Goal: Task Accomplishment & Management: Complete application form

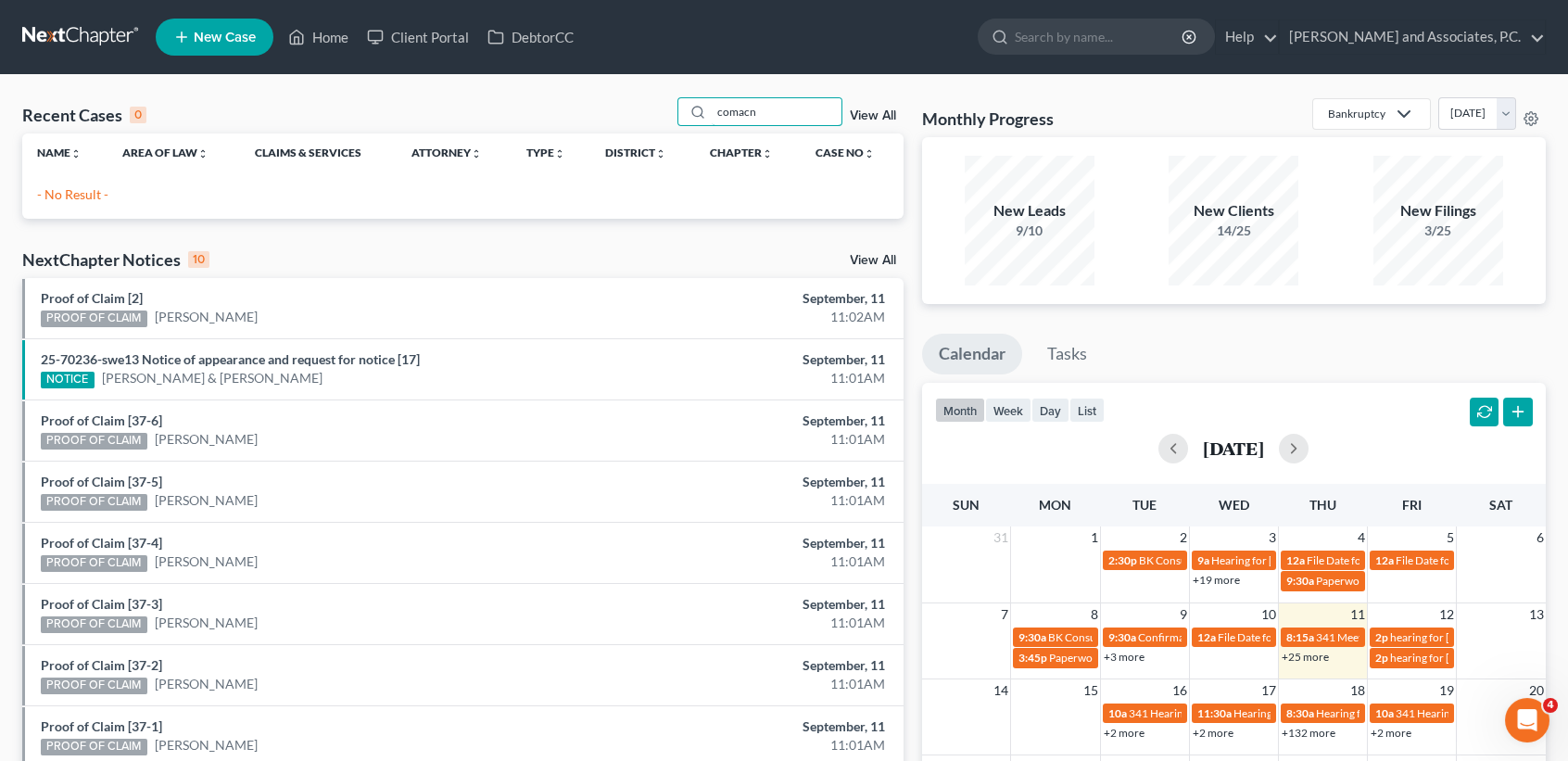
drag, startPoint x: 808, startPoint y: 105, endPoint x: 444, endPoint y: 70, distance: 365.7
click at [489, 93] on div "Recent Cases 0 comacn View All Name unfold_more expand_more expand_less Area of…" at bounding box center [784, 555] width 1568 height 962
type input "[PERSON_NAME]"
click at [218, 34] on span "New Case" at bounding box center [225, 38] width 62 height 14
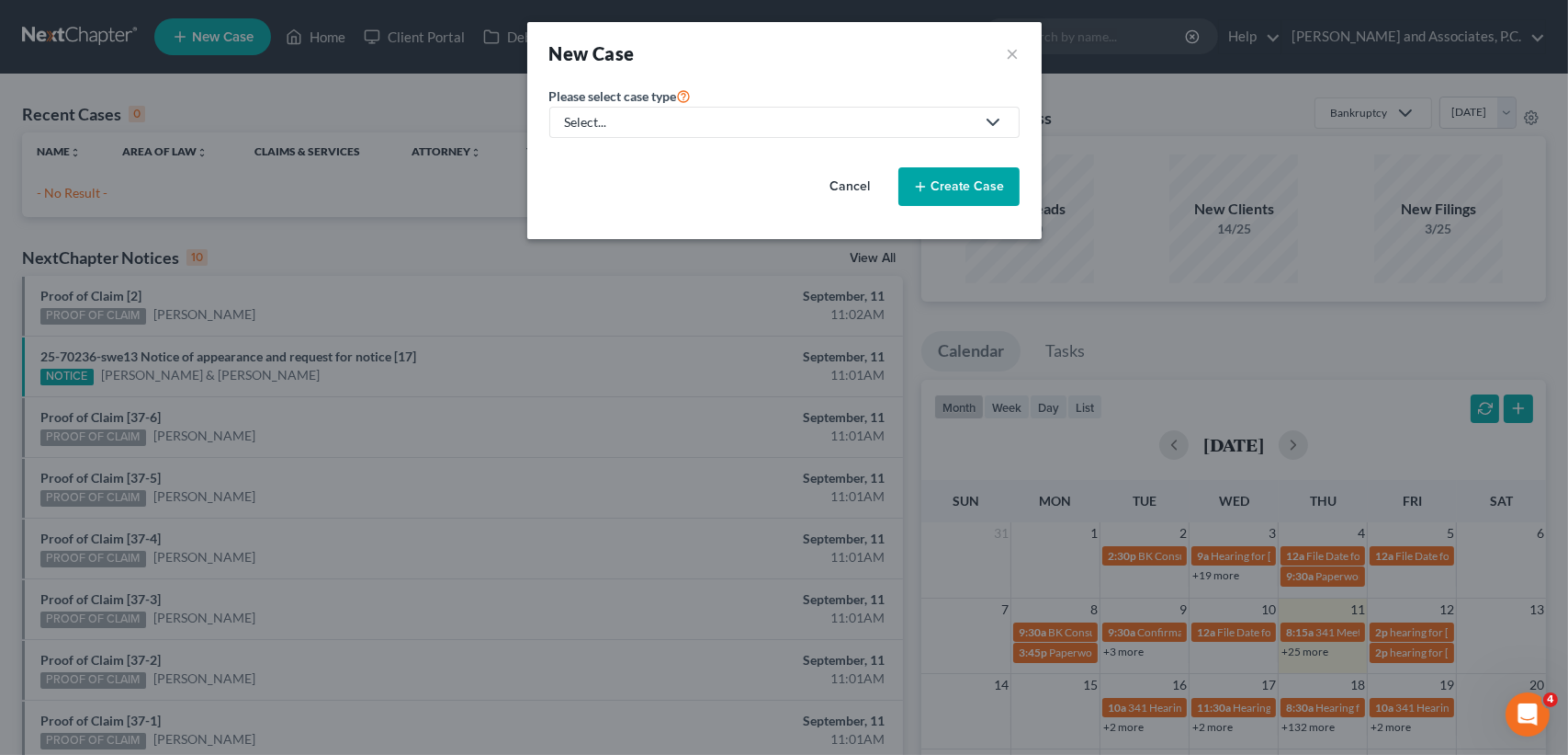
click at [648, 128] on div "Select..." at bounding box center [770, 122] width 410 height 18
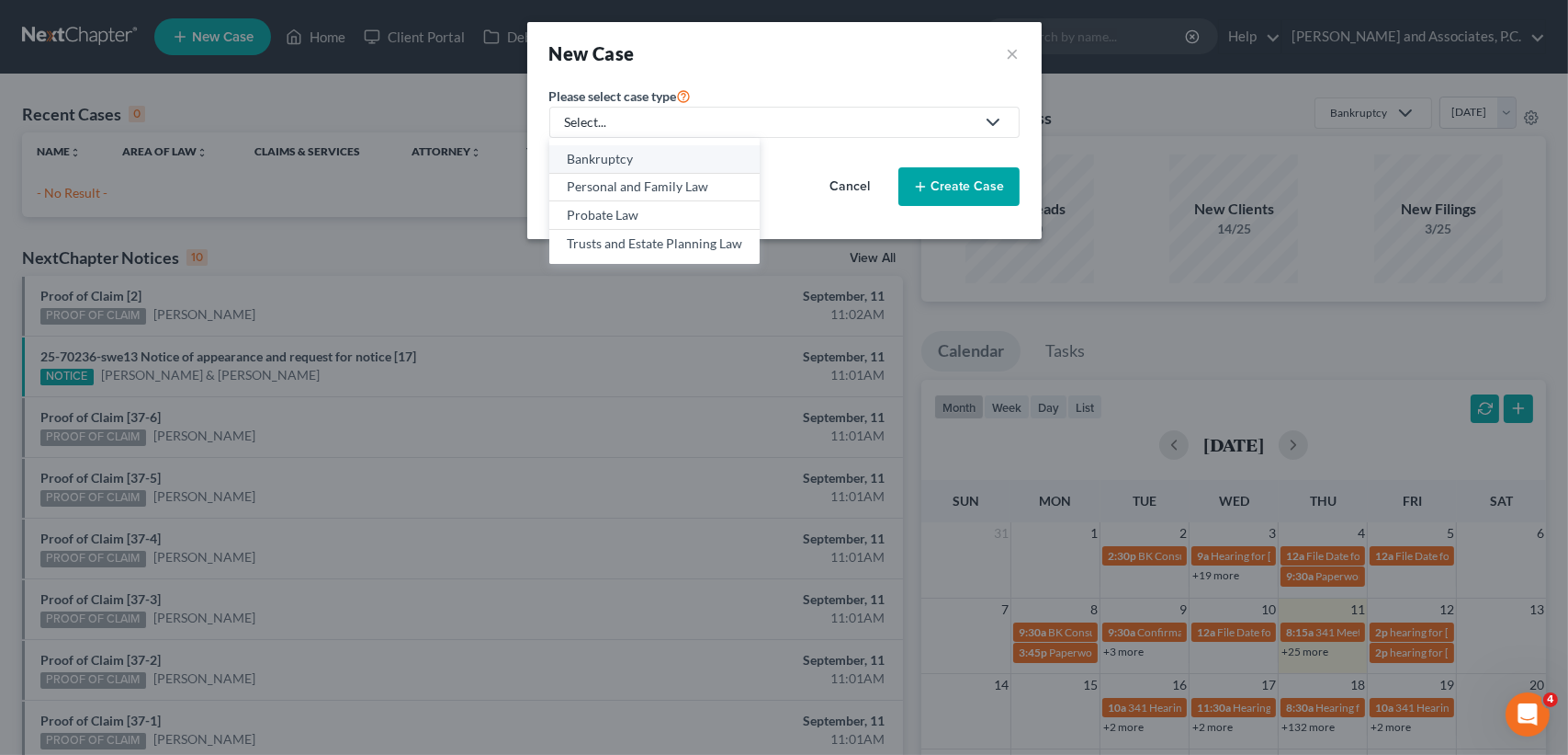
click at [614, 156] on div "Bankruptcy" at bounding box center [655, 159] width 176 height 18
select select "78"
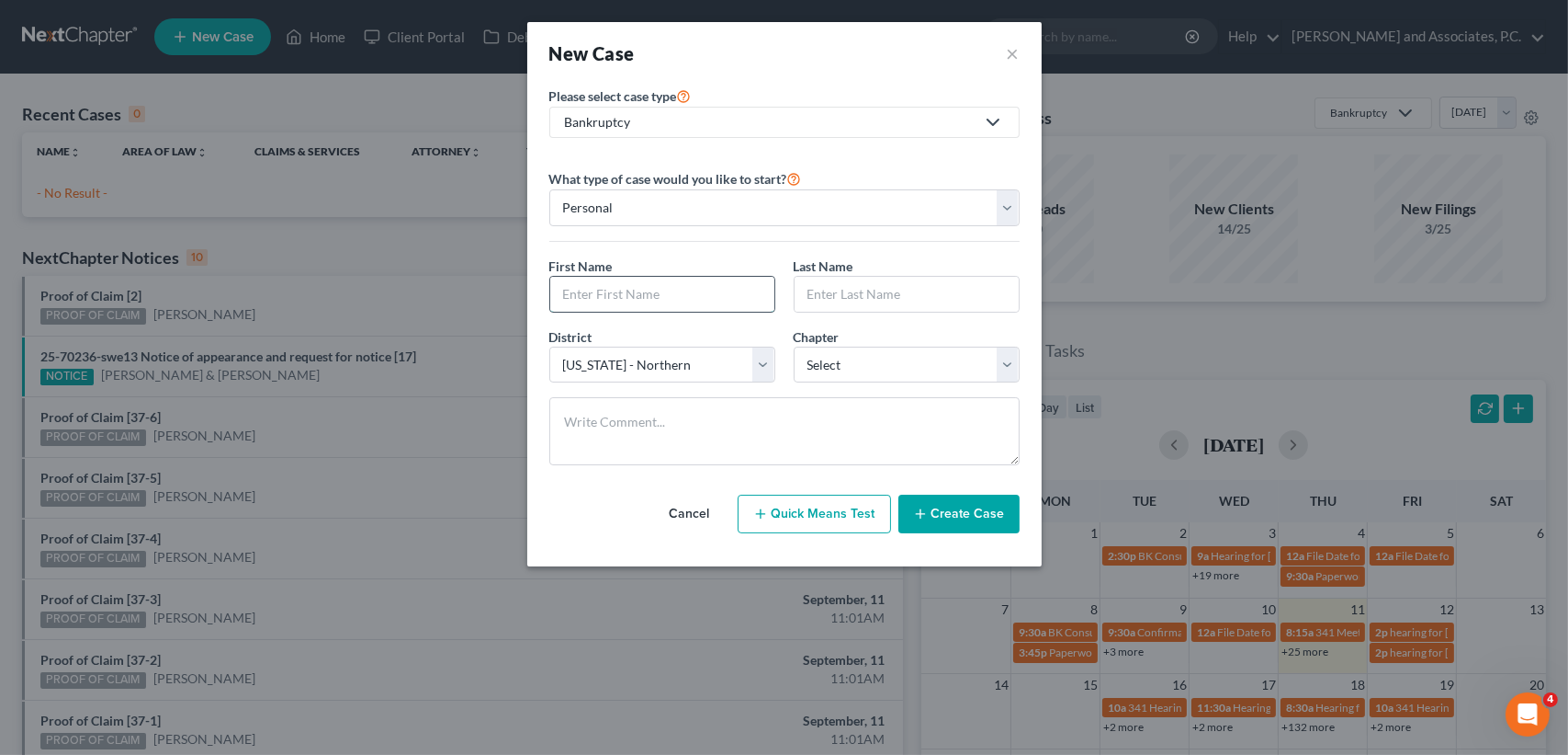
click at [652, 285] on input "text" at bounding box center [661, 294] width 224 height 35
type input "[PERSON_NAME]"
select select "3"
click at [962, 523] on button "Create Case" at bounding box center [959, 514] width 121 height 38
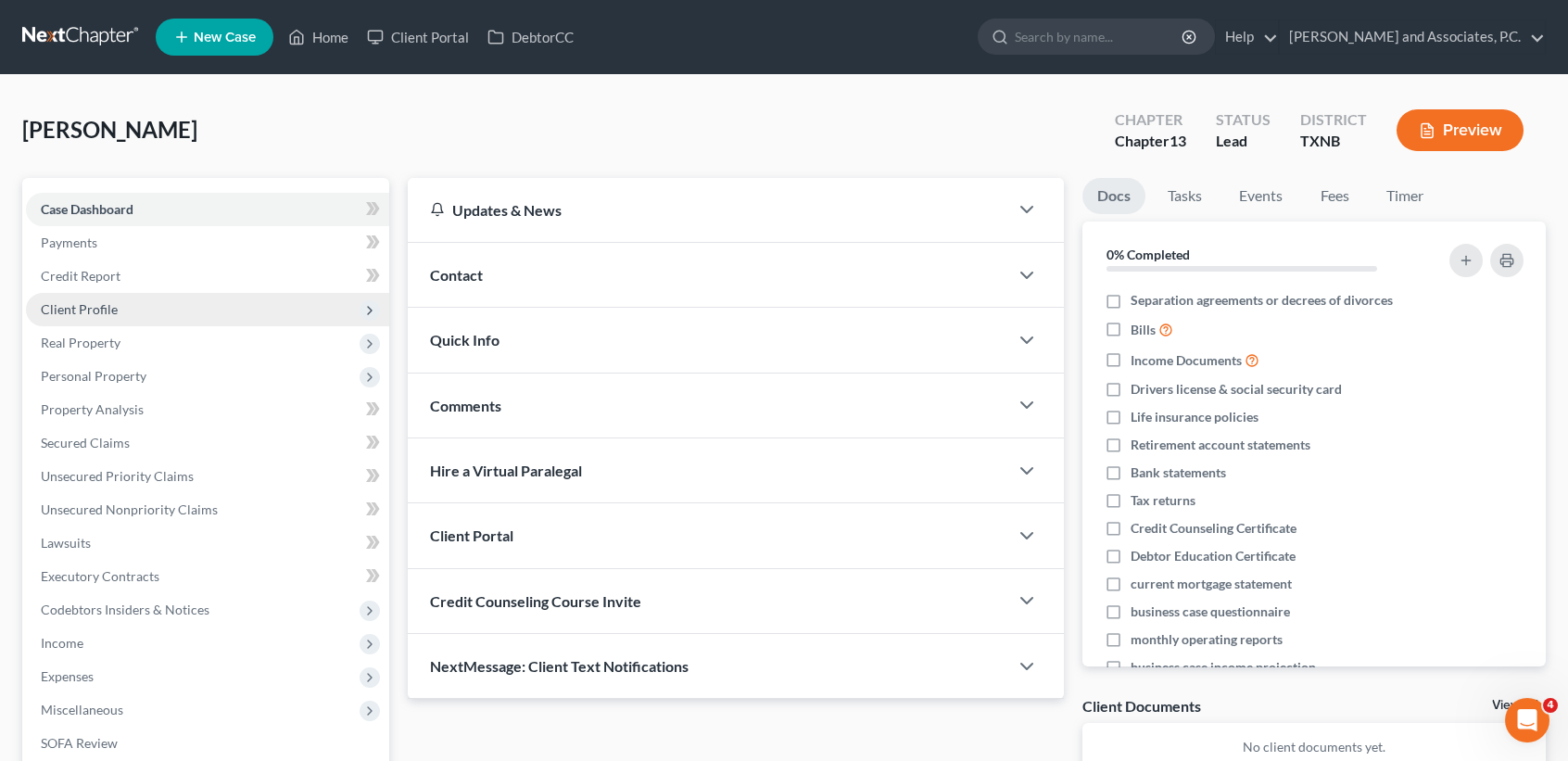
click at [73, 311] on span "Client Profile" at bounding box center [79, 309] width 77 height 16
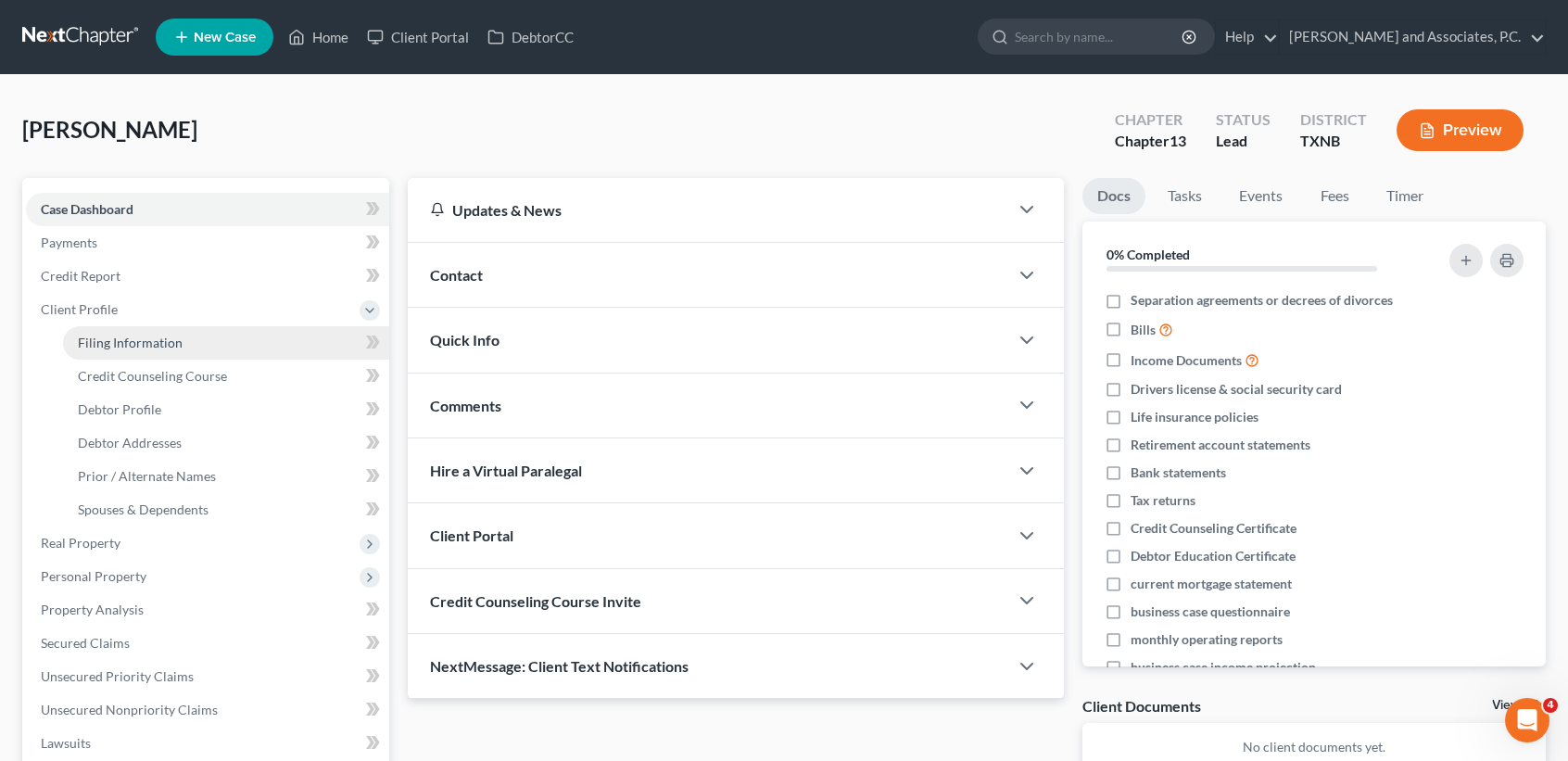
click at [91, 336] on span "Filing Information" at bounding box center [130, 342] width 105 height 16
select select "1"
select select "0"
select select "3"
select select "78"
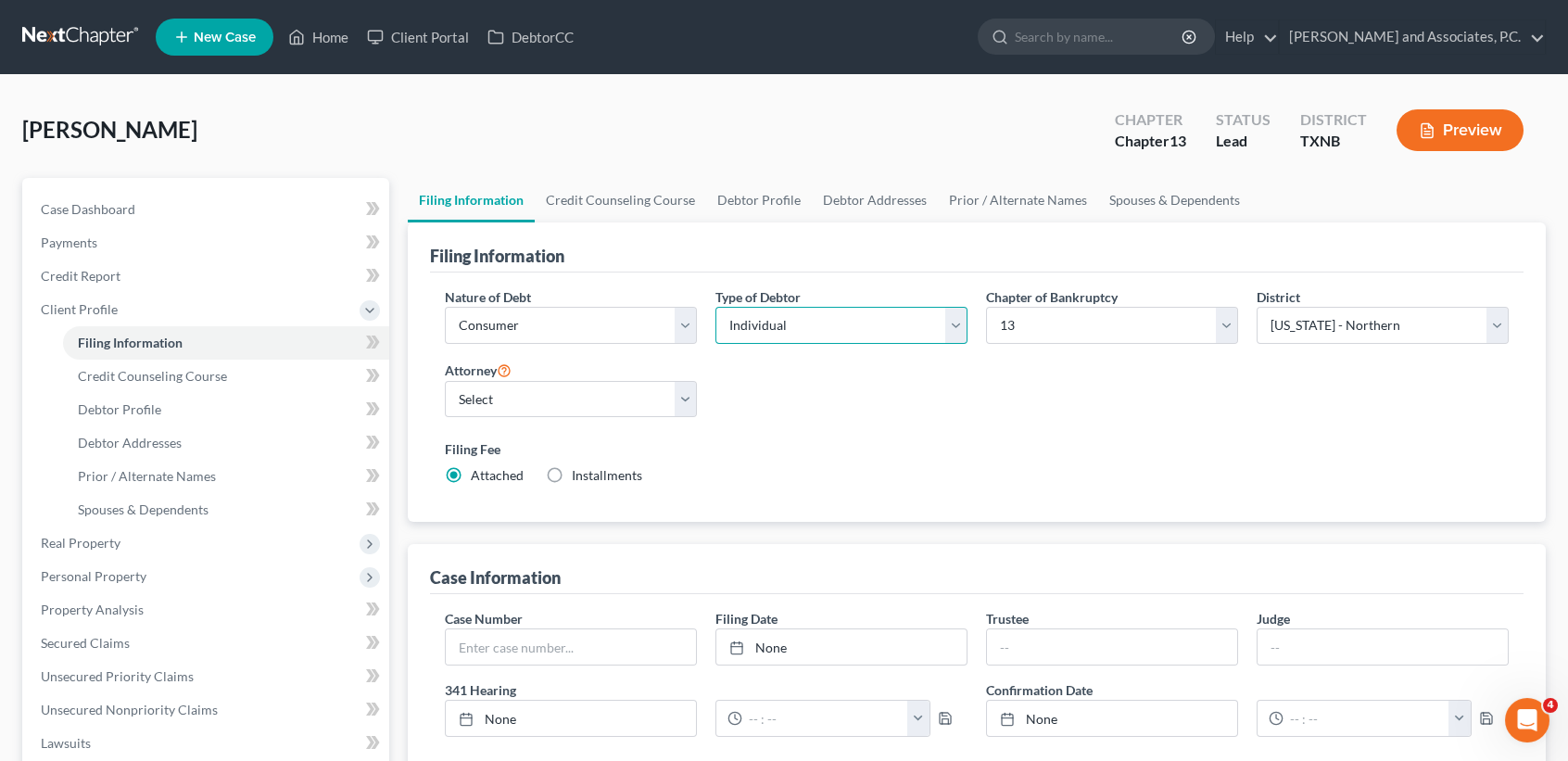
drag, startPoint x: 842, startPoint y: 324, endPoint x: 829, endPoint y: 344, distance: 23.9
click at [842, 324] on select "Select Individual Joint" at bounding box center [842, 325] width 252 height 37
select select "1"
click at [716, 306] on select "Select Individual Joint" at bounding box center [842, 325] width 252 height 37
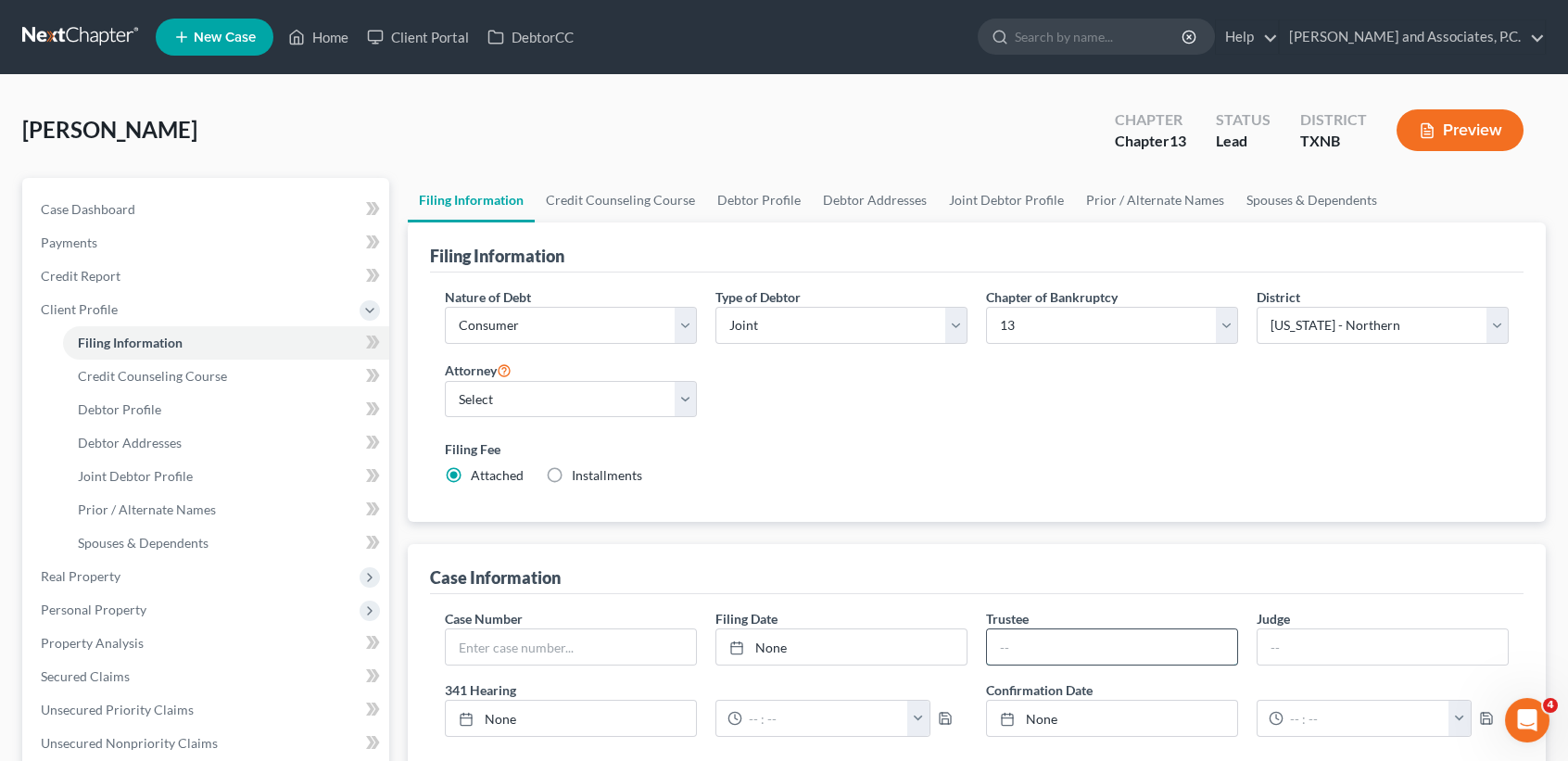
click at [1116, 638] on input "text" at bounding box center [1112, 647] width 250 height 35
type input "[PERSON_NAME]"
click at [1111, 491] on div "Filing Fee Attached Installments Installments" at bounding box center [976, 465] width 1082 height 68
click at [776, 201] on link "Debtor Profile" at bounding box center [758, 200] width 106 height 45
select select "1"
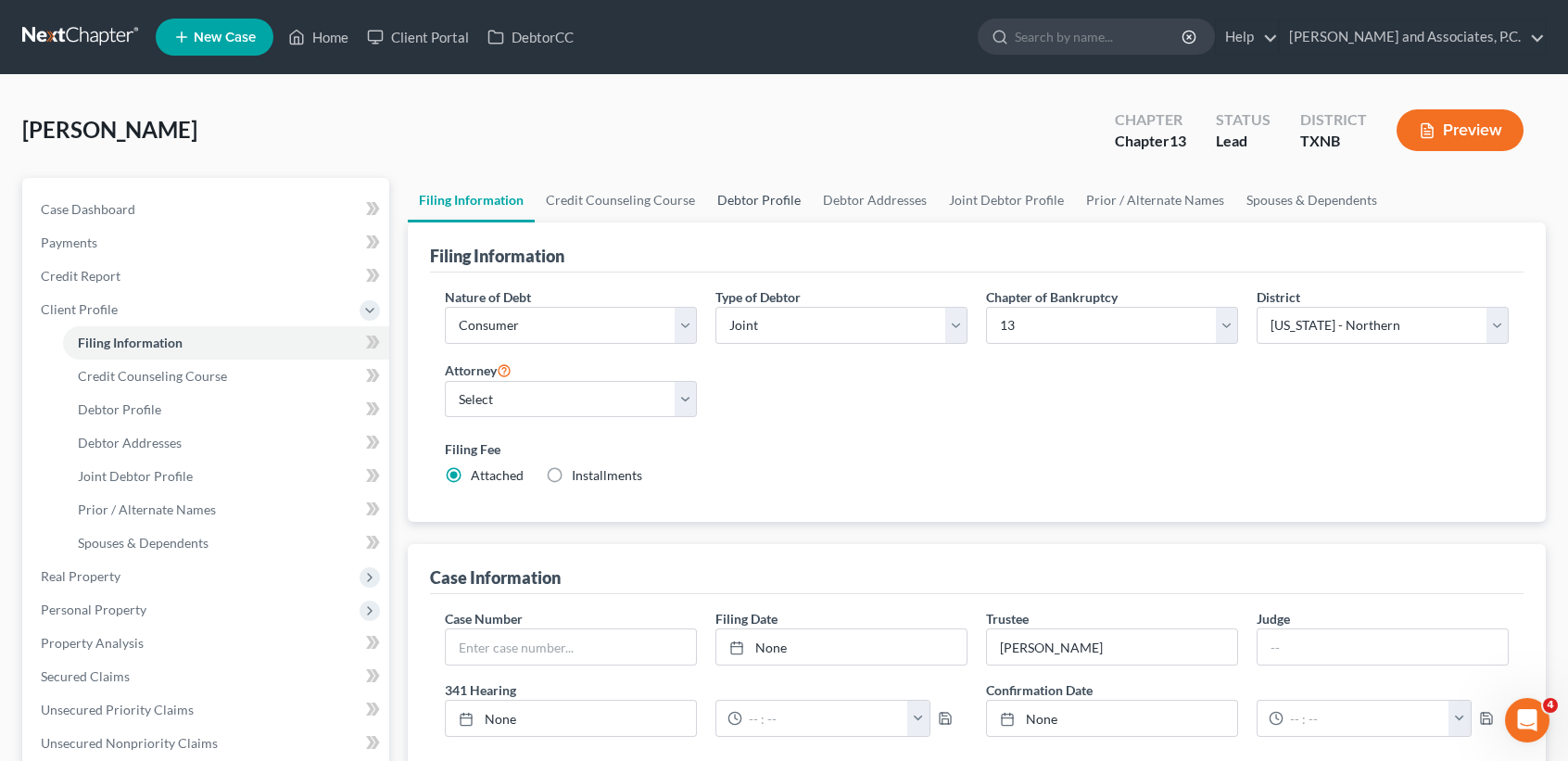
select select "0"
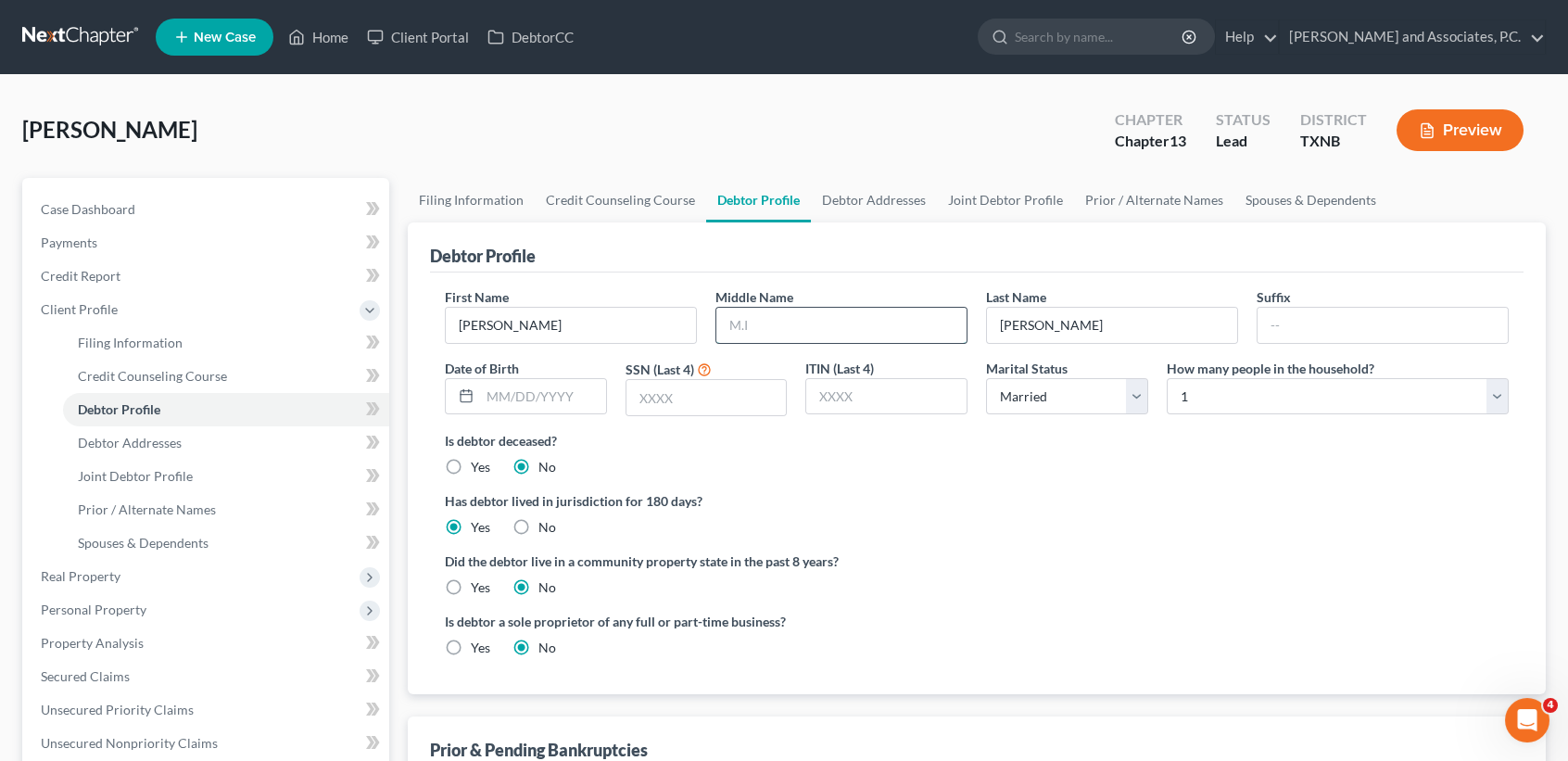
click at [844, 330] on input "text" at bounding box center [842, 325] width 250 height 35
type input "[PERSON_NAME]"
type input "Jr"
type input "[DATE]"
type input "6453"
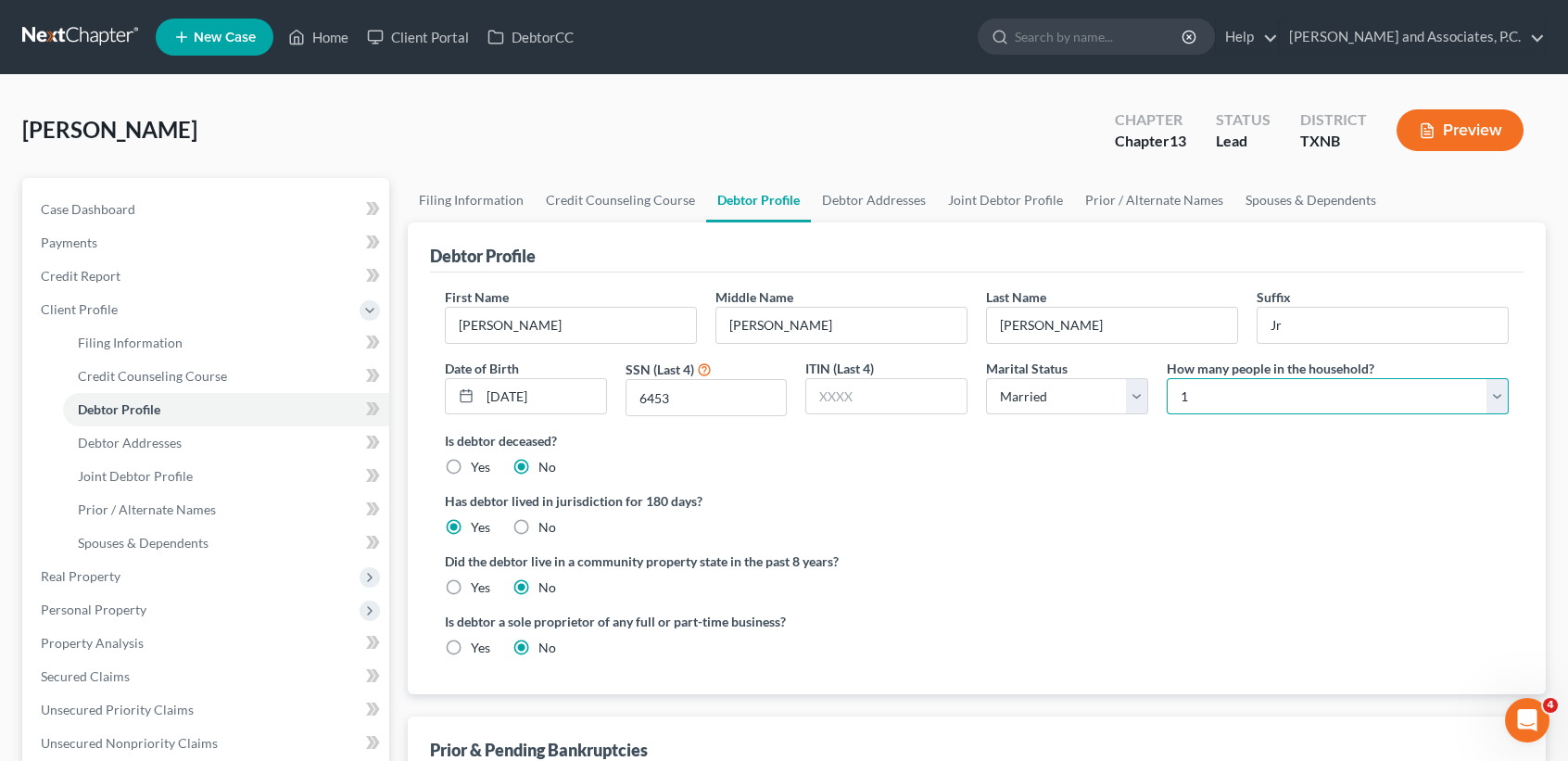
drag, startPoint x: 1187, startPoint y: 395, endPoint x: 1187, endPoint y: 405, distance: 10.0
click at [1187, 395] on select "Select 1 2 3 4 5 6 7 8 9 10 11 12 13 14 15 16 17 18 19 20" at bounding box center [1337, 396] width 342 height 37
select select "5"
click at [1167, 378] on select "Select 1 2 3 4 5 6 7 8 9 10 11 12 13 14 15 16 17 18 19 20" at bounding box center [1337, 396] width 342 height 37
click at [1239, 599] on ng-include "First Name [PERSON_NAME] Middle Name [PERSON_NAME] Name [PERSON_NAME] Date of B…" at bounding box center [976, 479] width 1064 height 385
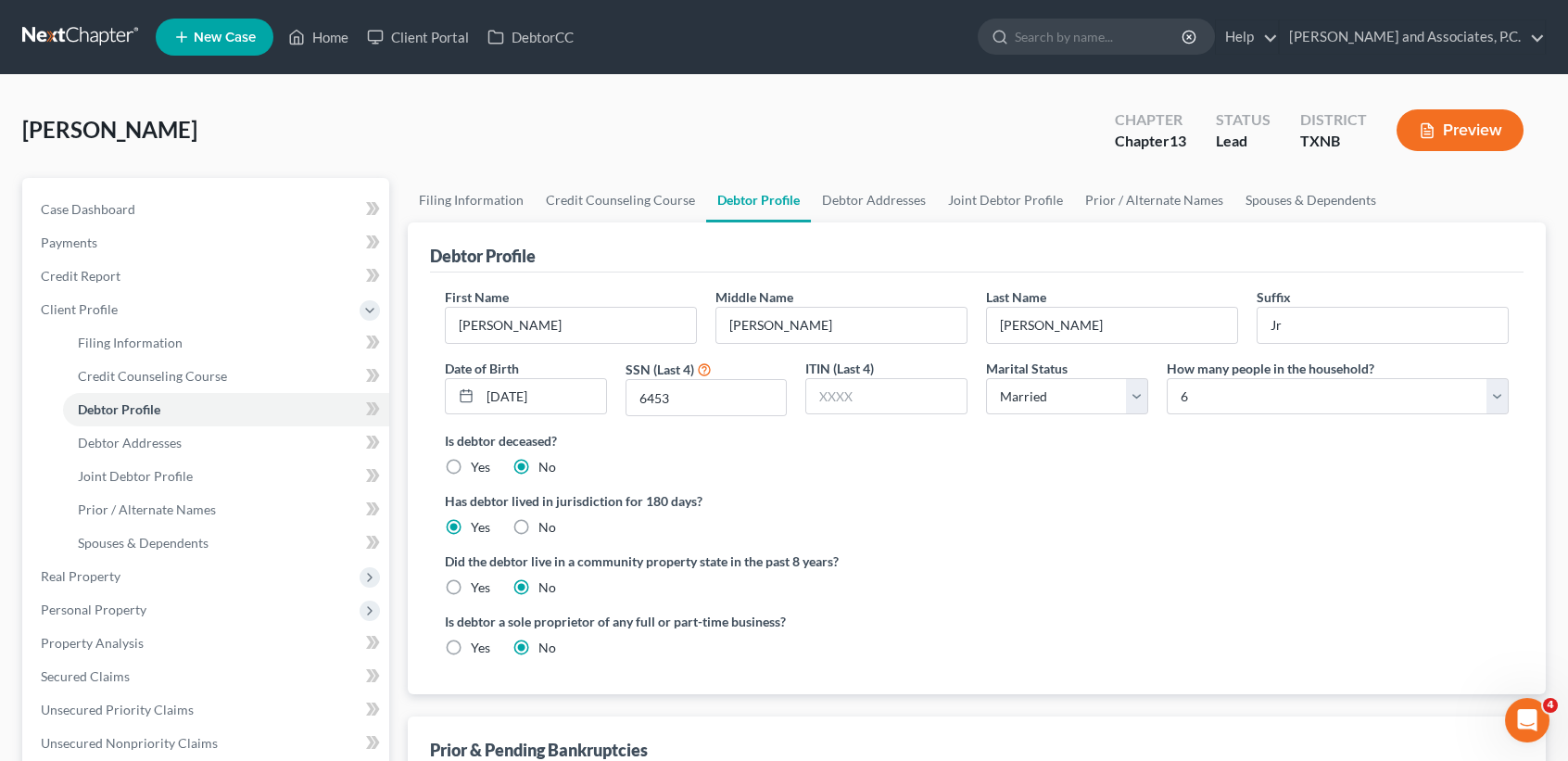
click at [474, 582] on label "Yes" at bounding box center [480, 587] width 19 height 18
click at [478, 582] on input "Yes" at bounding box center [484, 584] width 12 height 12
radio input "true"
radio input "false"
click at [869, 200] on link "Debtor Addresses" at bounding box center [874, 200] width 126 height 45
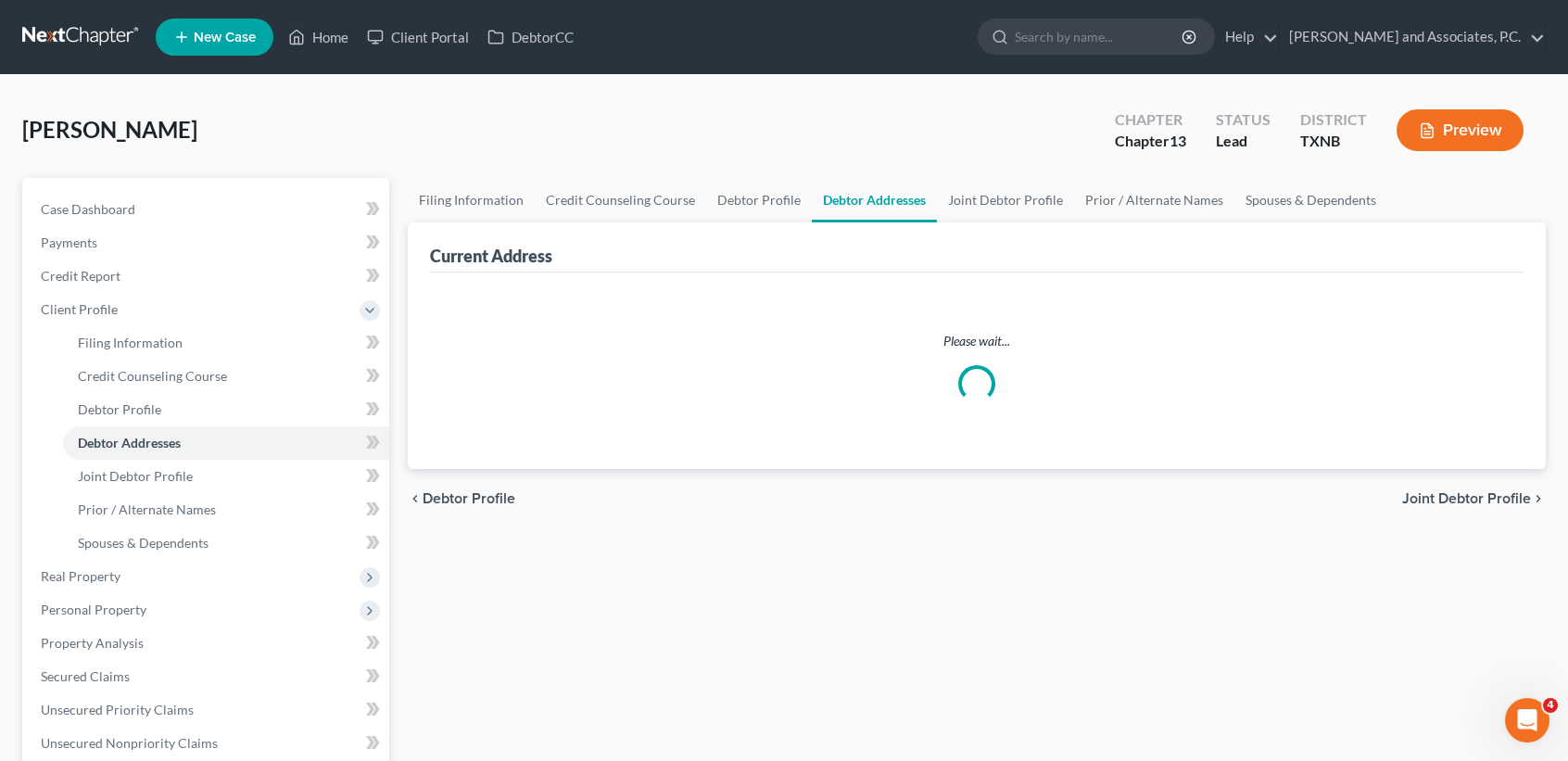
select select "0"
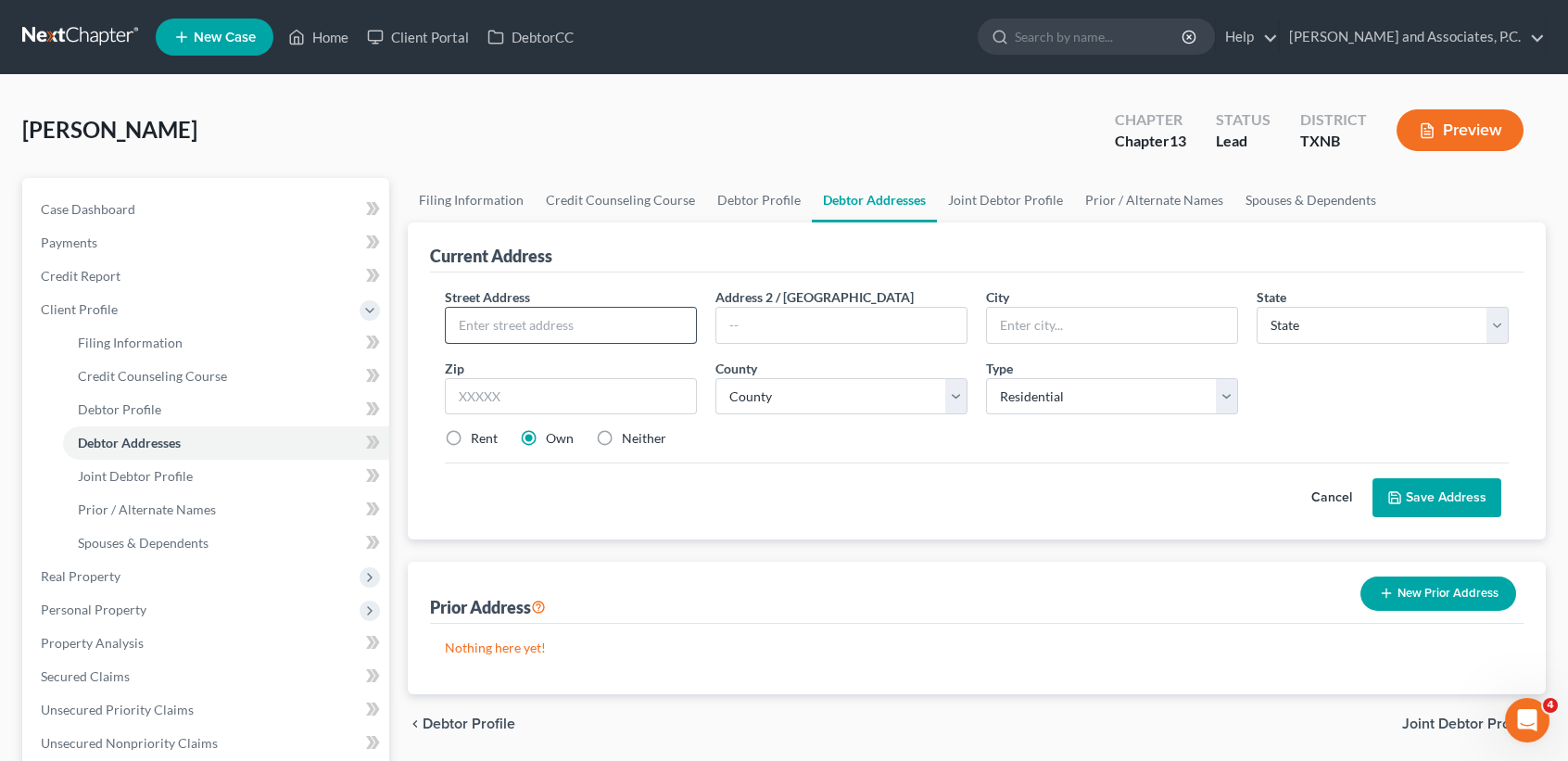
drag, startPoint x: 598, startPoint y: 344, endPoint x: 617, endPoint y: 322, distance: 29.1
click at [598, 344] on div "Street Address * Address 2 / [GEOGRAPHIC_DATA] * State * State [US_STATE] AK AR…" at bounding box center [976, 375] width 1082 height 176
click at [618, 318] on input "text" at bounding box center [571, 325] width 250 height 35
type input "[STREET_ADDRESS]"
type input "8"
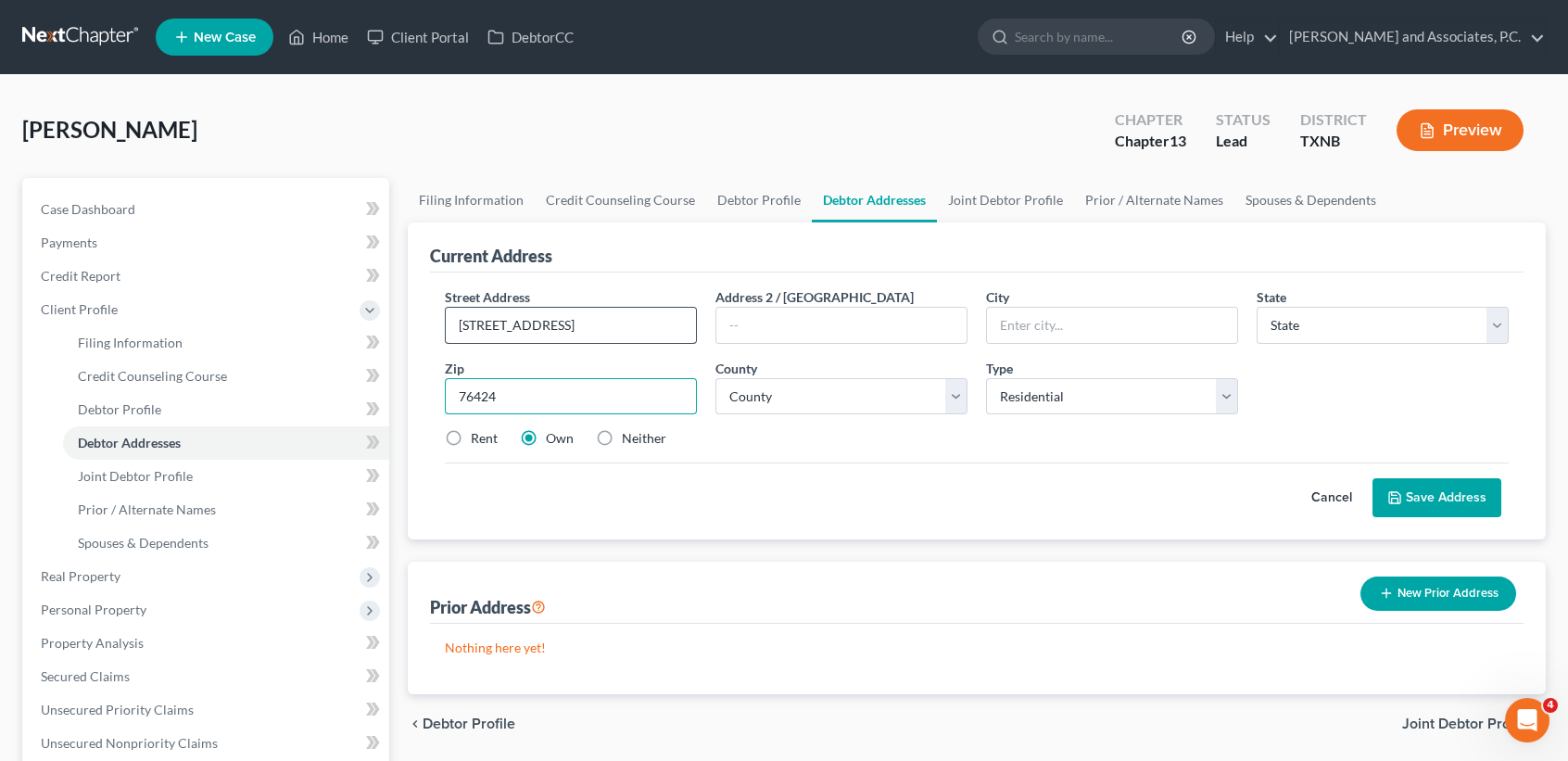
type input "76424"
type input "Breckenridge"
select select "45"
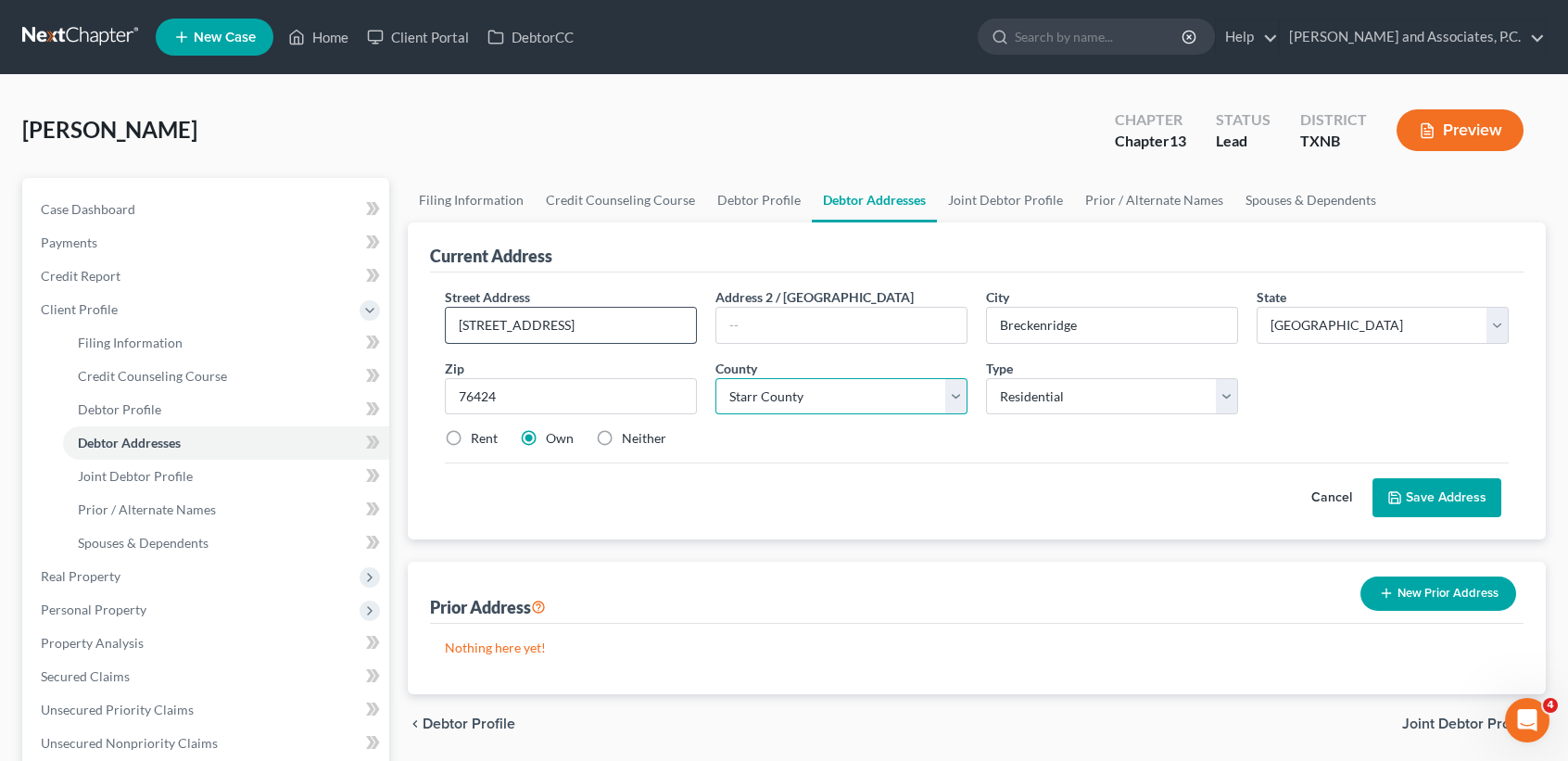
select select "214"
click at [1394, 474] on div "Cancel Save Address" at bounding box center [976, 490] width 1064 height 54
click at [1405, 484] on button "Save Address" at bounding box center [1436, 497] width 129 height 39
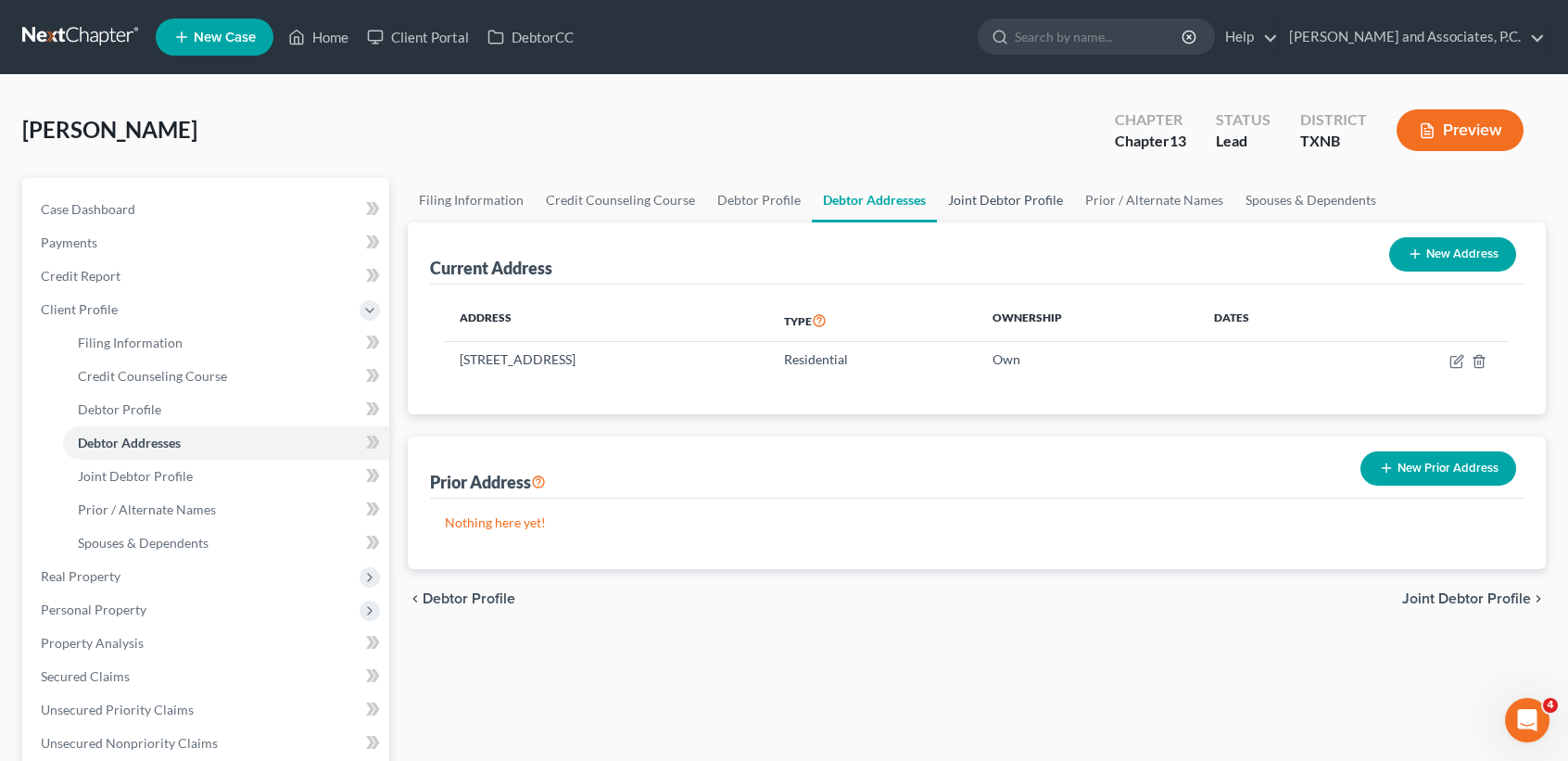
click at [1016, 201] on link "Joint Debtor Profile" at bounding box center [1005, 200] width 137 height 45
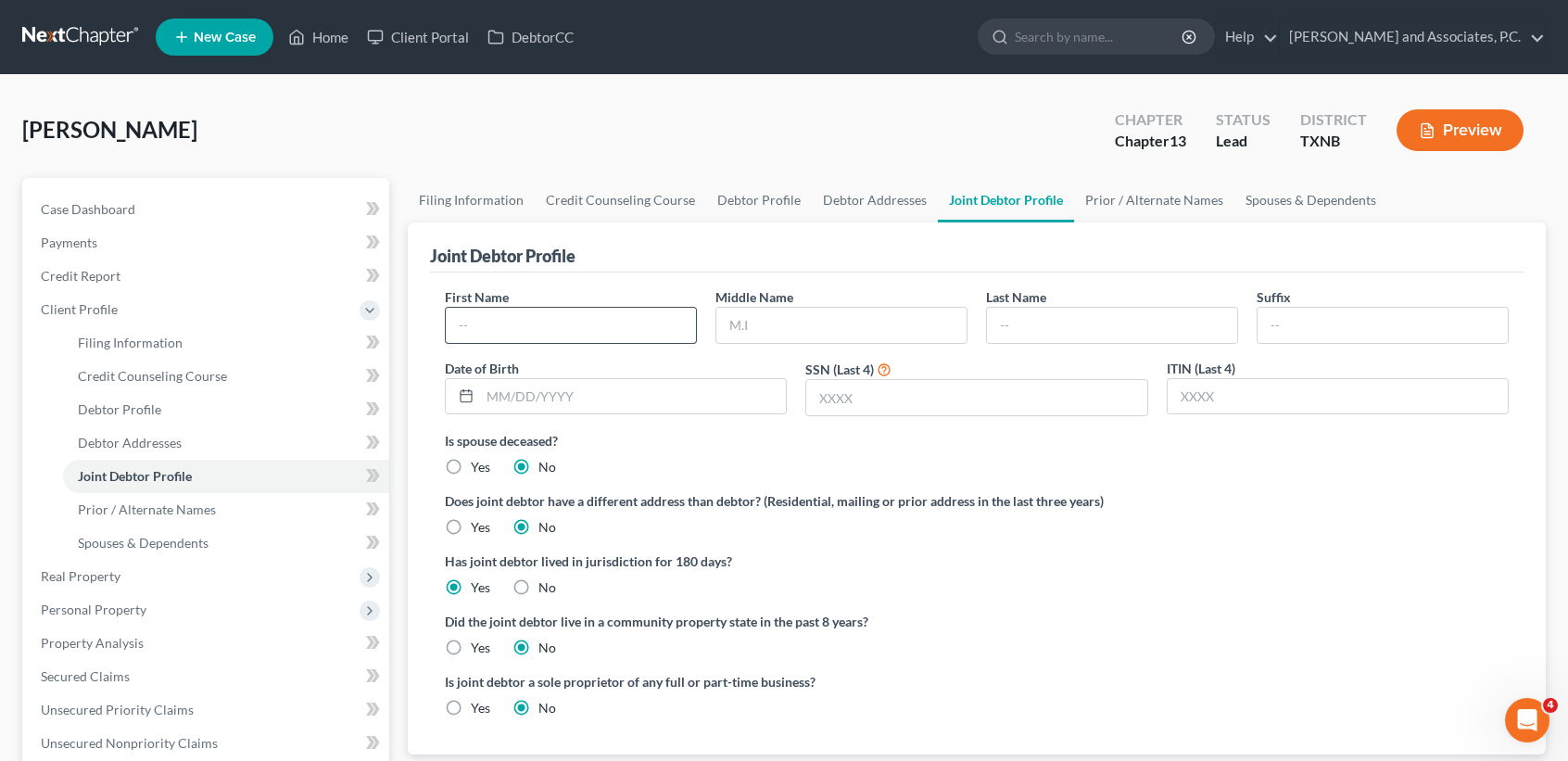
drag, startPoint x: 635, startPoint y: 303, endPoint x: 635, endPoint y: 320, distance: 17.0
click at [635, 317] on div "First Name" at bounding box center [570, 315] width 271 height 56
click at [635, 320] on input "text" at bounding box center [571, 325] width 250 height 35
type input "[PERSON_NAME]"
type input "Chrstina"
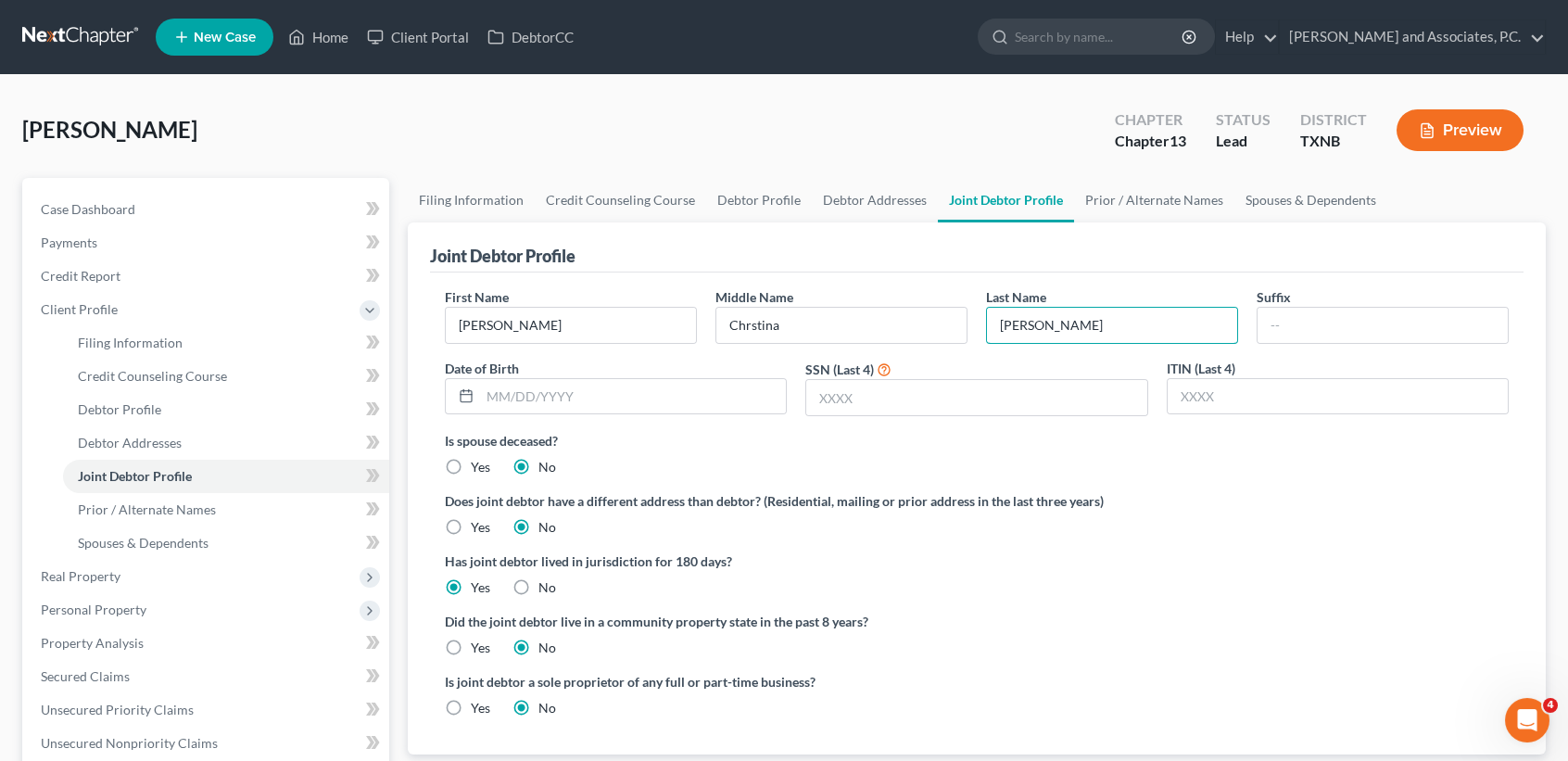
type input "[PERSON_NAME]"
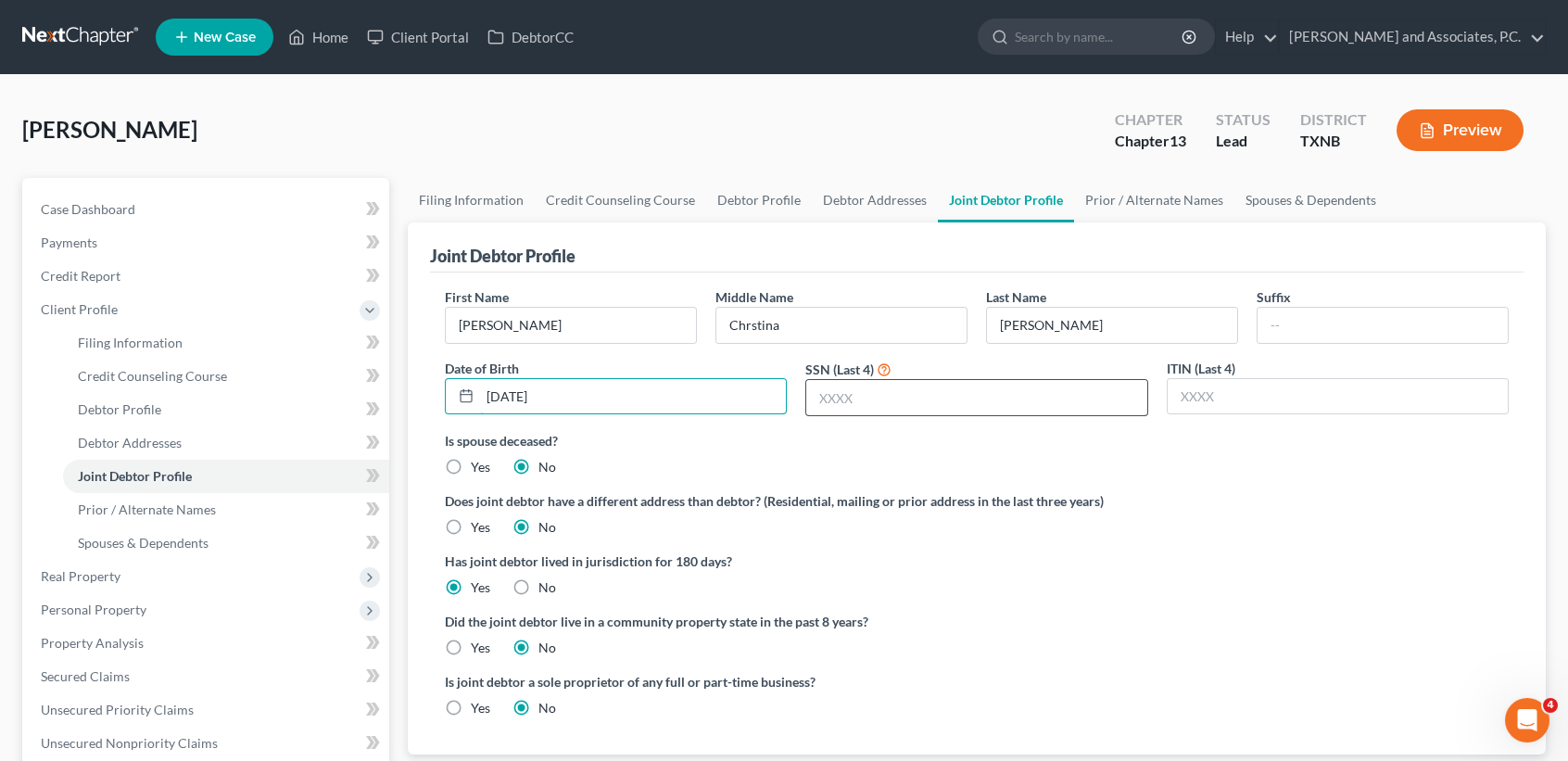
type input "[DATE]"
click at [984, 405] on input "text" at bounding box center [976, 397] width 340 height 35
type input "8581"
click at [476, 645] on label "Yes" at bounding box center [480, 647] width 19 height 18
click at [478, 645] on input "Yes" at bounding box center [484, 644] width 12 height 12
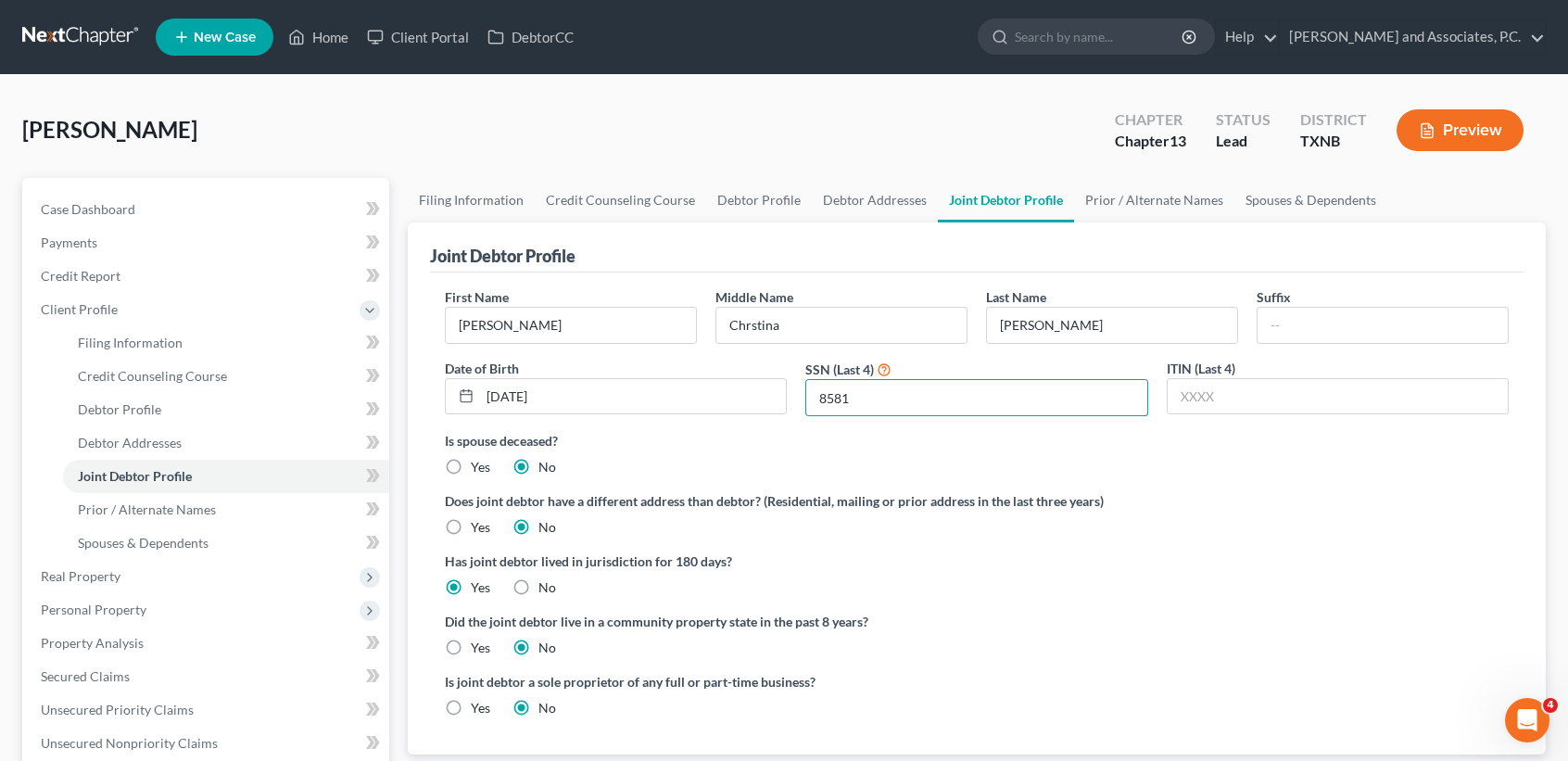
radio input "true"
radio input "false"
click at [1170, 211] on link "Prior / Alternate Names" at bounding box center [1154, 200] width 160 height 45
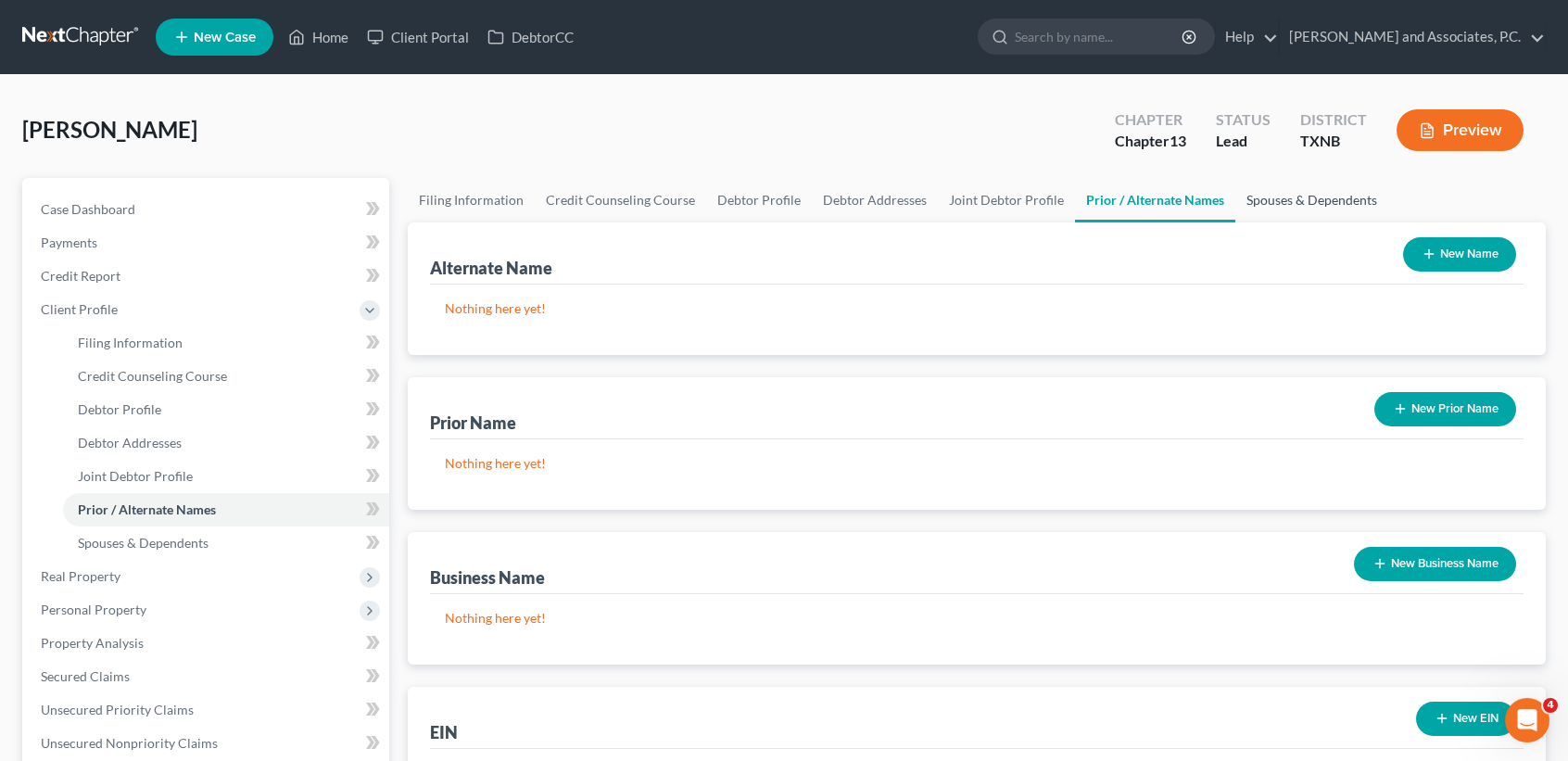
click at [1263, 209] on link "Spouses & Dependents" at bounding box center [1312, 200] width 153 height 45
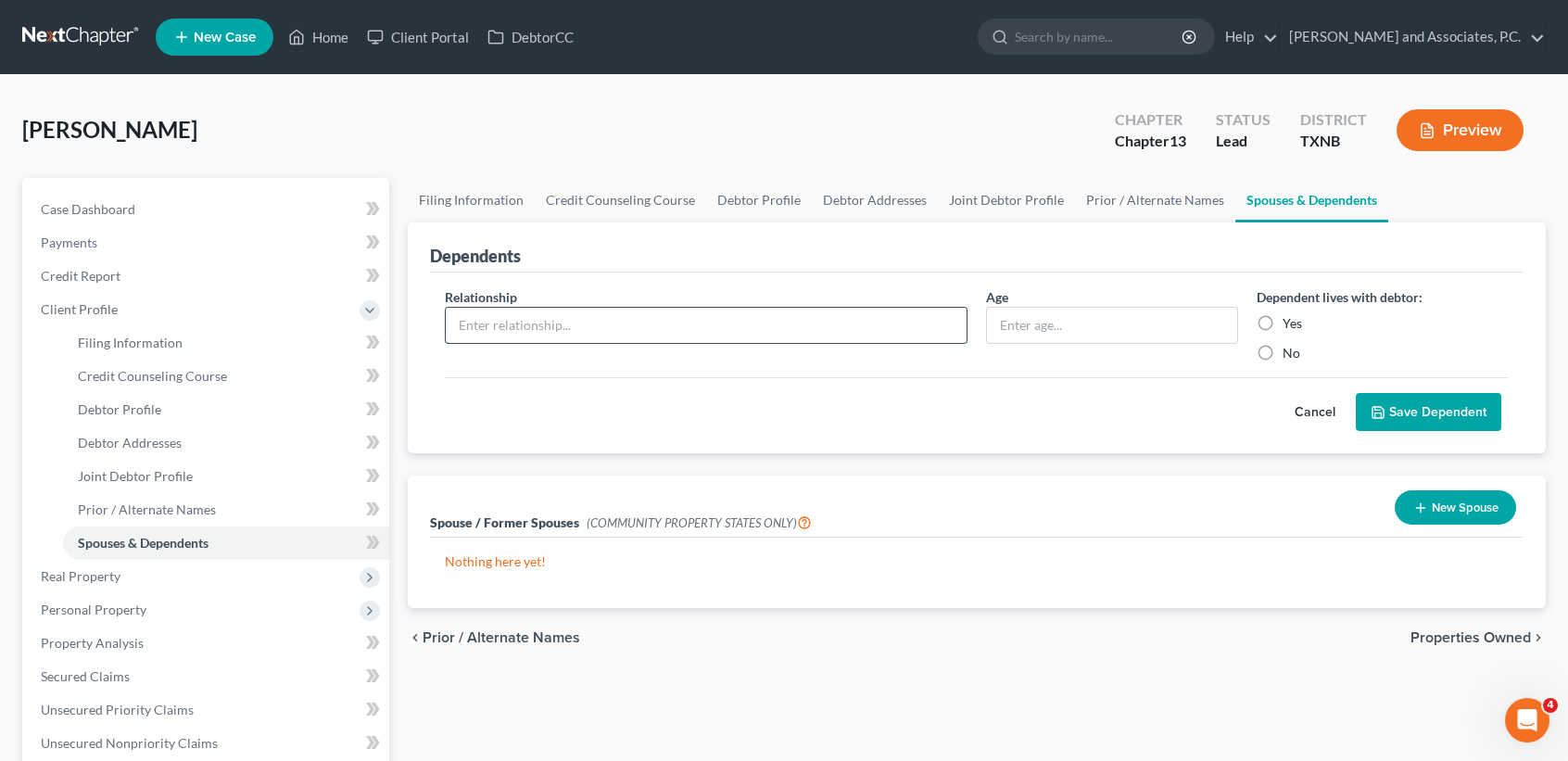
click at [649, 323] on input "text" at bounding box center [706, 325] width 521 height 35
click at [1283, 322] on label "Yes" at bounding box center [1293, 323] width 19 height 18
click at [1290, 322] on input "Yes" at bounding box center [1296, 320] width 12 height 12
radio input "true"
click at [865, 324] on input "text" at bounding box center [706, 325] width 521 height 35
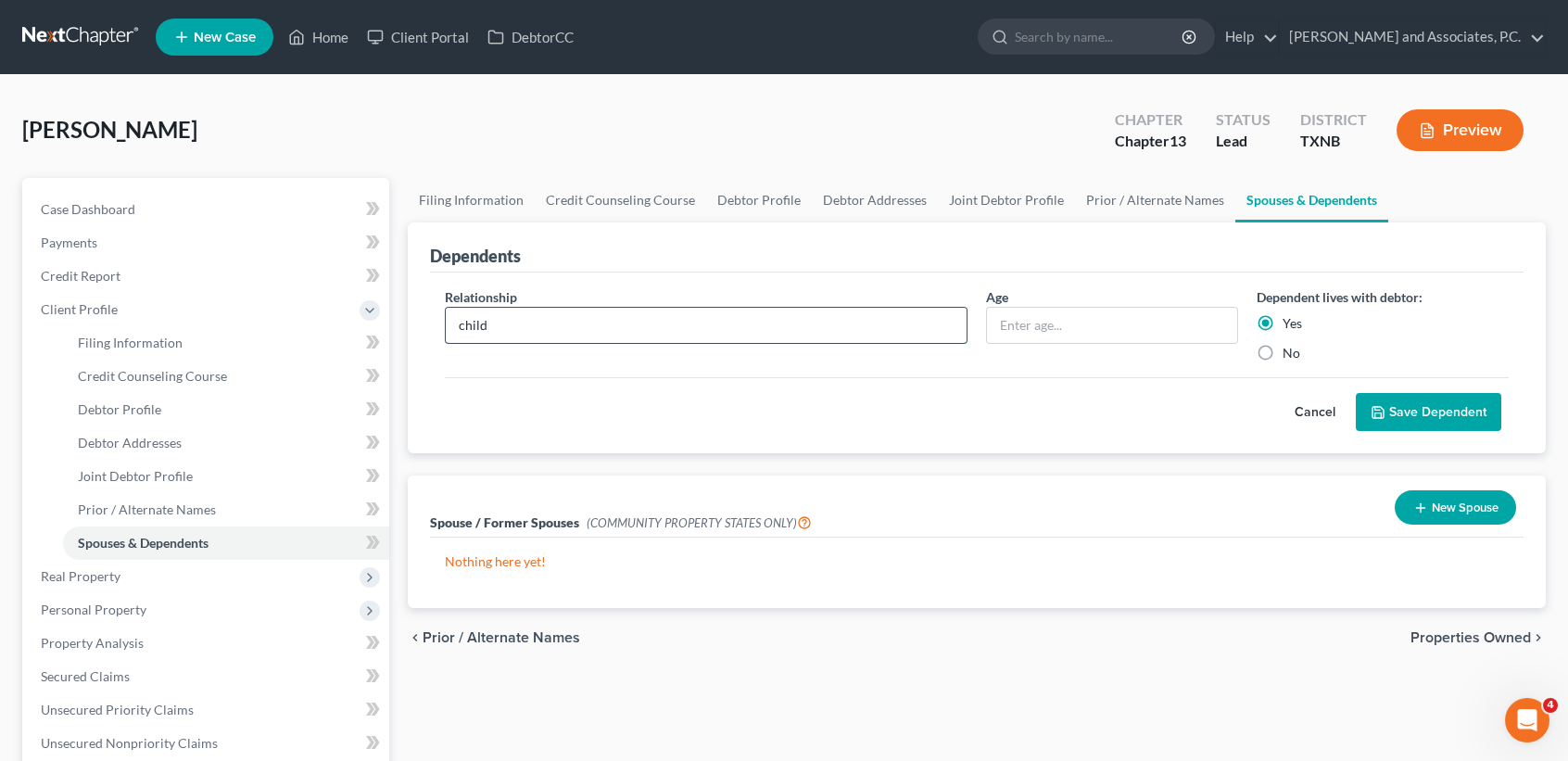
type input "child"
type input "18"
click at [1424, 424] on button "Save Dependent" at bounding box center [1428, 412] width 145 height 39
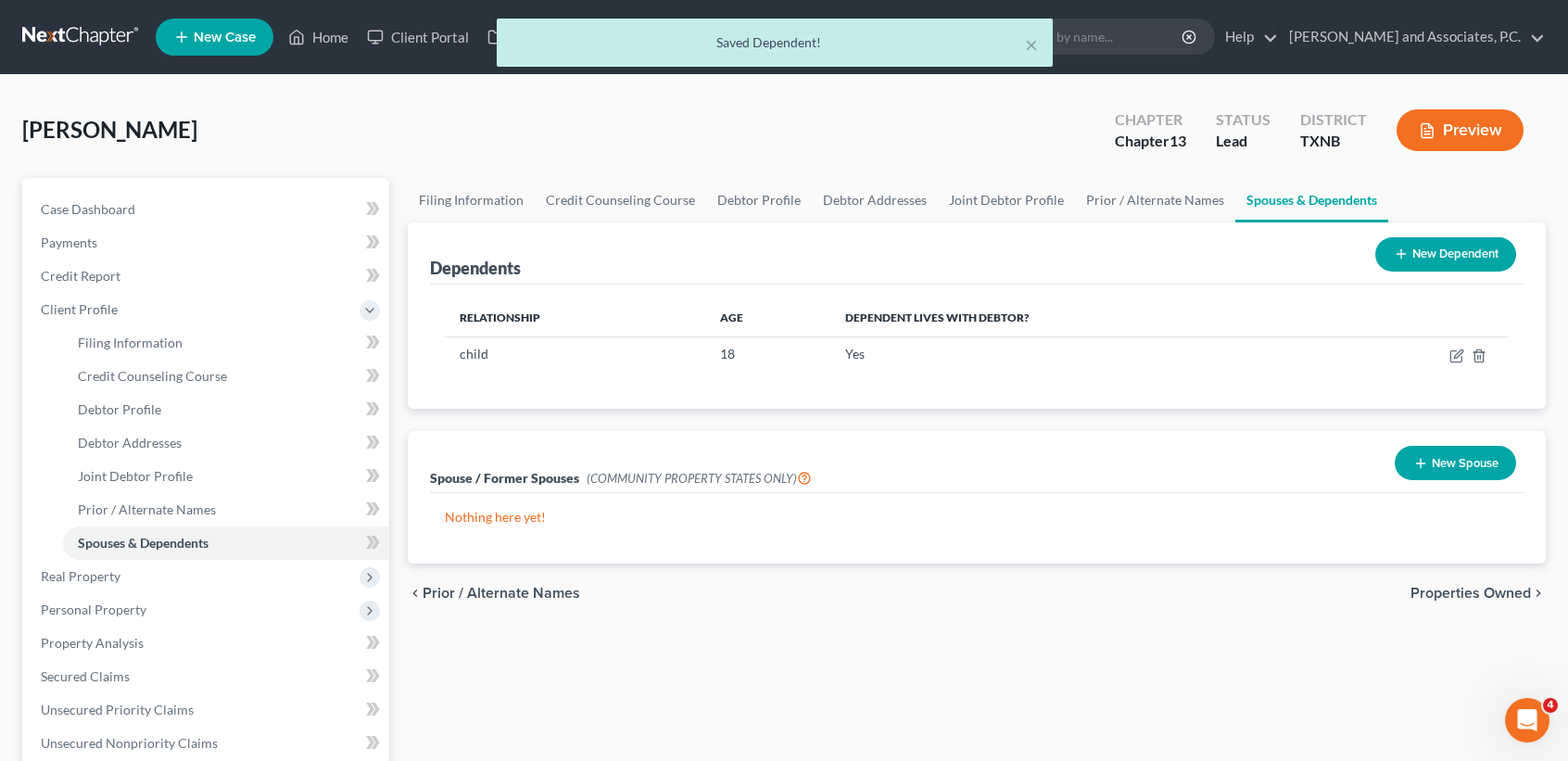
click at [1415, 249] on button "New Dependent" at bounding box center [1445, 254] width 141 height 34
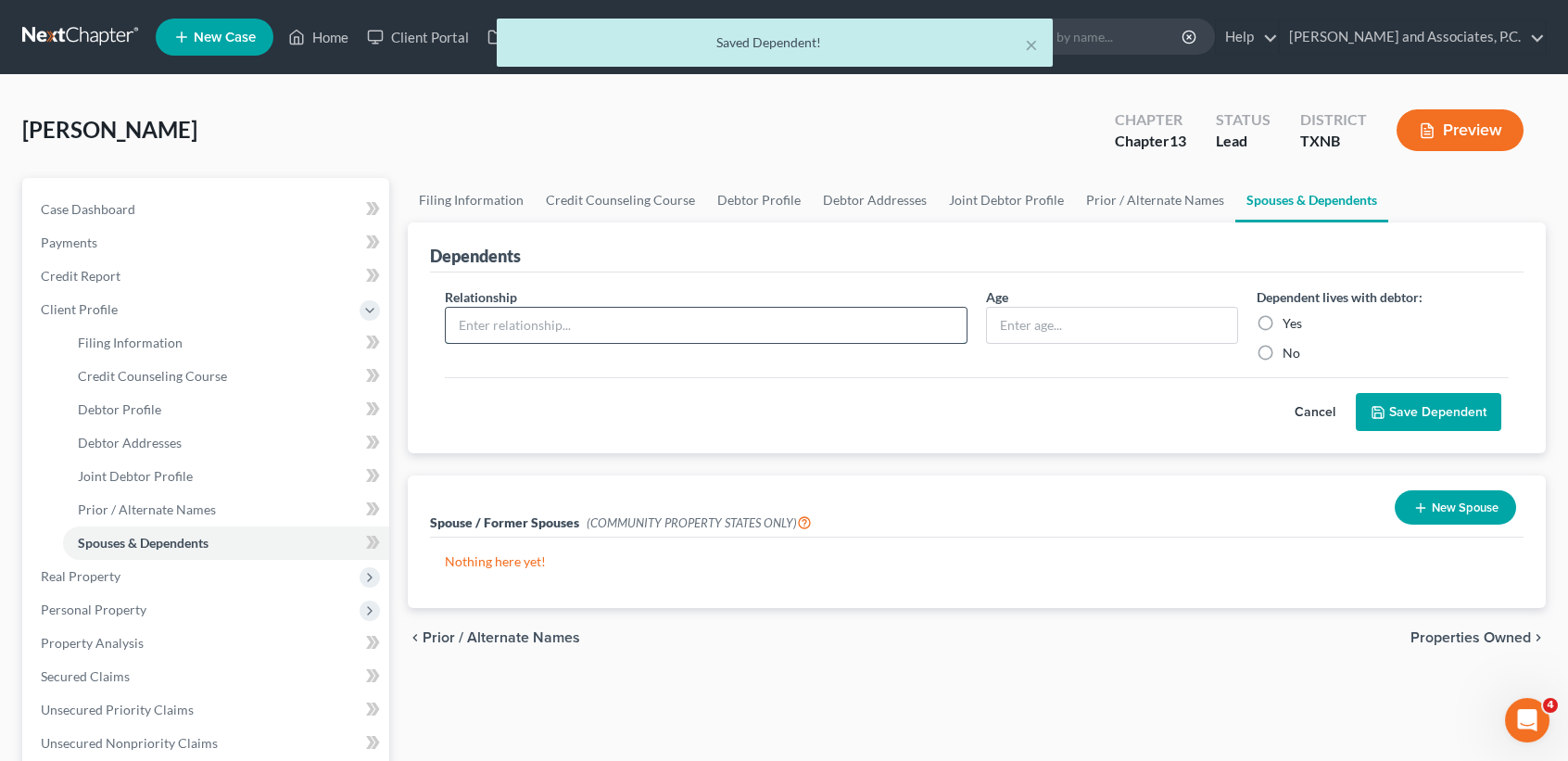
click at [560, 321] on input "text" at bounding box center [706, 325] width 521 height 35
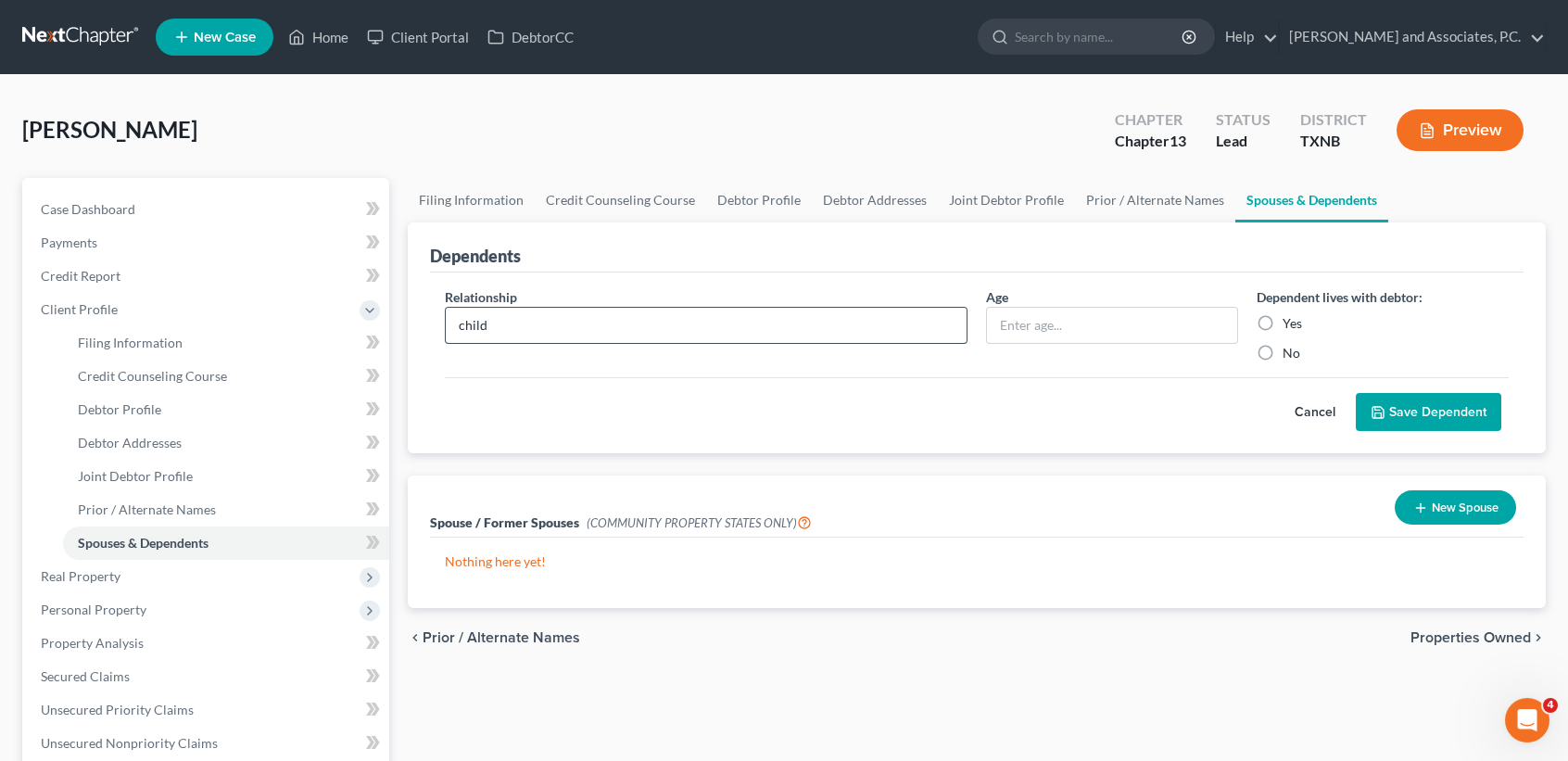
type input "child"
type input "18"
click at [1284, 316] on label "Yes" at bounding box center [1293, 323] width 19 height 18
click at [1290, 316] on input "Yes" at bounding box center [1296, 320] width 12 height 12
radio input "true"
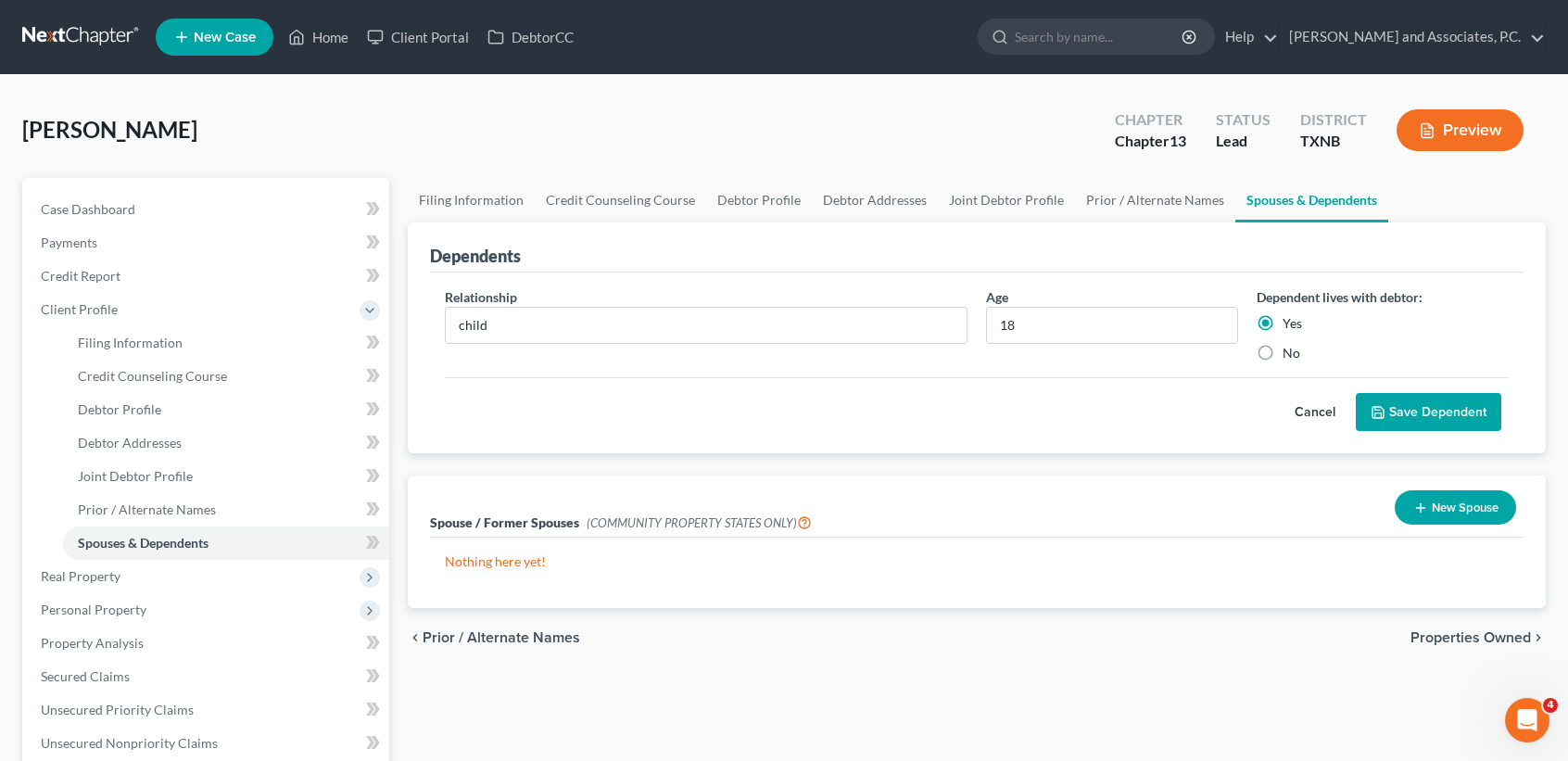
click at [1415, 398] on button "Save Dependent" at bounding box center [1428, 412] width 145 height 39
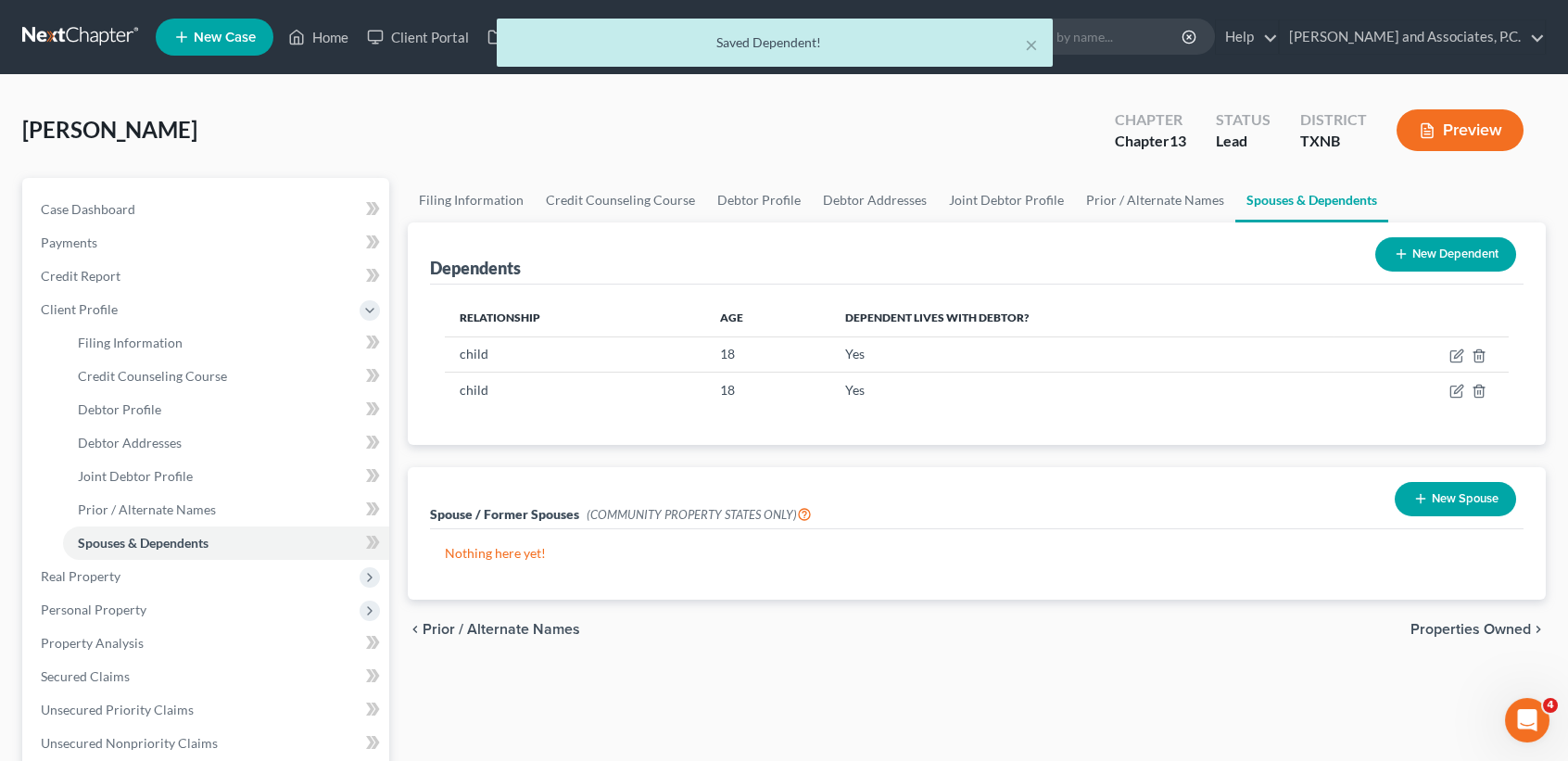
click at [1449, 266] on button "New Dependent" at bounding box center [1445, 254] width 141 height 34
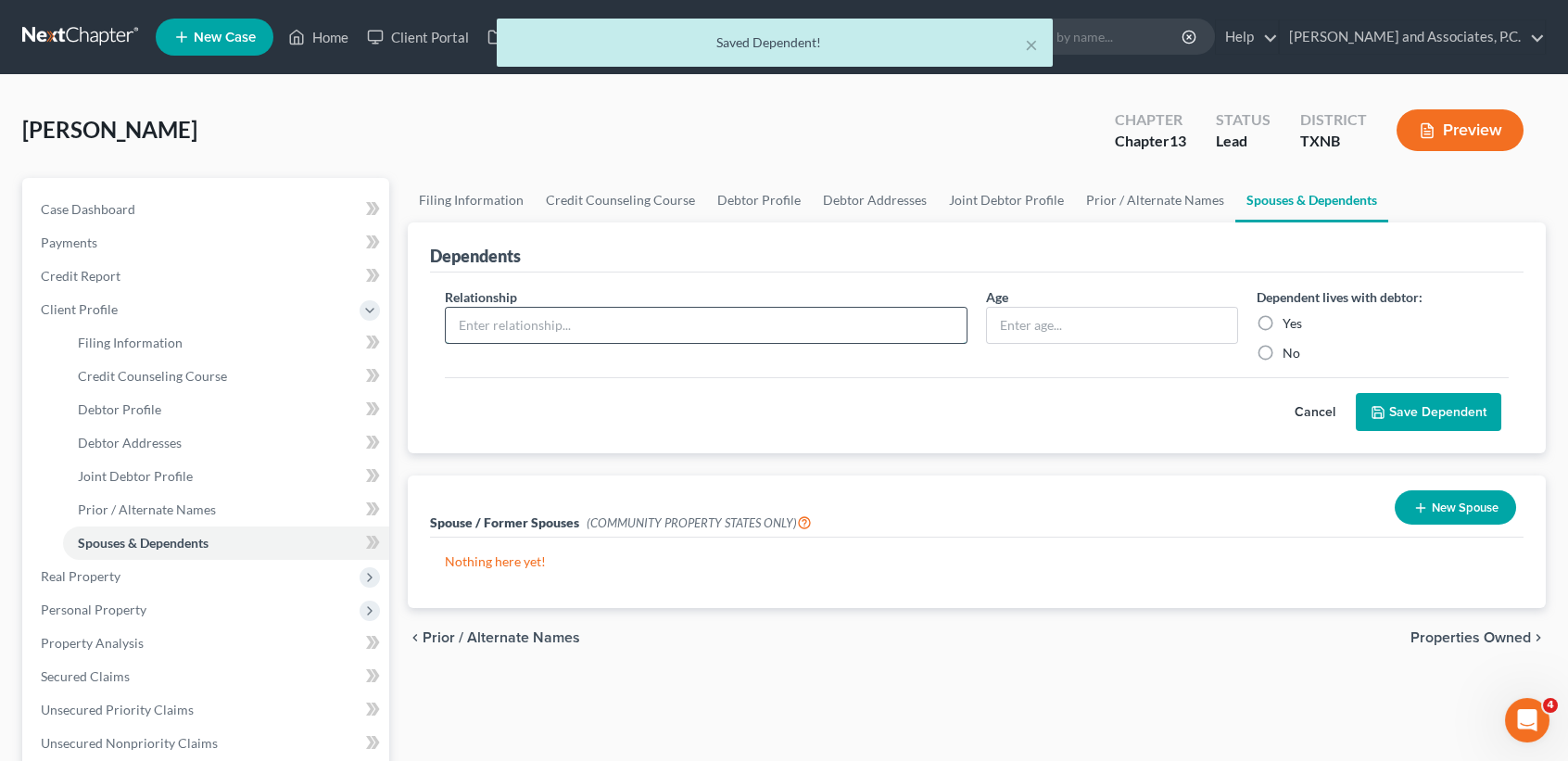
click at [840, 317] on input "text" at bounding box center [706, 325] width 521 height 35
type input "child"
type input "8"
click at [1294, 321] on label "Yes" at bounding box center [1293, 323] width 19 height 18
click at [1294, 321] on input "Yes" at bounding box center [1296, 320] width 12 height 12
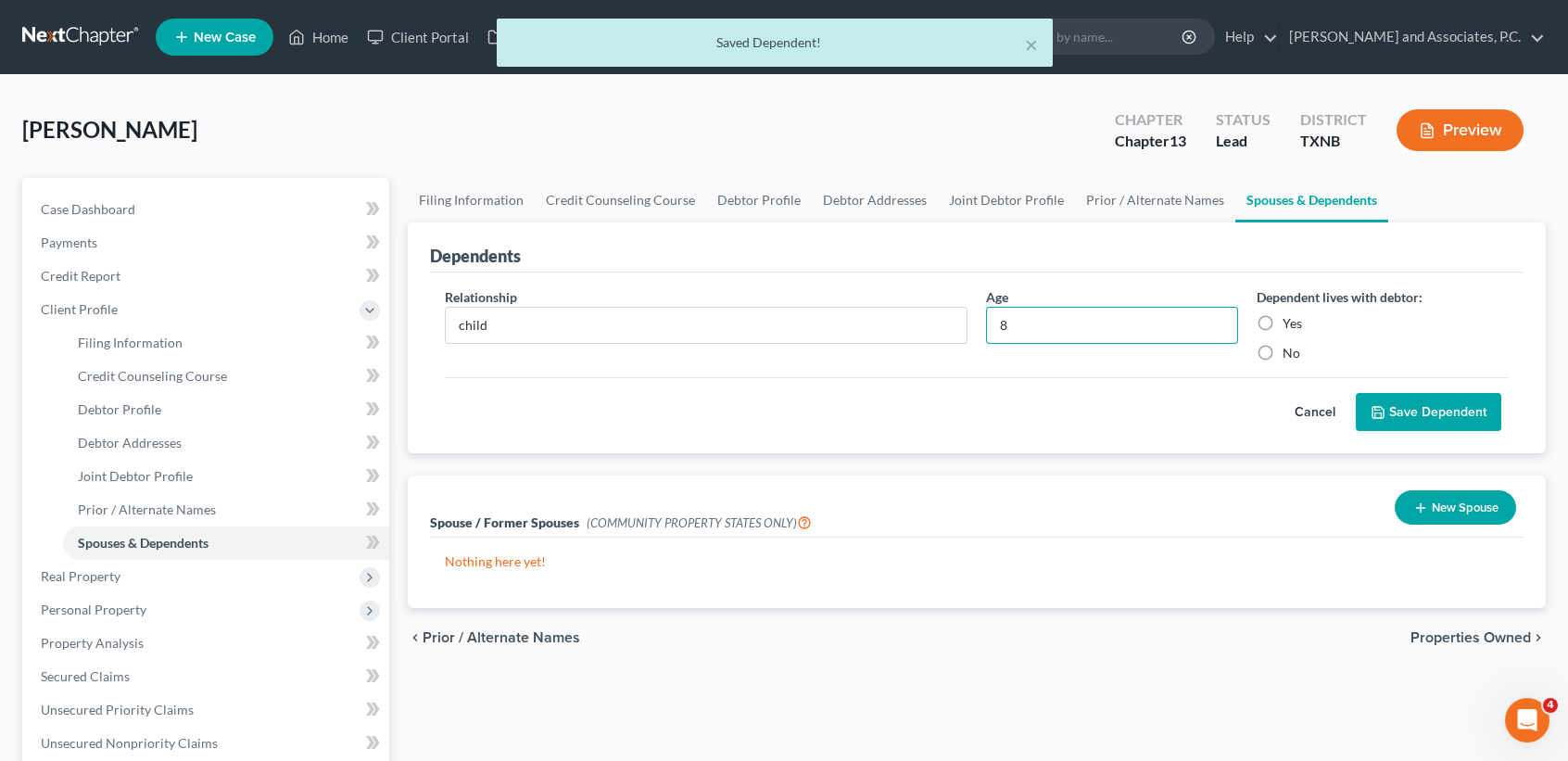
radio input "true"
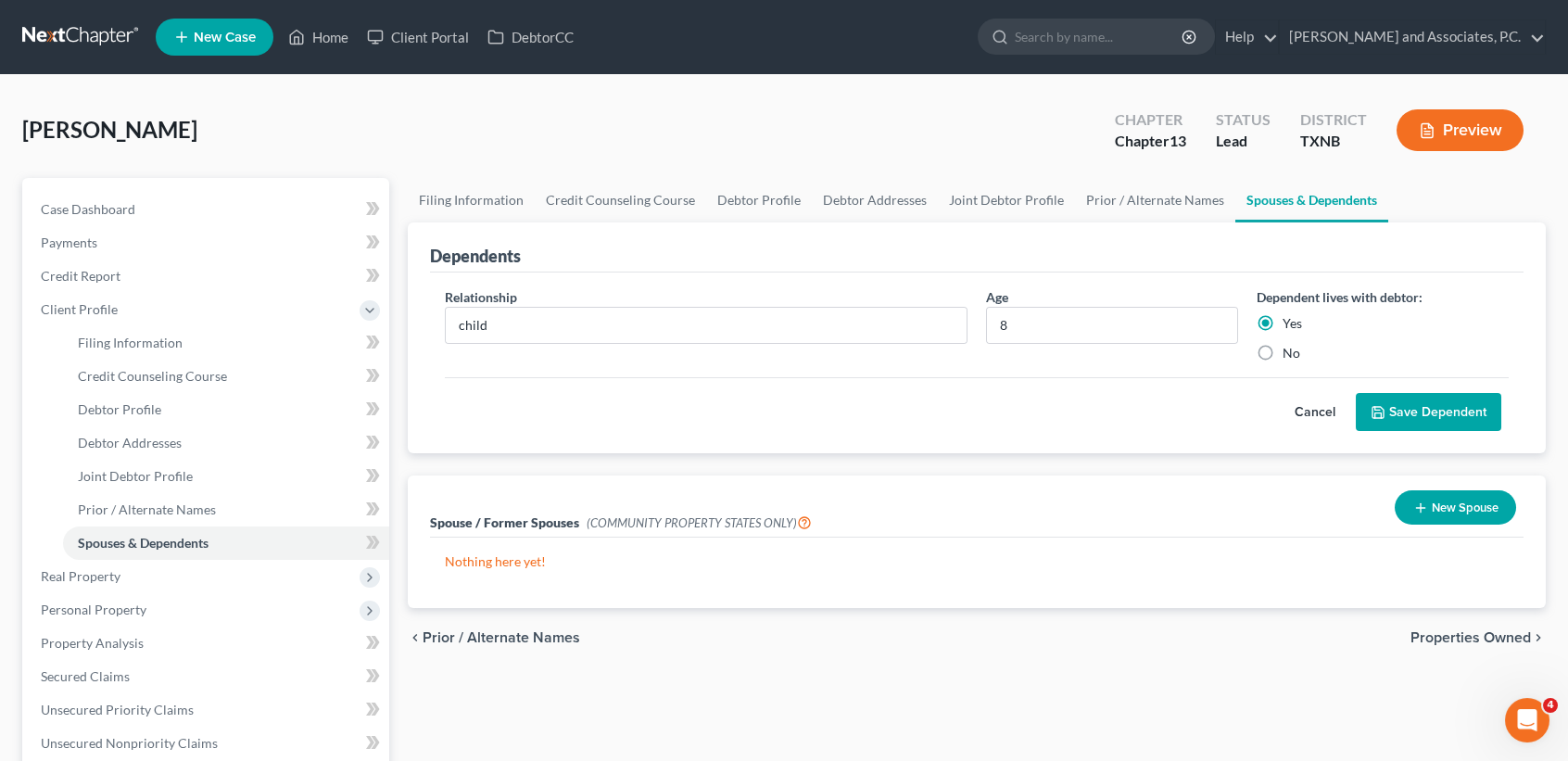
click at [1387, 395] on button "Save Dependent" at bounding box center [1428, 412] width 145 height 39
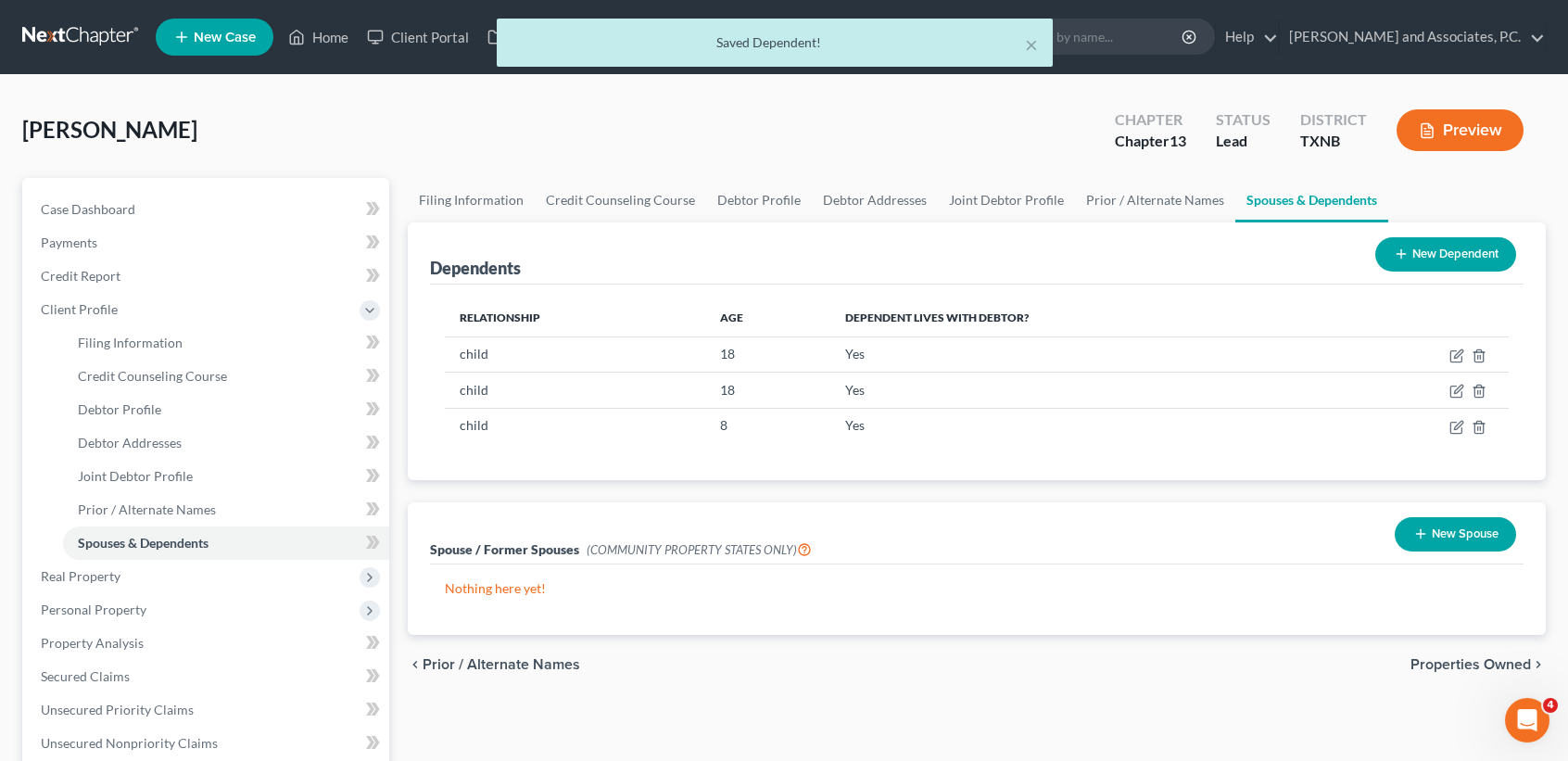
click at [1422, 261] on button "New Dependent" at bounding box center [1445, 254] width 141 height 34
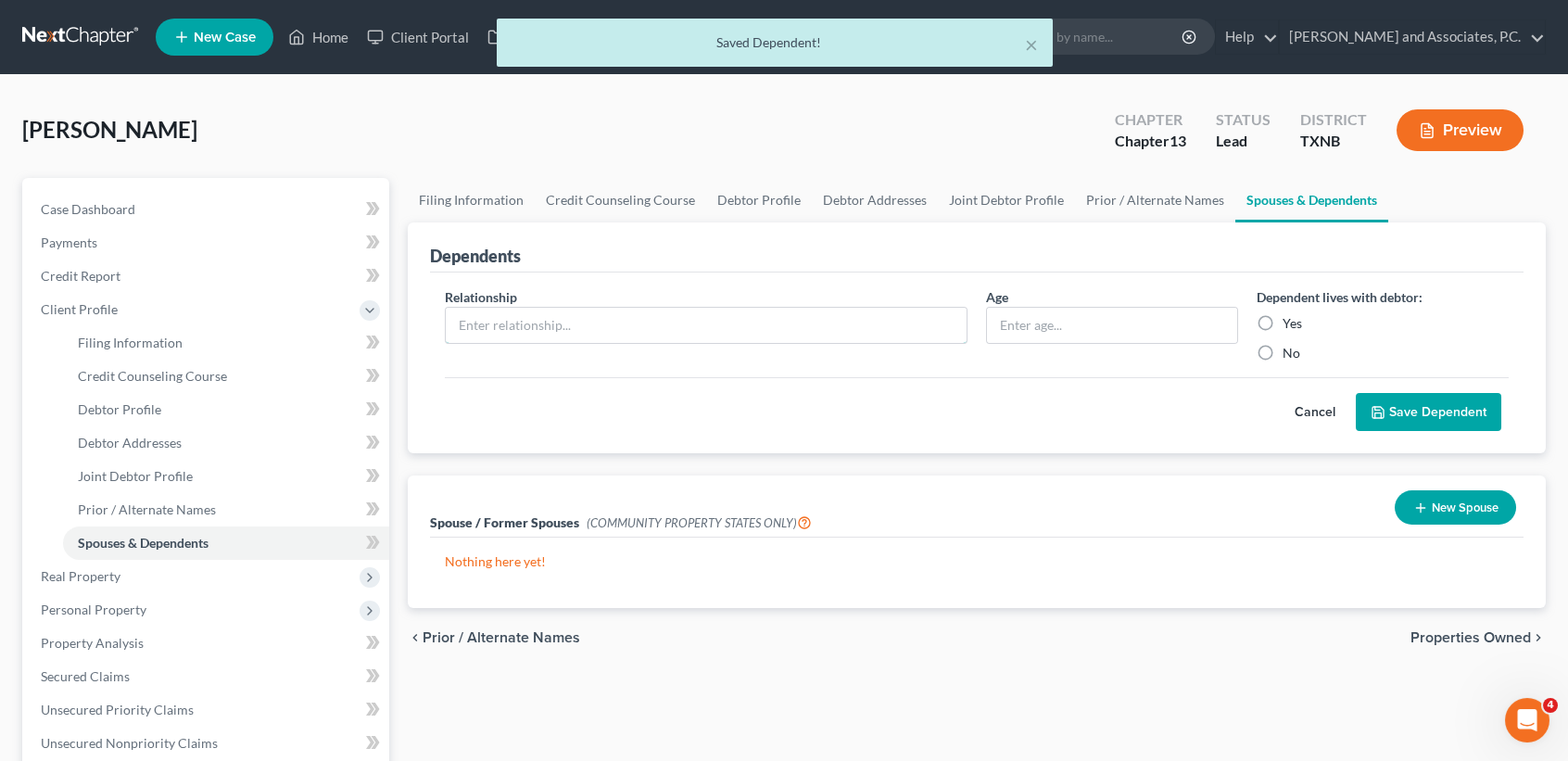
scroll to position [98, 0]
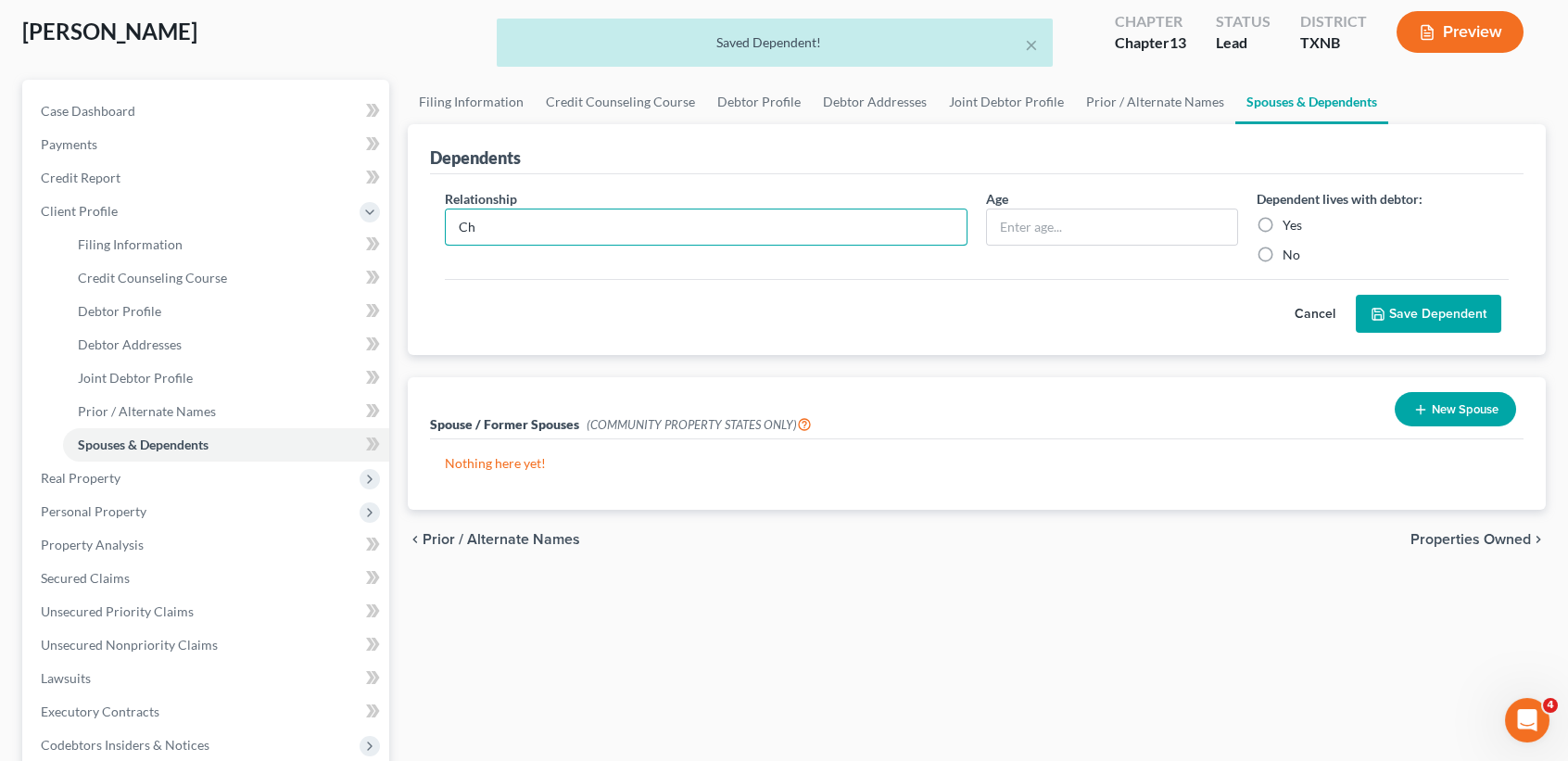
type input "C"
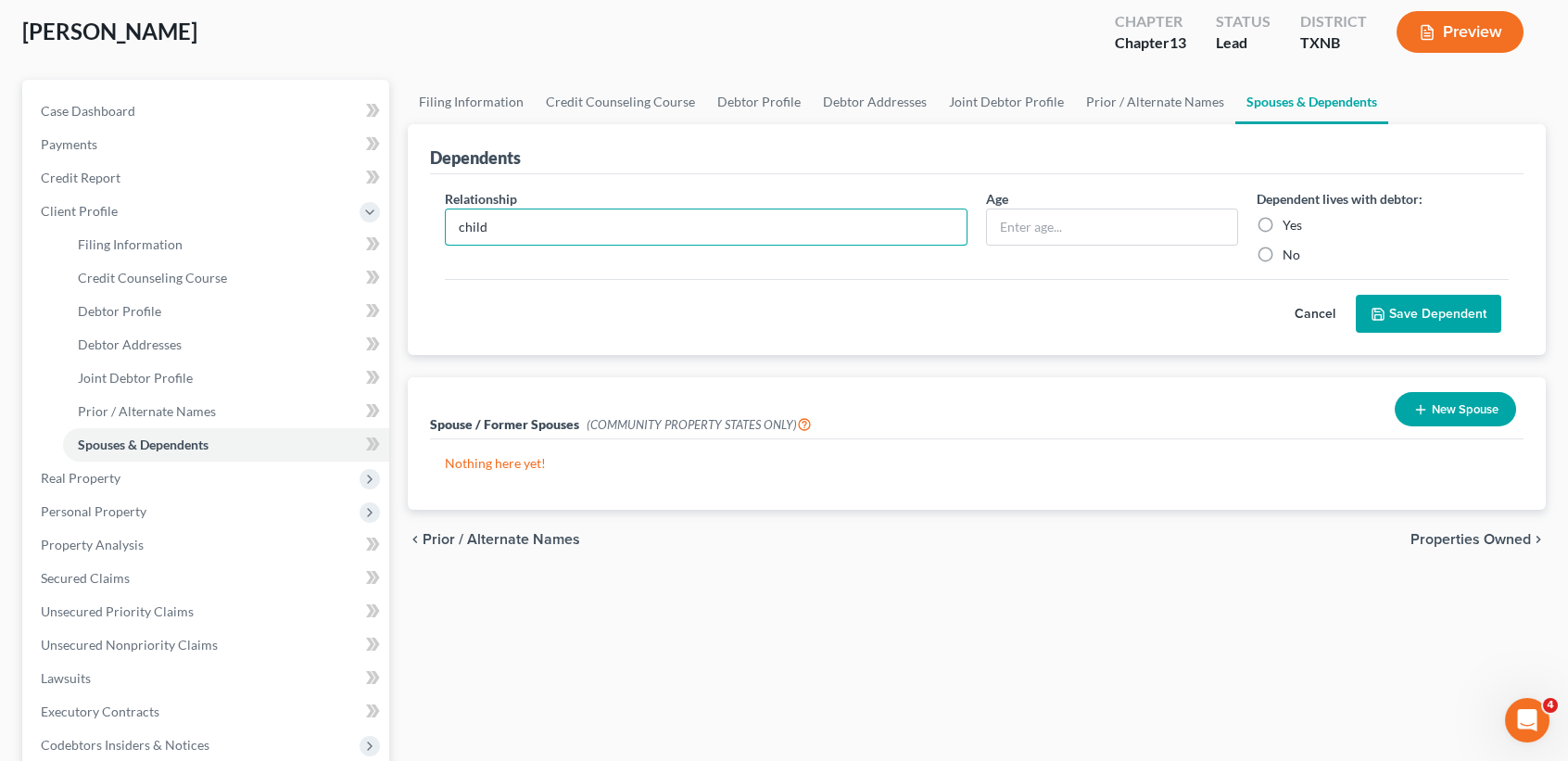
type input "child"
type input "6"
click at [1280, 227] on div "Yes" at bounding box center [1383, 225] width 252 height 18
click at [1294, 227] on label "Yes" at bounding box center [1293, 225] width 19 height 18
click at [1294, 227] on input "Yes" at bounding box center [1296, 222] width 12 height 12
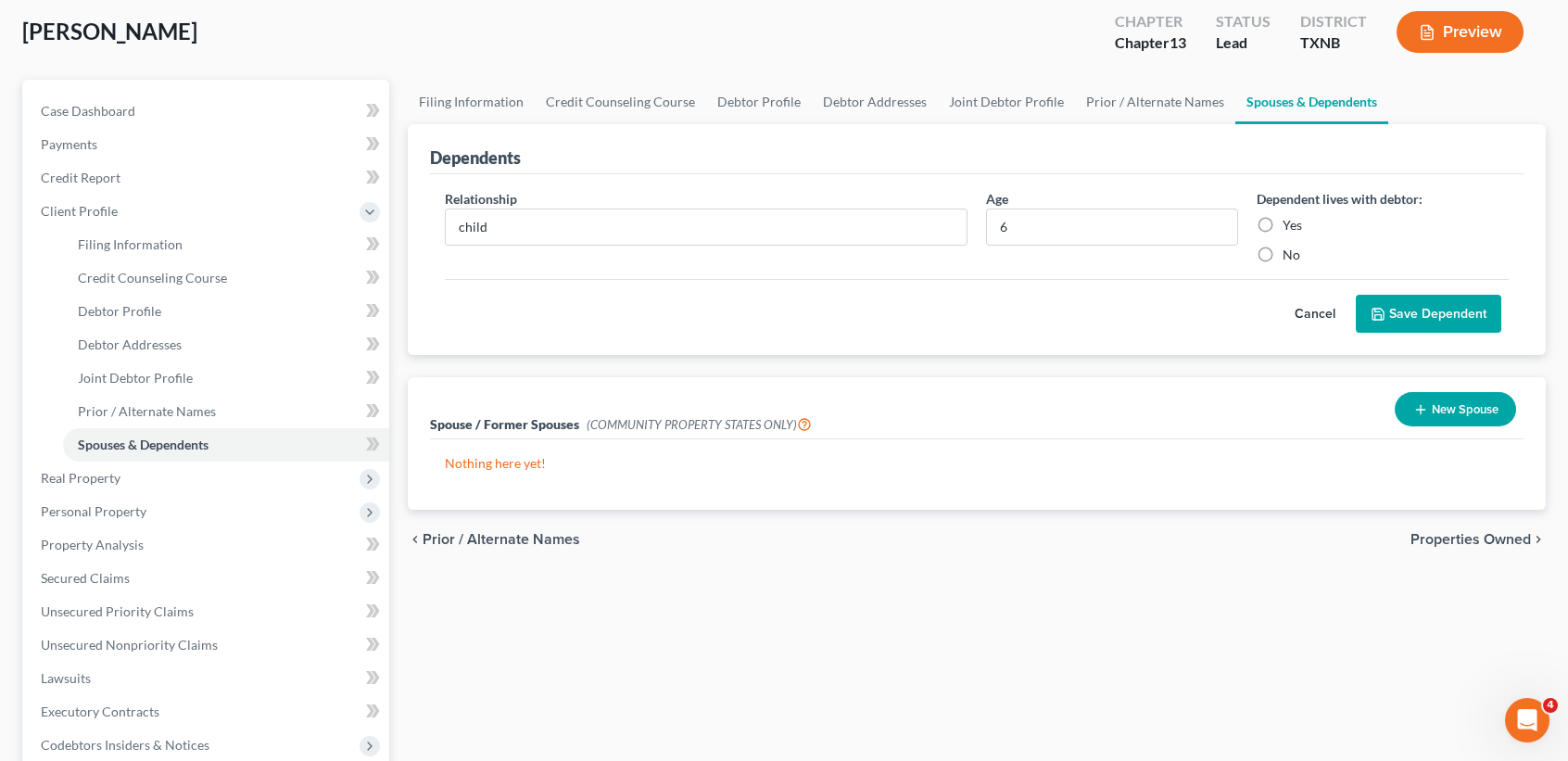
radio input "true"
click at [1391, 325] on button "Save Dependent" at bounding box center [1428, 314] width 145 height 39
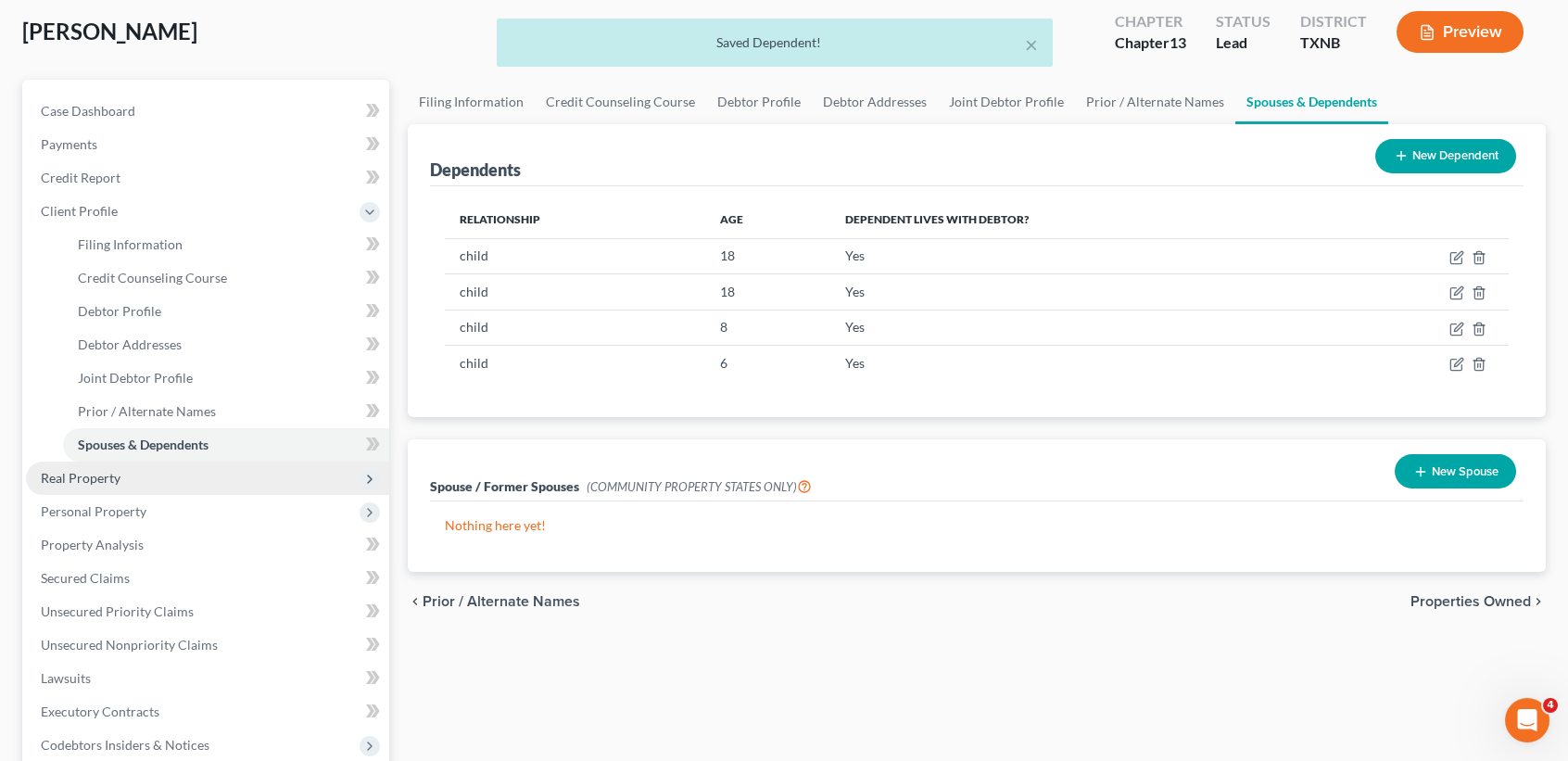
click at [86, 483] on span "Real Property" at bounding box center [80, 478] width 80 height 16
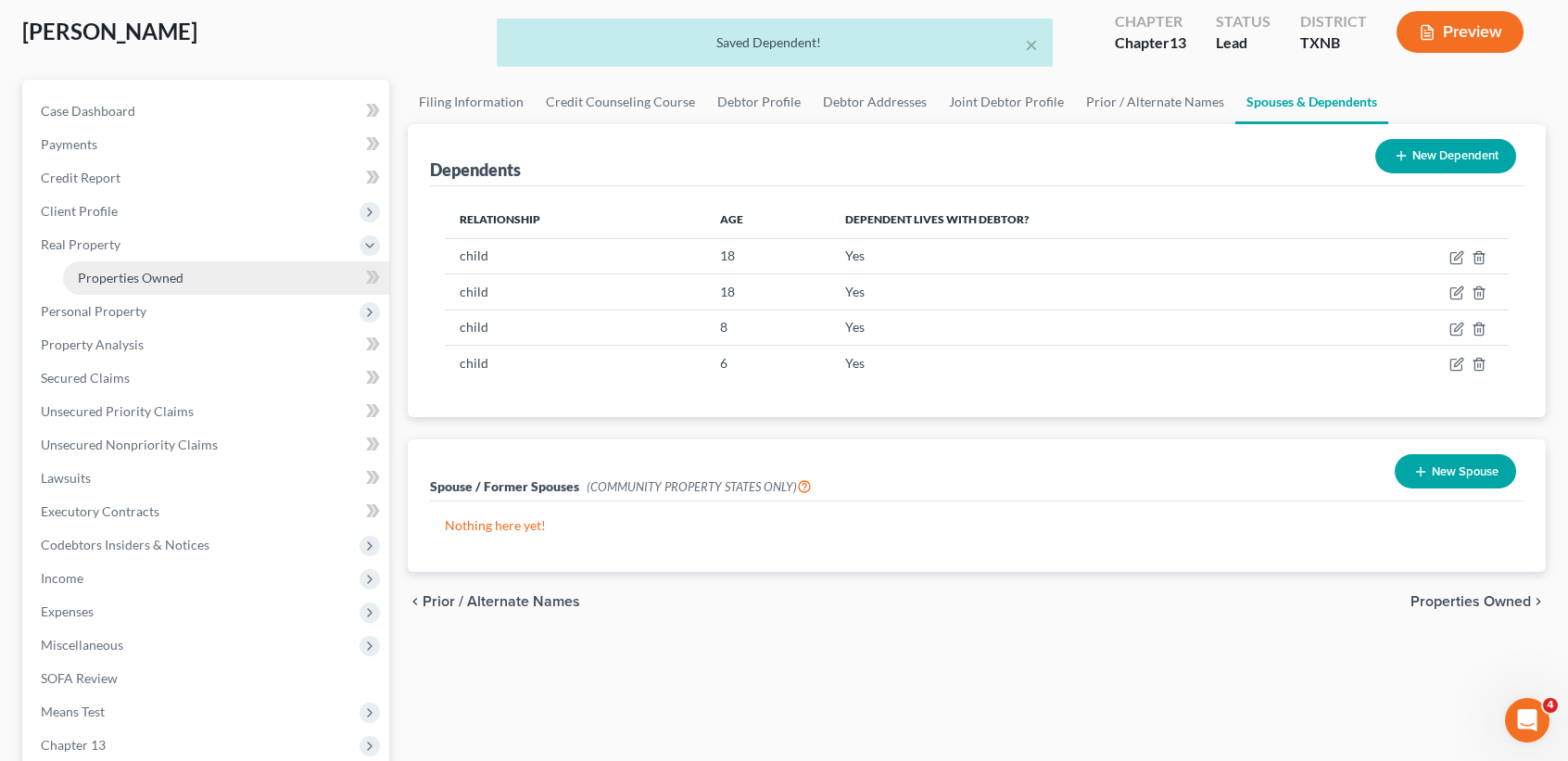
click at [176, 287] on link "Properties Owned" at bounding box center [226, 277] width 326 height 33
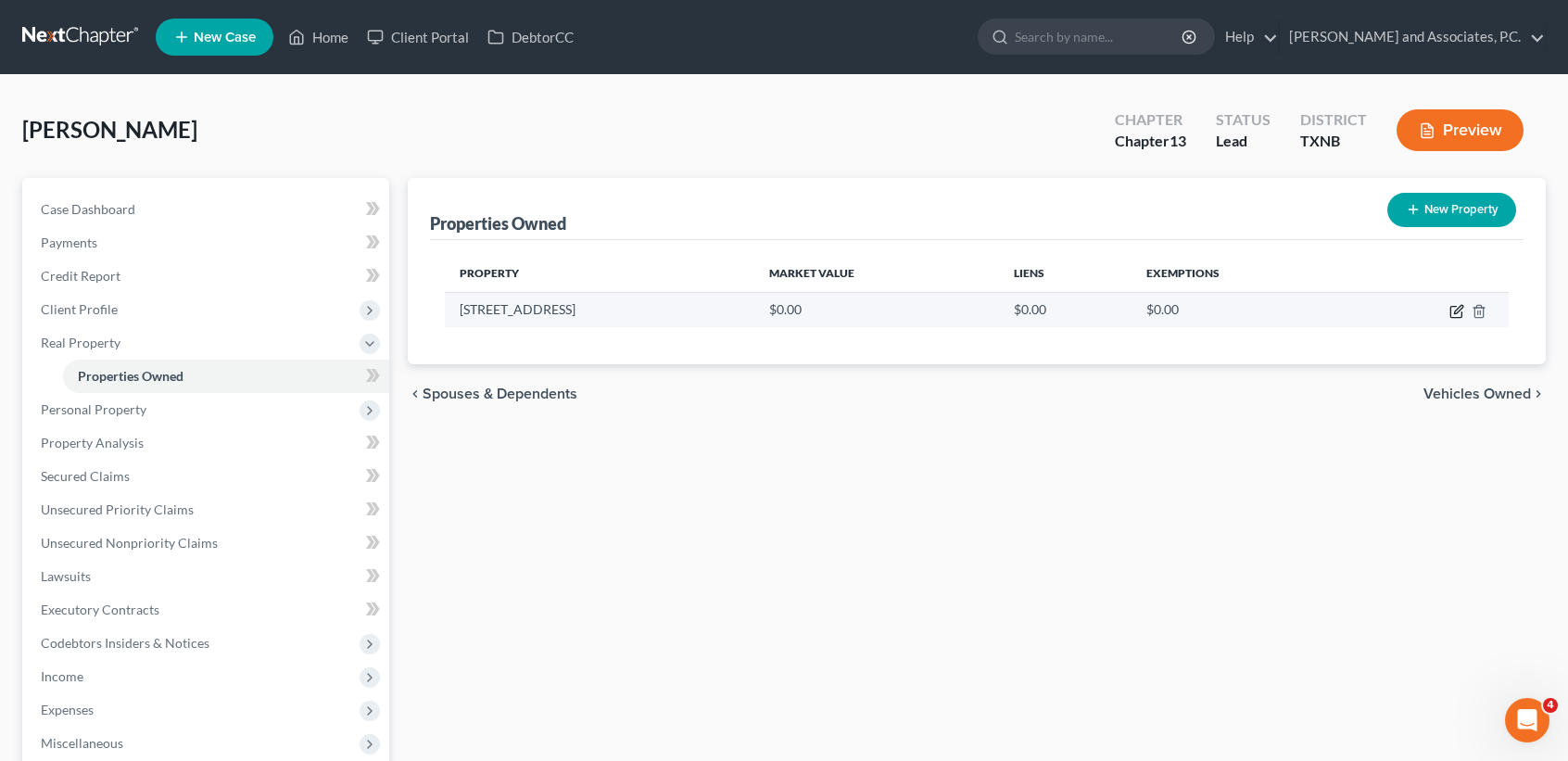
click at [1453, 313] on icon "button" at bounding box center [1456, 310] width 15 height 15
select select "45"
select select "214"
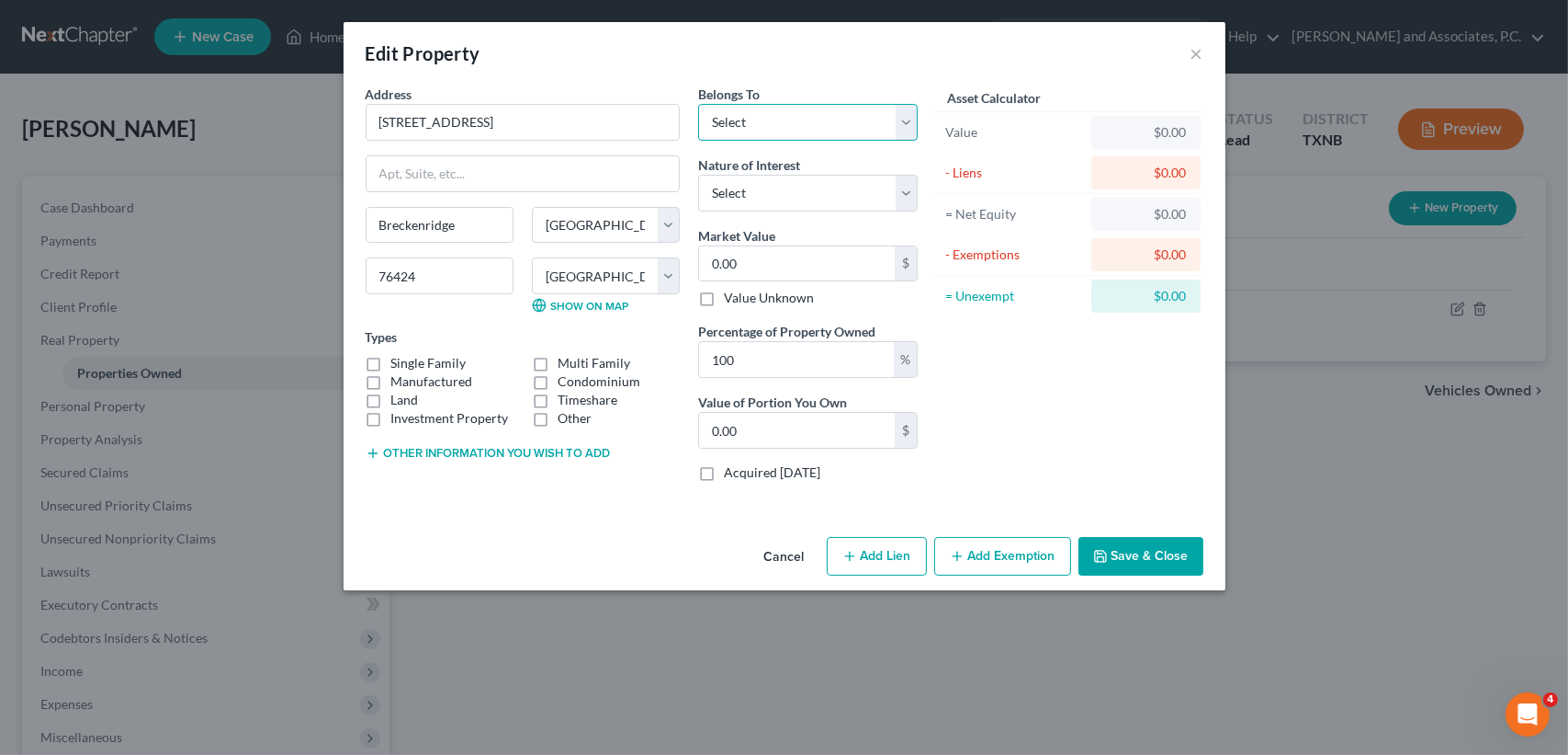
click at [796, 129] on select "Select Debtor 1 Only Debtor 2 Only Debtor 1 And Debtor 2 Only At Least One Of T…" at bounding box center [808, 122] width 219 height 37
select select "4"
click at [698, 104] on select "Select Debtor 1 Only Debtor 2 Only Debtor 1 And Debtor 2 Only At Least One Of T…" at bounding box center [808, 122] width 219 height 37
click at [800, 264] on input "0.00" at bounding box center [797, 264] width 196 height 35
type input "9"
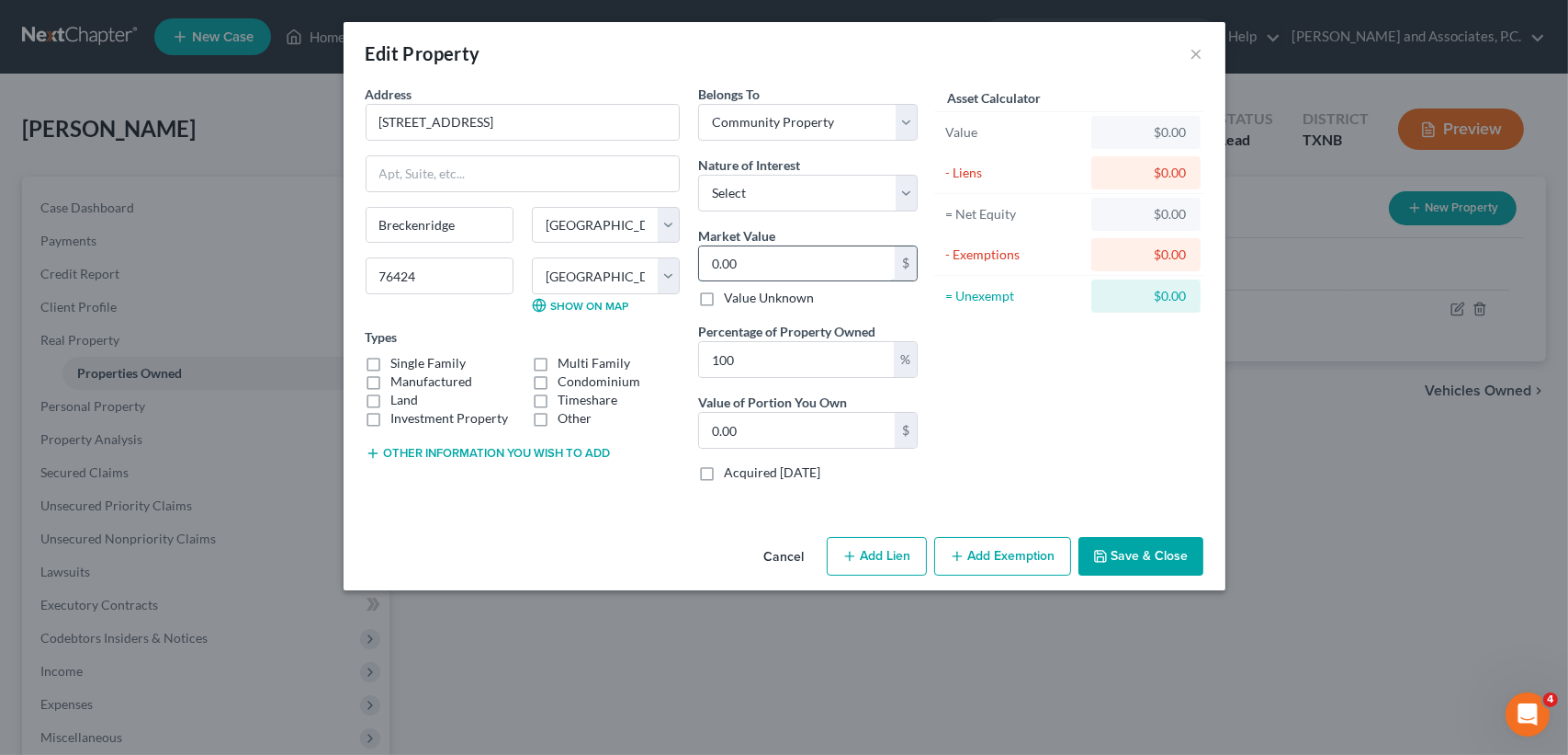
type input "9.00"
type input "96"
type input "96.00"
type input "966"
type input "966.00"
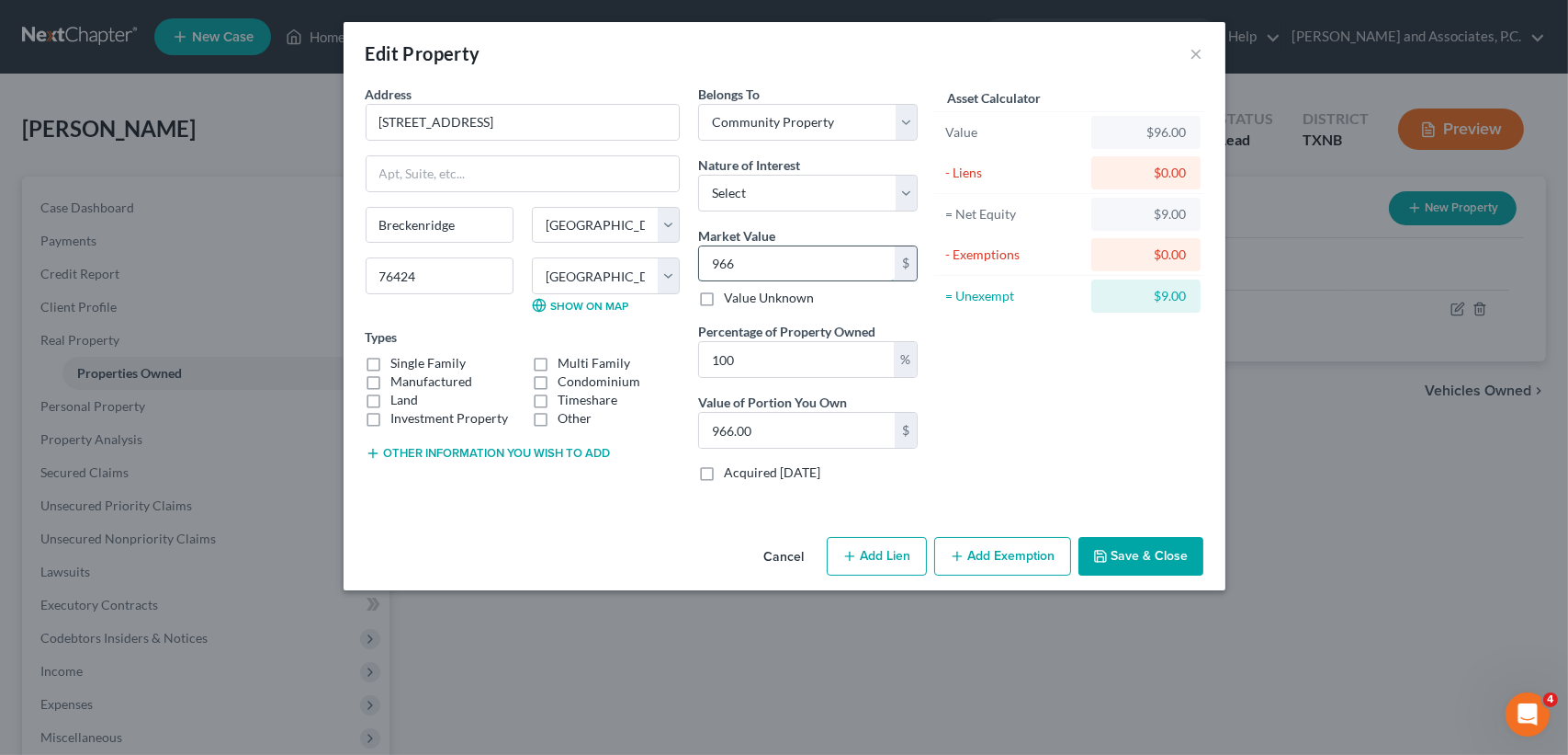
type input "9663"
type input "9,663.00"
type input "9,6630"
type input "96,630.00"
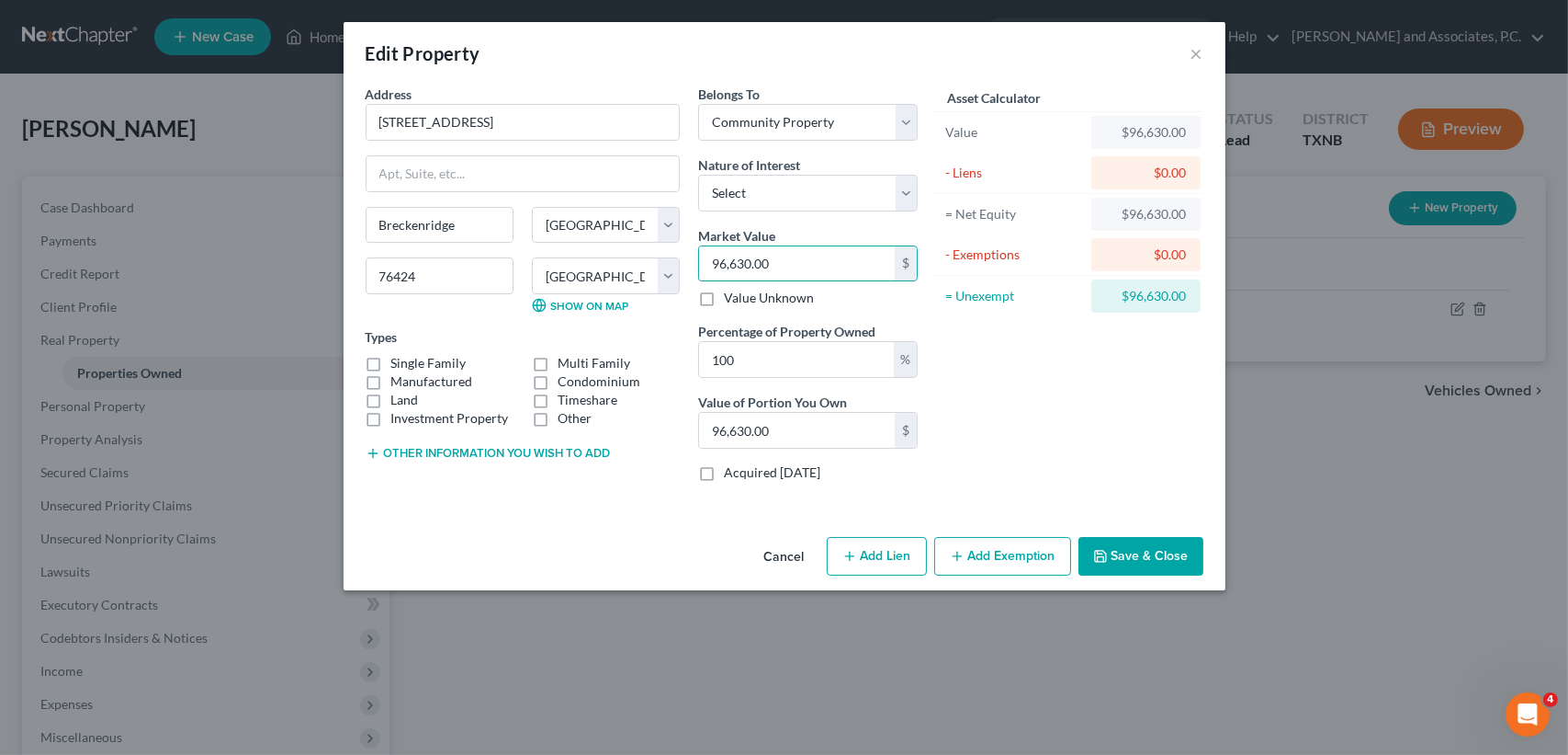
click at [425, 356] on label "Single Family" at bounding box center [429, 363] width 75 height 18
click at [411, 356] on input "Single Family" at bounding box center [405, 360] width 12 height 12
checkbox input "true"
click at [400, 396] on label "Land" at bounding box center [405, 399] width 28 height 18
click at [400, 396] on input "Land" at bounding box center [405, 396] width 12 height 12
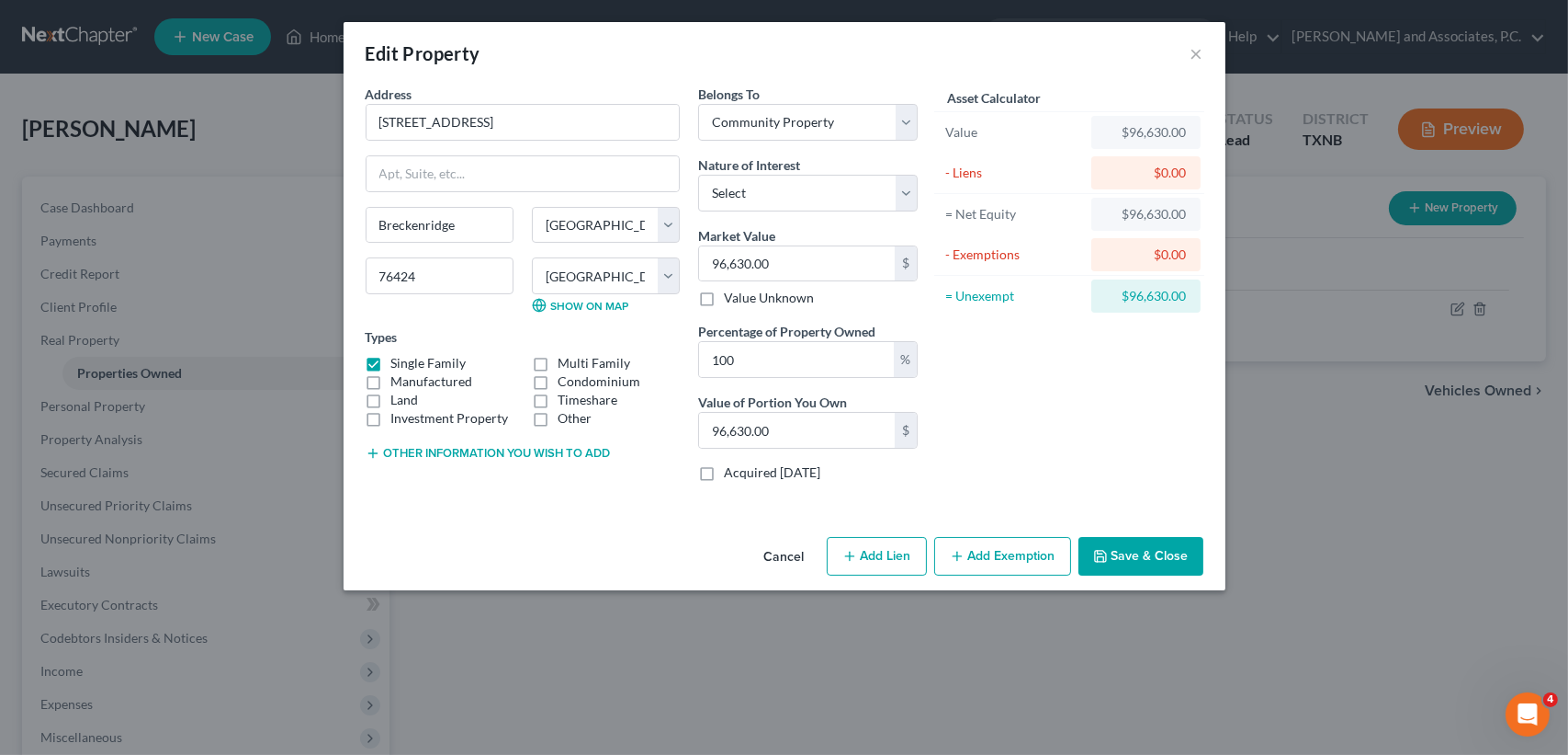
checkbox input "true"
click at [1130, 557] on button "Save & Close" at bounding box center [1141, 556] width 125 height 38
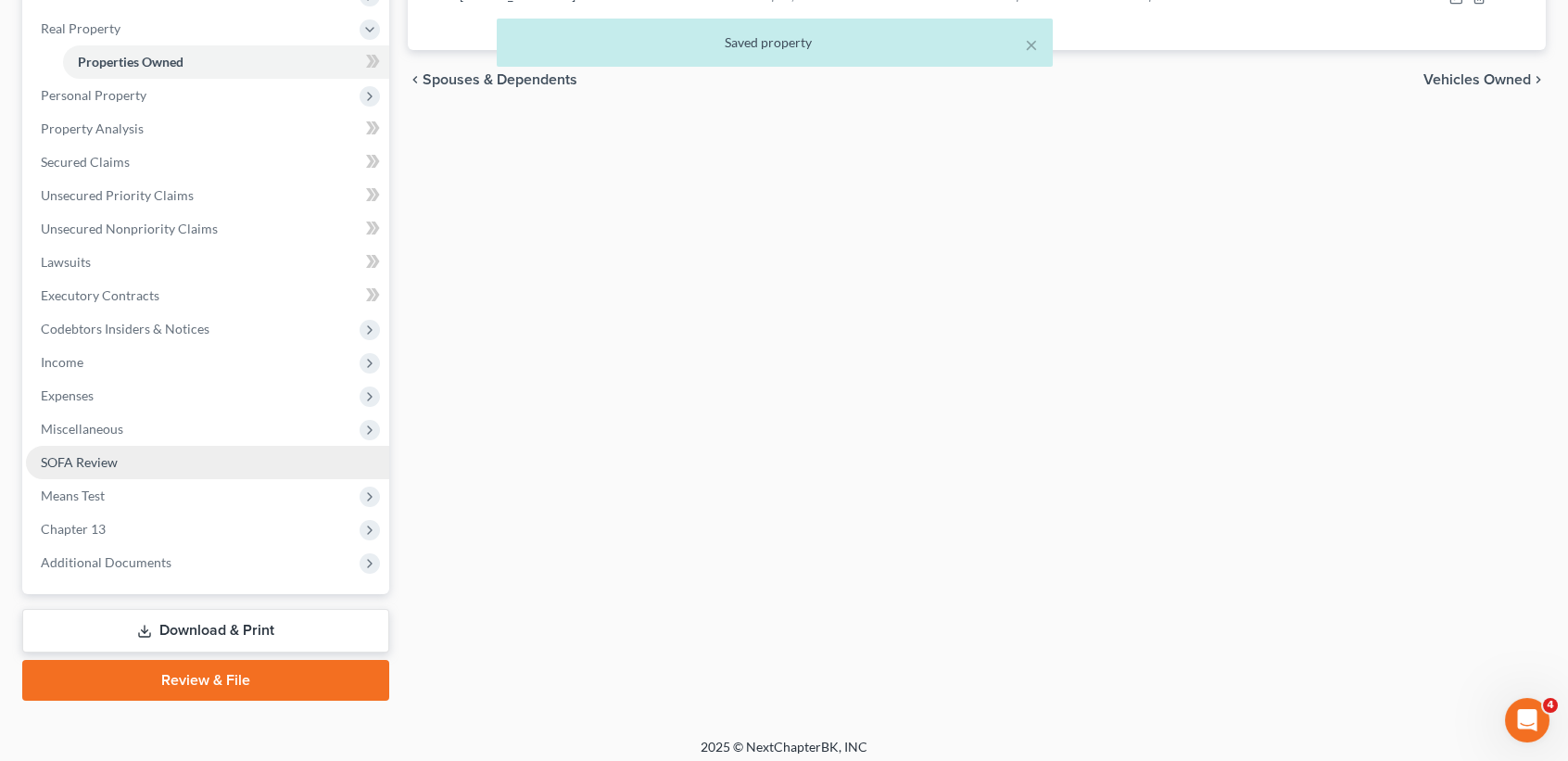
scroll to position [322, 0]
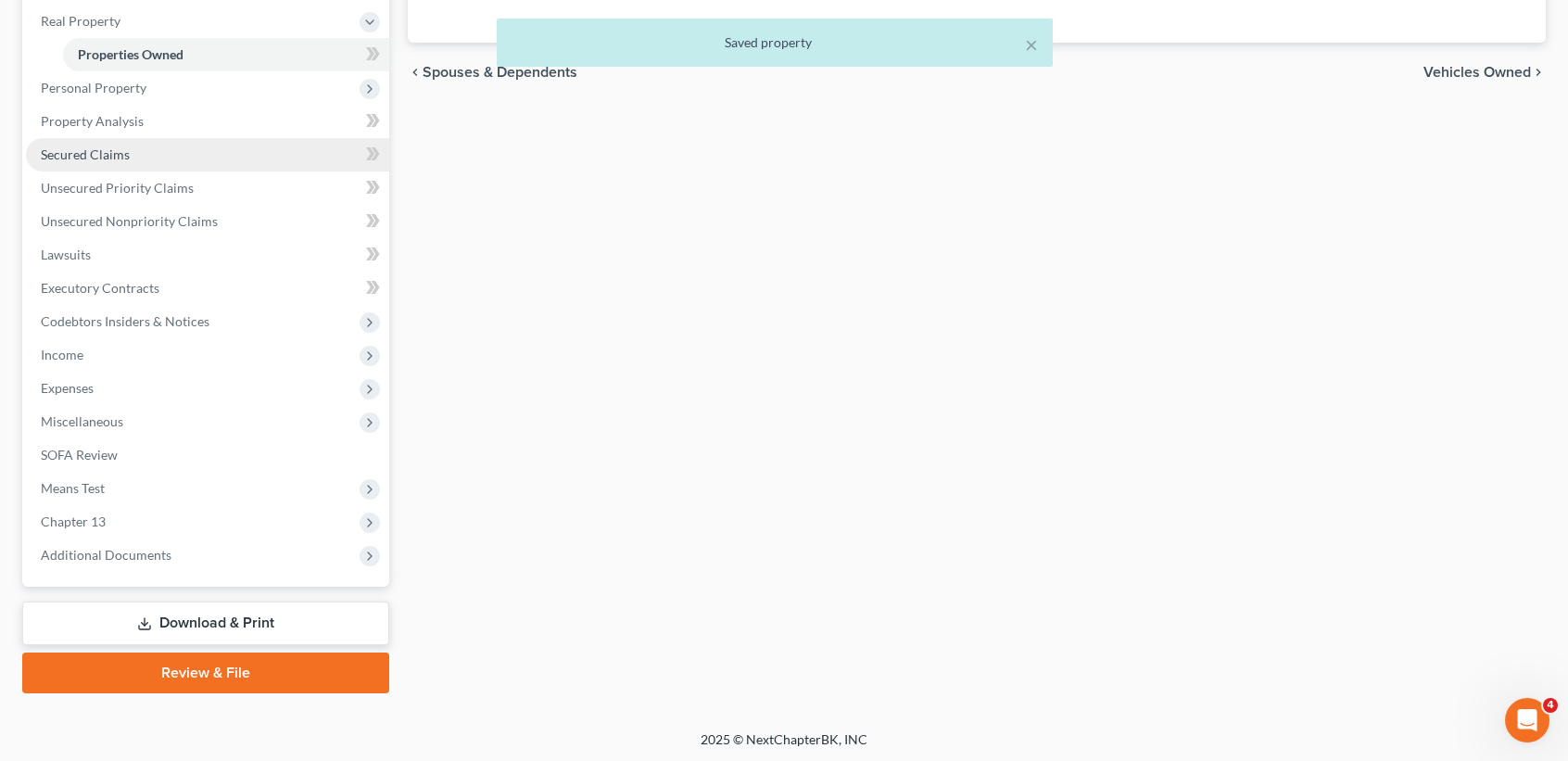
click at [116, 163] on link "Secured Claims" at bounding box center [208, 154] width 364 height 33
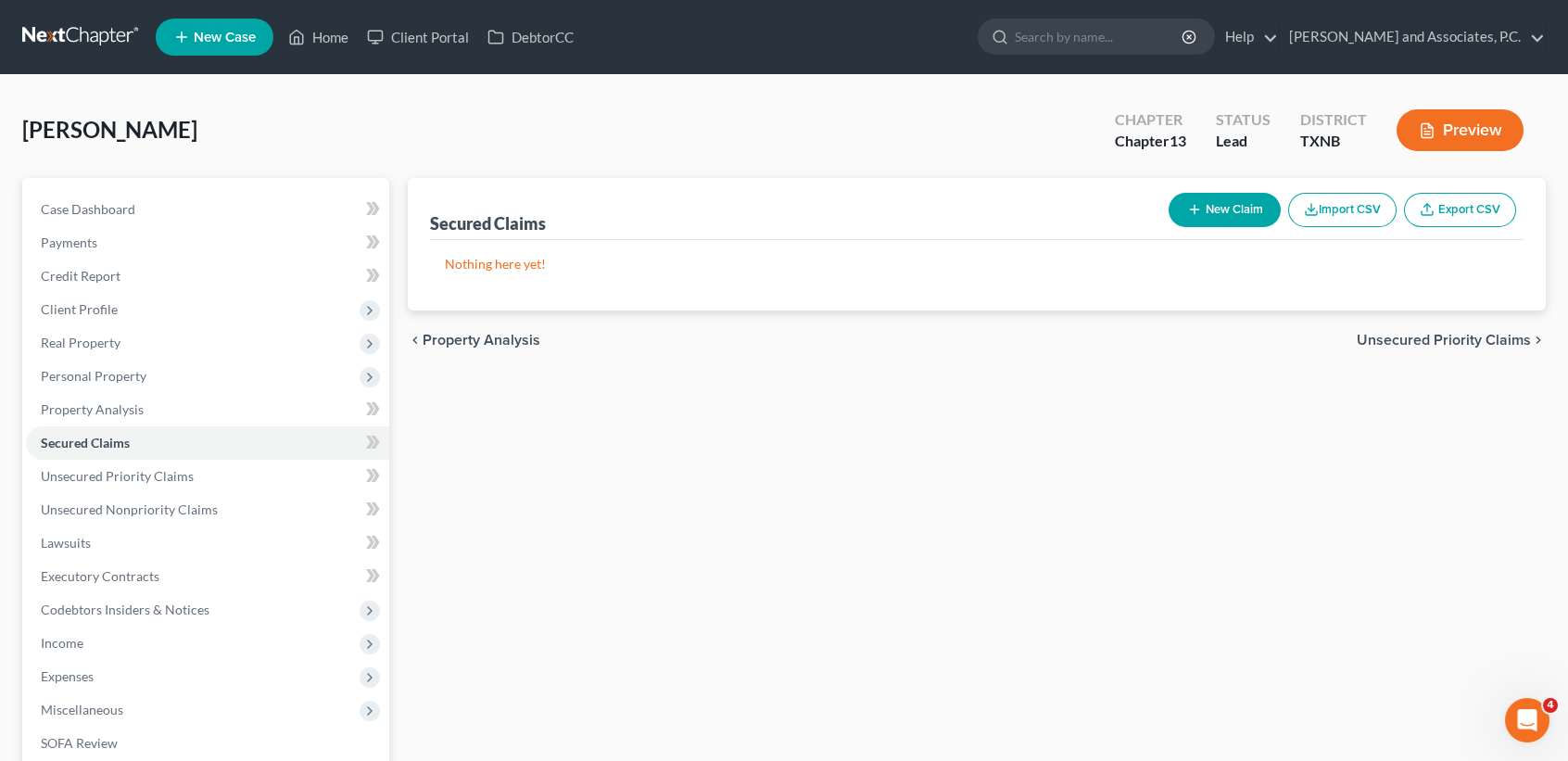
click at [1232, 217] on button "New Claim" at bounding box center [1225, 209] width 112 height 34
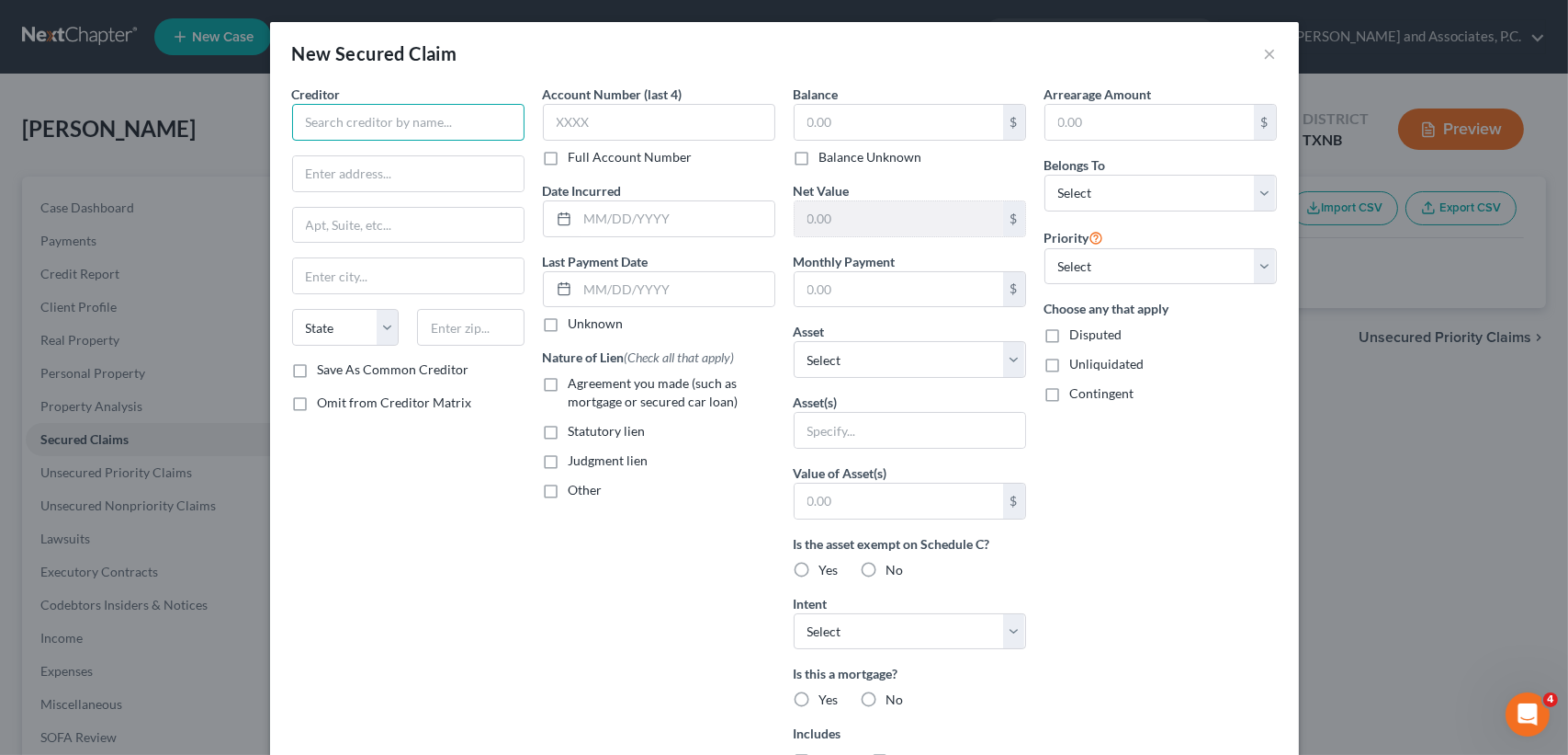
click at [382, 127] on input "text" at bounding box center [409, 122] width 233 height 37
drag, startPoint x: 380, startPoint y: 124, endPoint x: 350, endPoint y: 128, distance: 30.3
click at [186, 126] on div "New Secured Claim × Creditor * [PERSON_NAME][GEOGRAPHIC_DATA] [US_STATE] AK AR …" at bounding box center [784, 377] width 1568 height 755
paste input "County Assessor"
type input "Stephens County Assessor"
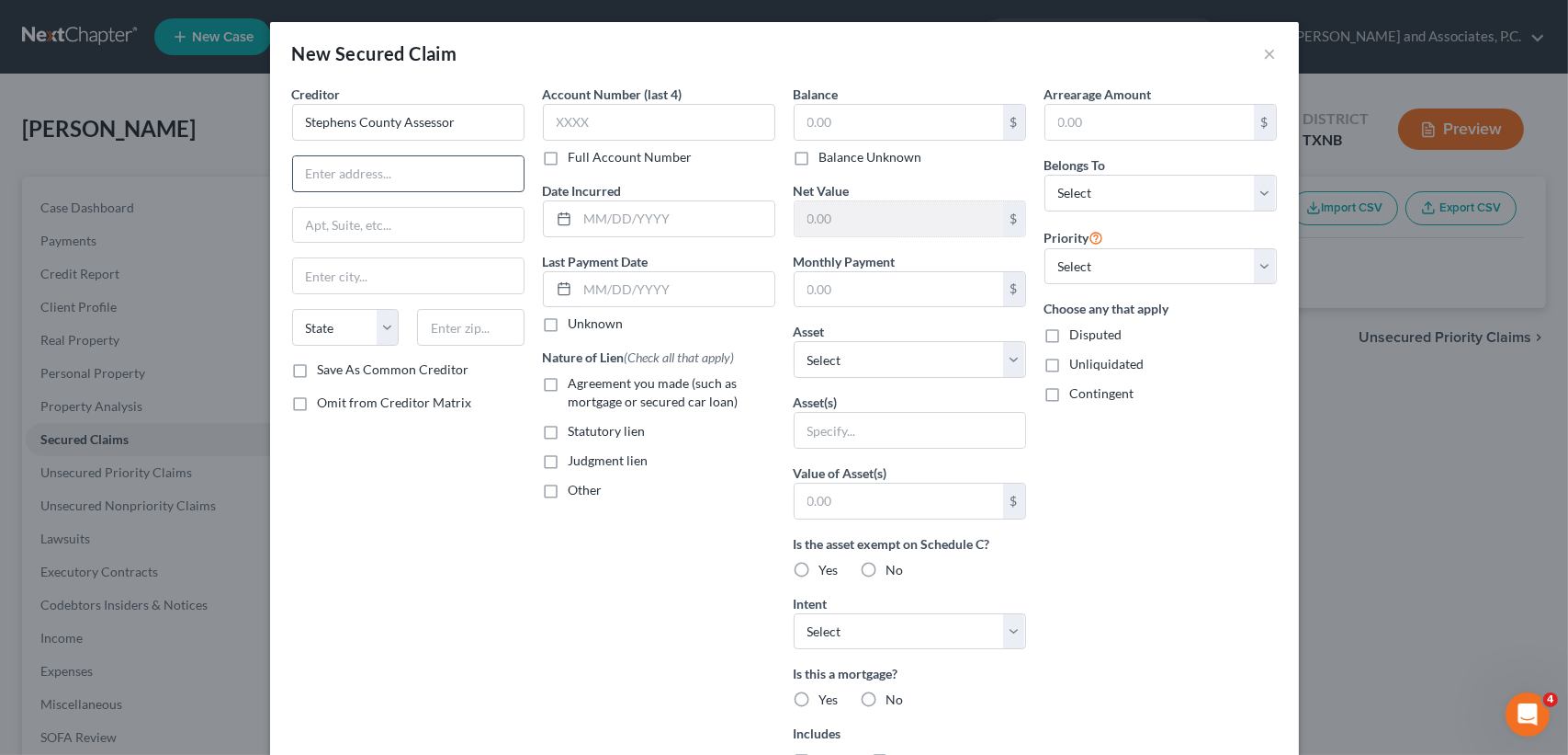
click at [417, 172] on input "text" at bounding box center [409, 173] width 231 height 35
paste input "[GEOGRAPHIC_DATA]"
type input "[GEOGRAPHIC_DATA]"
click at [463, 216] on input "text" at bounding box center [409, 225] width 231 height 35
paste input "[STREET_ADDRESS]"
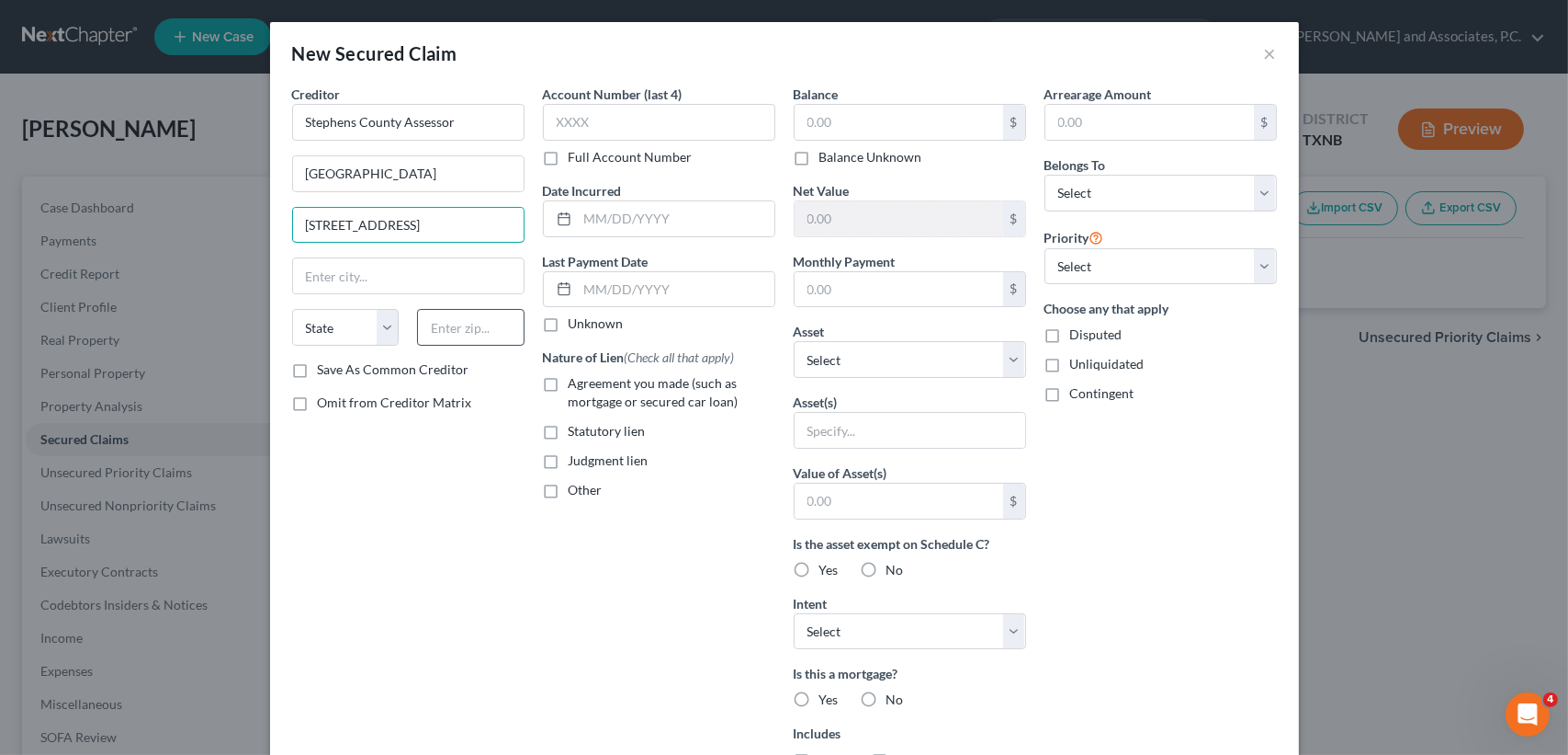
type input "[STREET_ADDRESS]"
click at [467, 341] on input "text" at bounding box center [471, 327] width 108 height 37
type input "73533"
type input "[PERSON_NAME]"
select select "37"
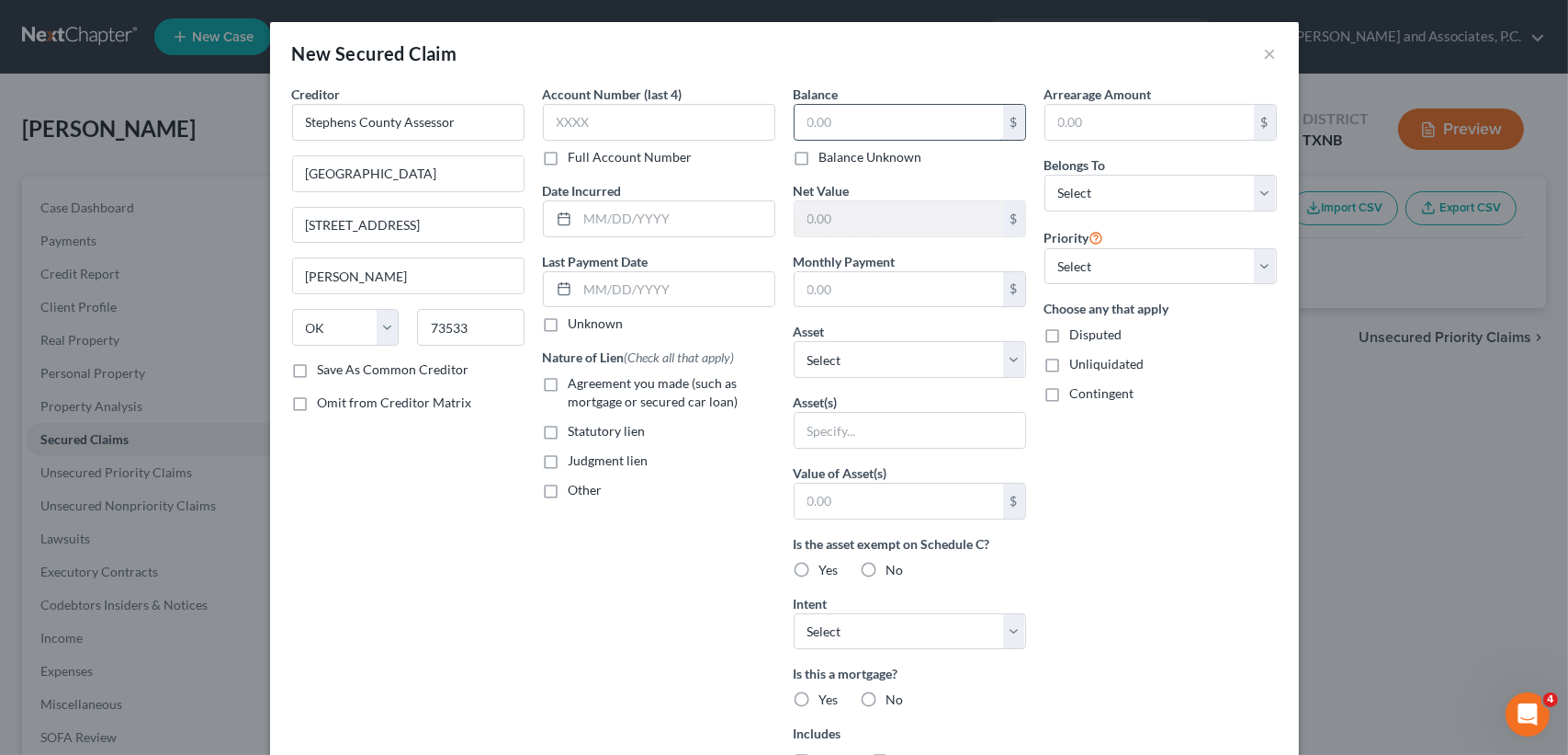
click at [915, 131] on input "text" at bounding box center [899, 122] width 209 height 35
type input "679.74"
click at [1253, 198] on select "Select Debtor 1 Only Debtor 2 Only Debtor 1 And Debtor 2 Only At Least One Of T…" at bounding box center [1161, 193] width 233 height 37
select select "4"
click at [1045, 175] on select "Select Debtor 1 Only Debtor 2 Only Debtor 1 And Debtor 2 Only At Least One Of T…" at bounding box center [1161, 193] width 233 height 37
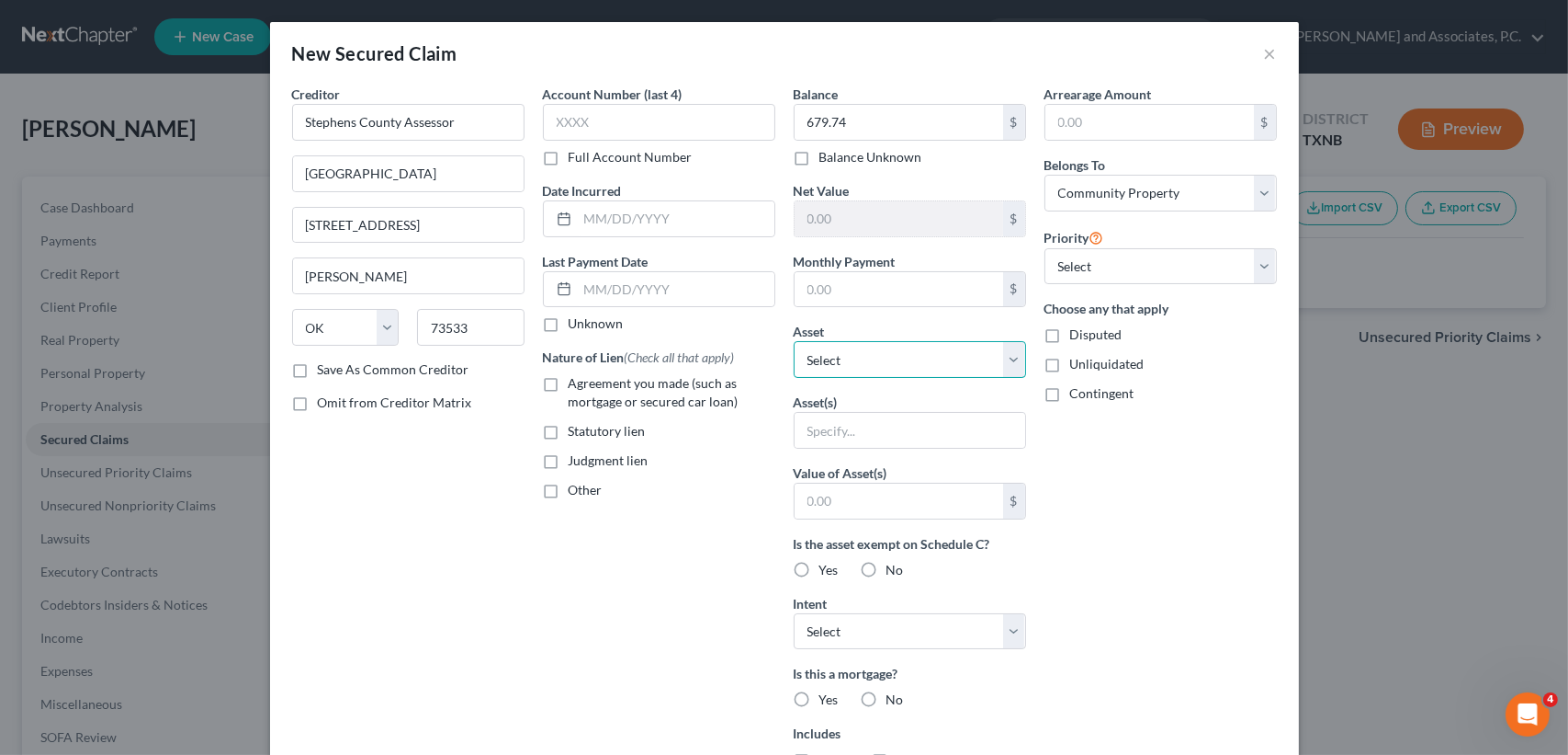
click at [907, 355] on select "Select Other Multiple Assets 29 Water District Rd - $96630.0" at bounding box center [910, 360] width 233 height 37
select select "2"
click at [794, 341] on select "Select Other Multiple Assets 29 Water District Rd - $96630.0" at bounding box center [910, 360] width 233 height 37
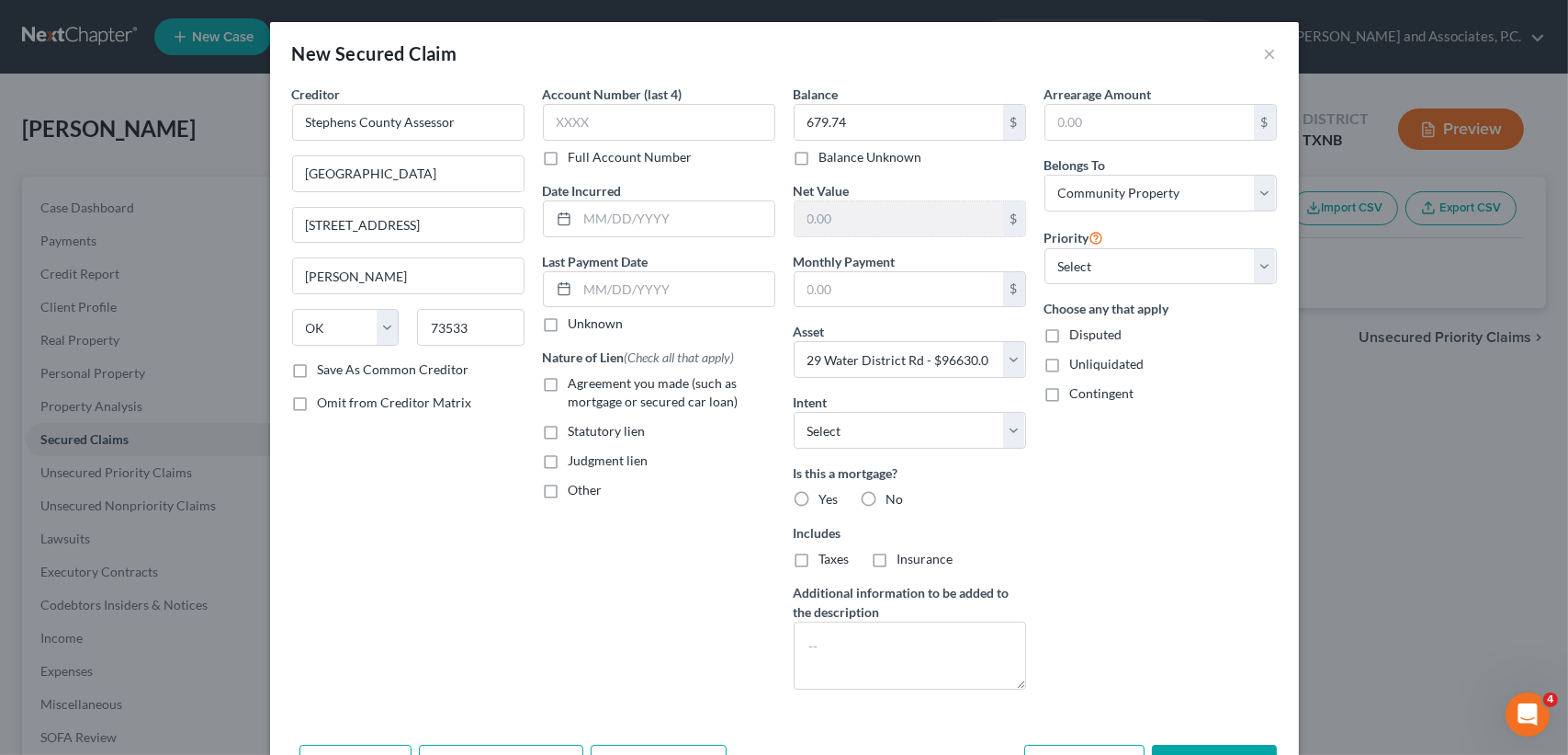
click at [1096, 482] on div "Arrearage Amount $ Belongs To * Select Debtor 1 Only Debtor 2 Only Debtor 1 And…" at bounding box center [1160, 394] width 251 height 619
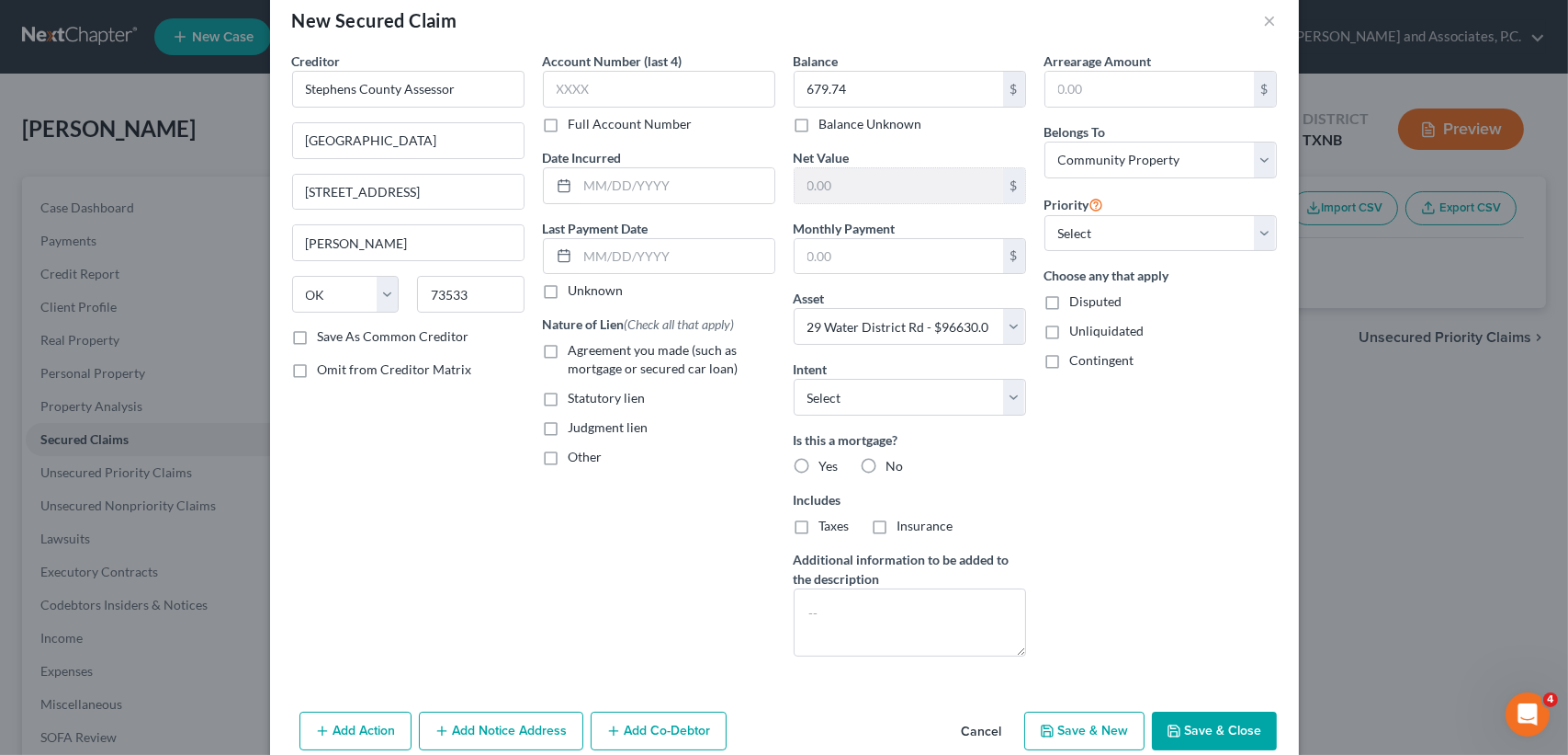
scroll to position [63, 0]
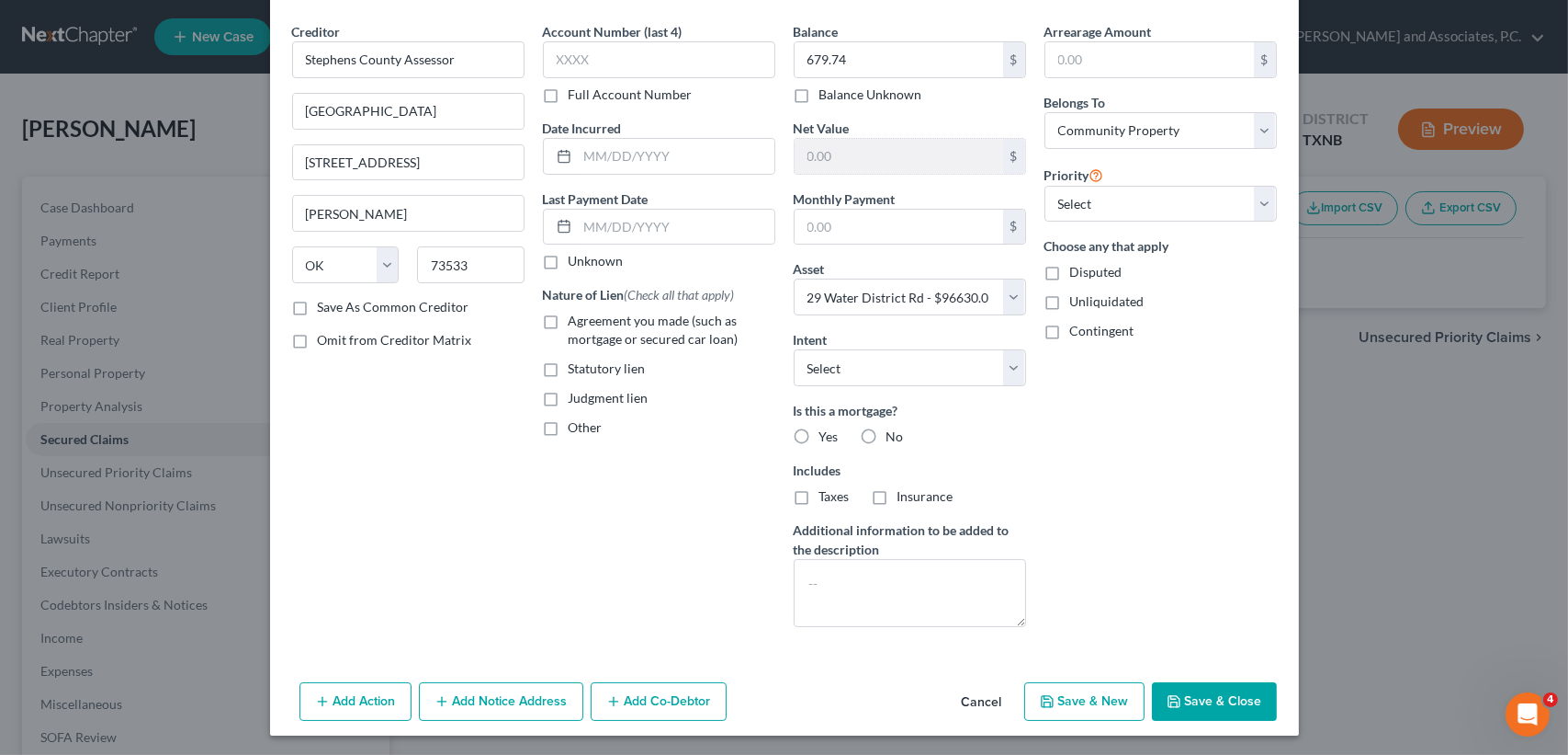
click at [1223, 697] on button "Save & Close" at bounding box center [1214, 701] width 125 height 38
select select
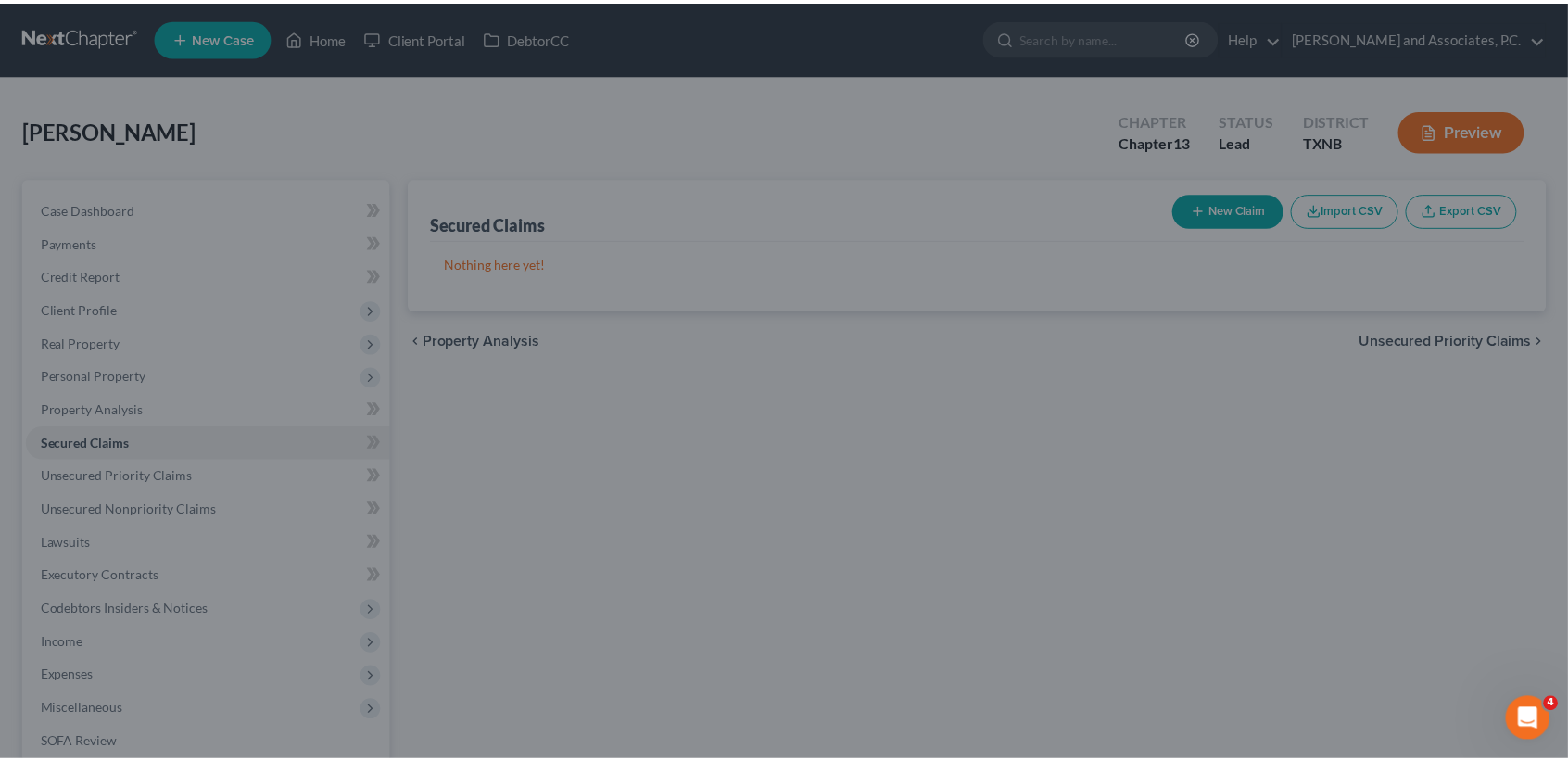
scroll to position [0, 0]
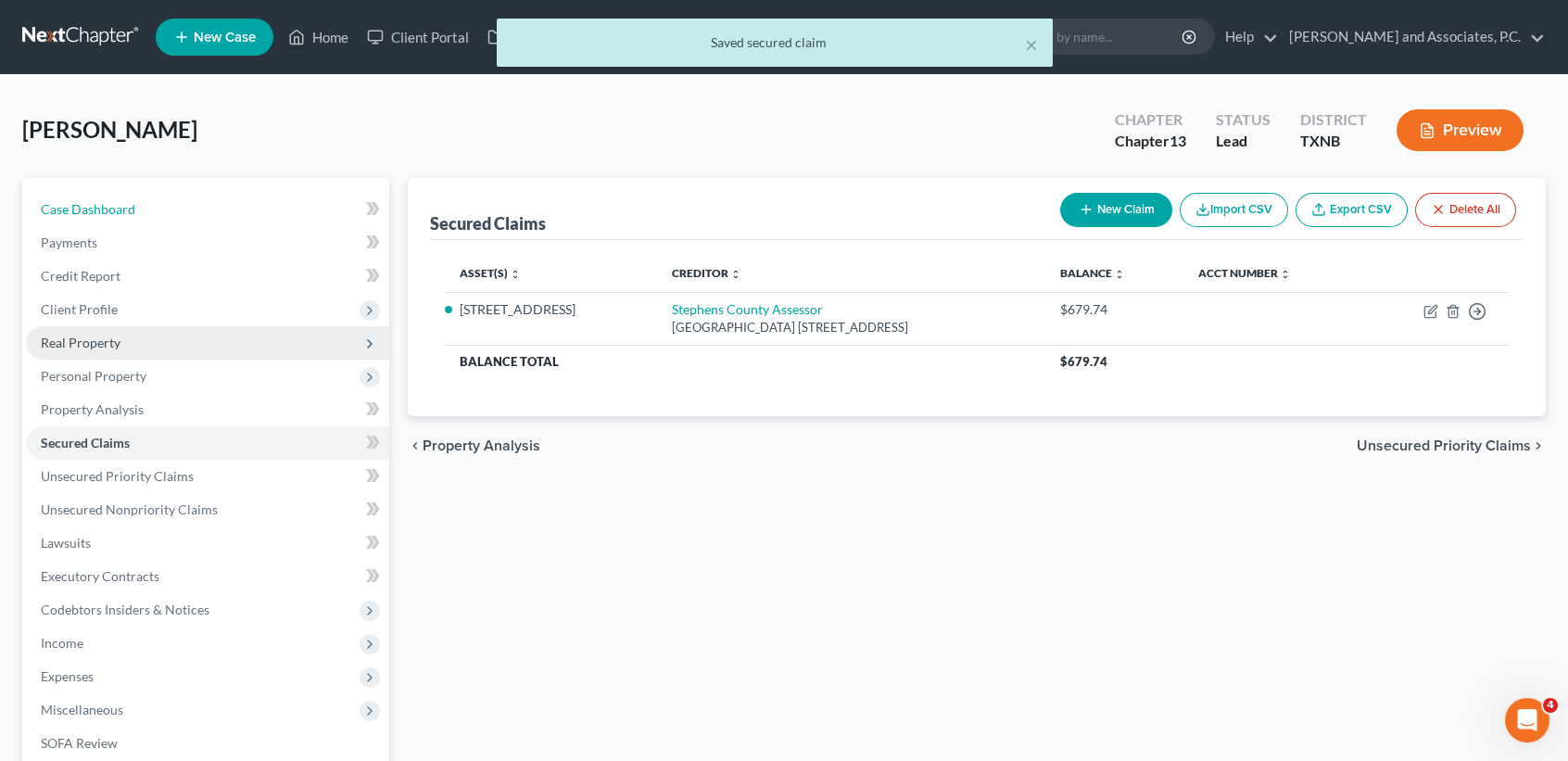
click at [51, 211] on span "Case Dashboard" at bounding box center [87, 208] width 94 height 16
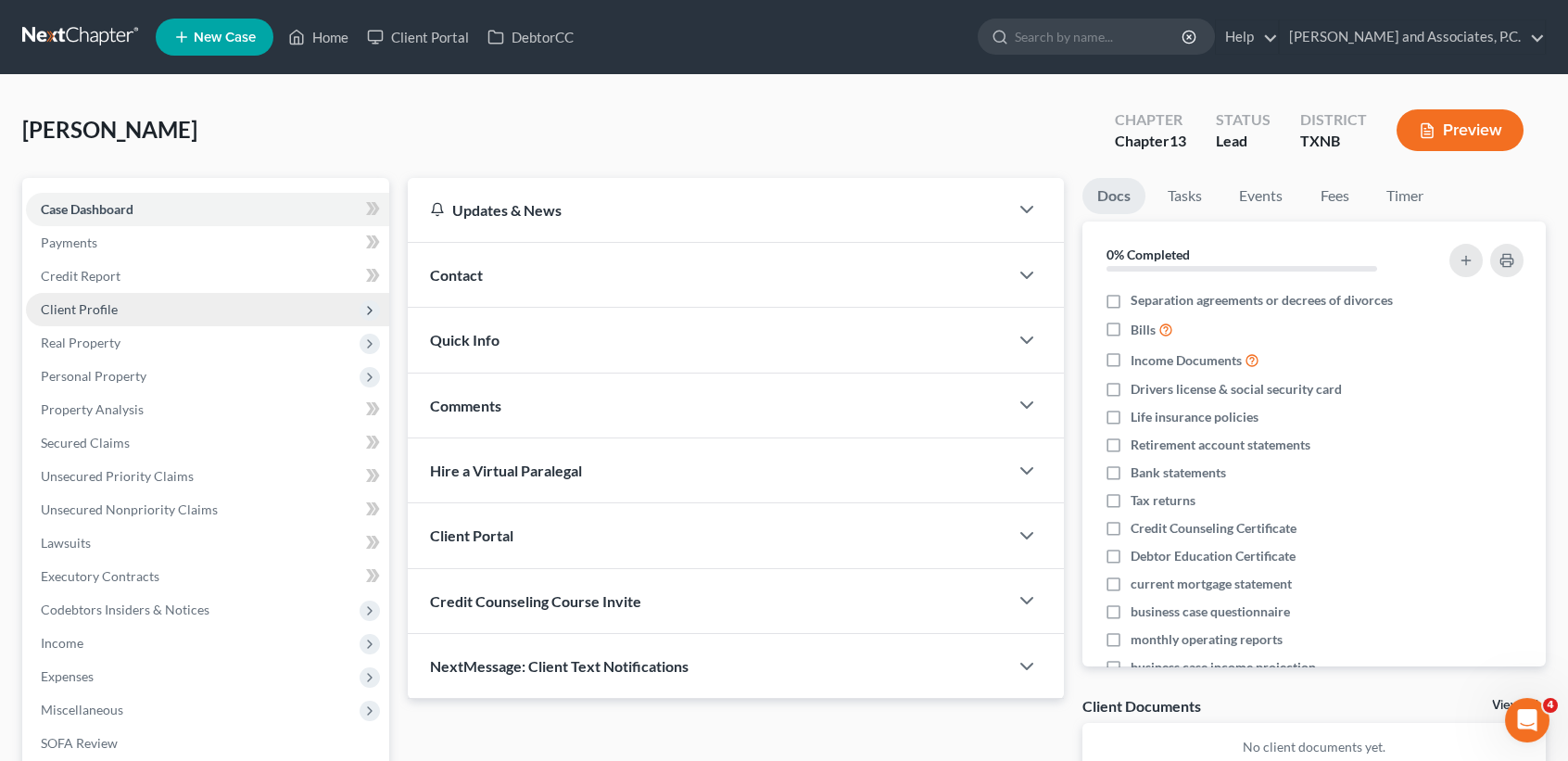
click at [164, 307] on span "Client Profile" at bounding box center [208, 309] width 364 height 33
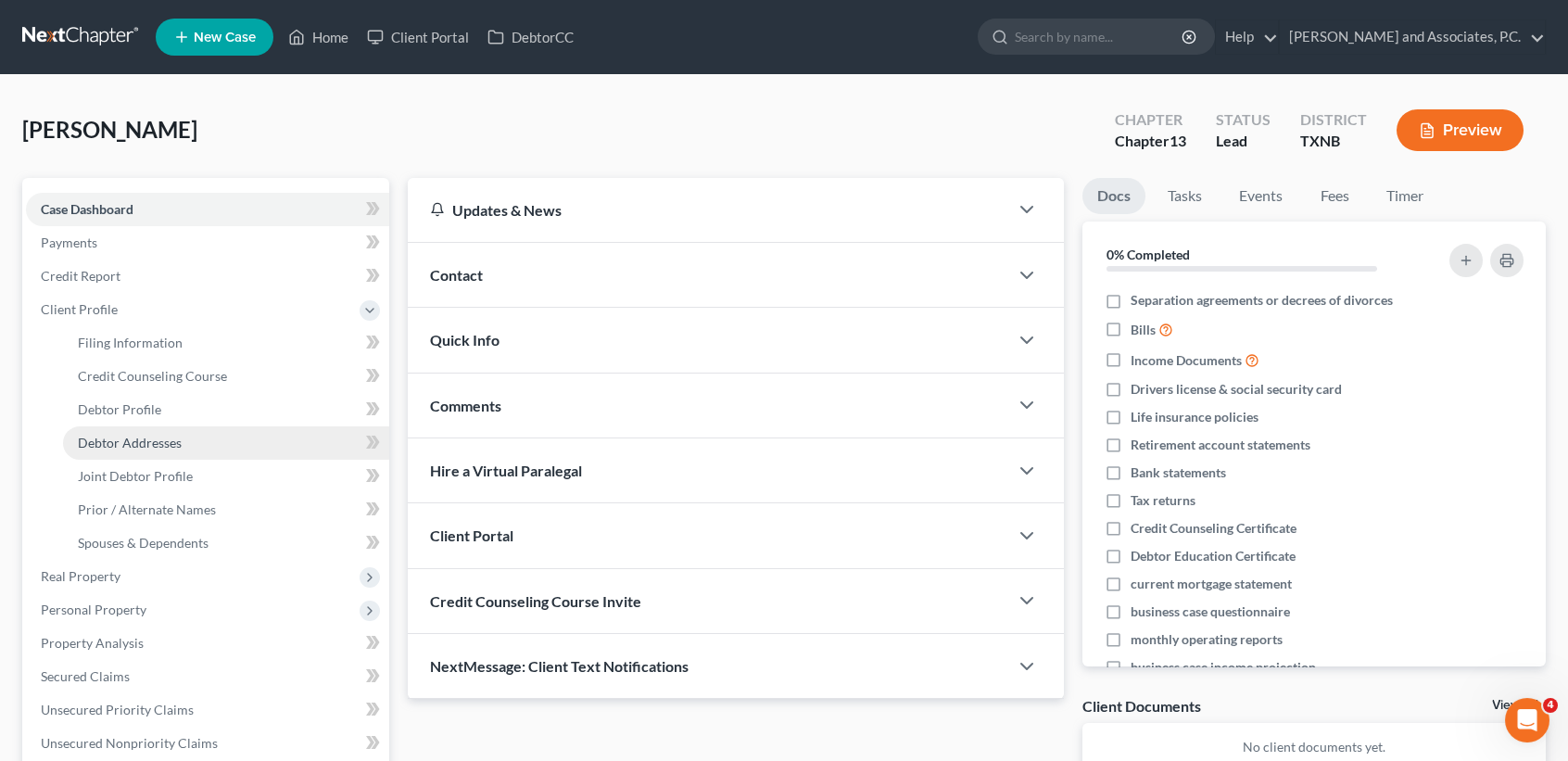
click at [145, 436] on span "Debtor Addresses" at bounding box center [129, 442] width 104 height 16
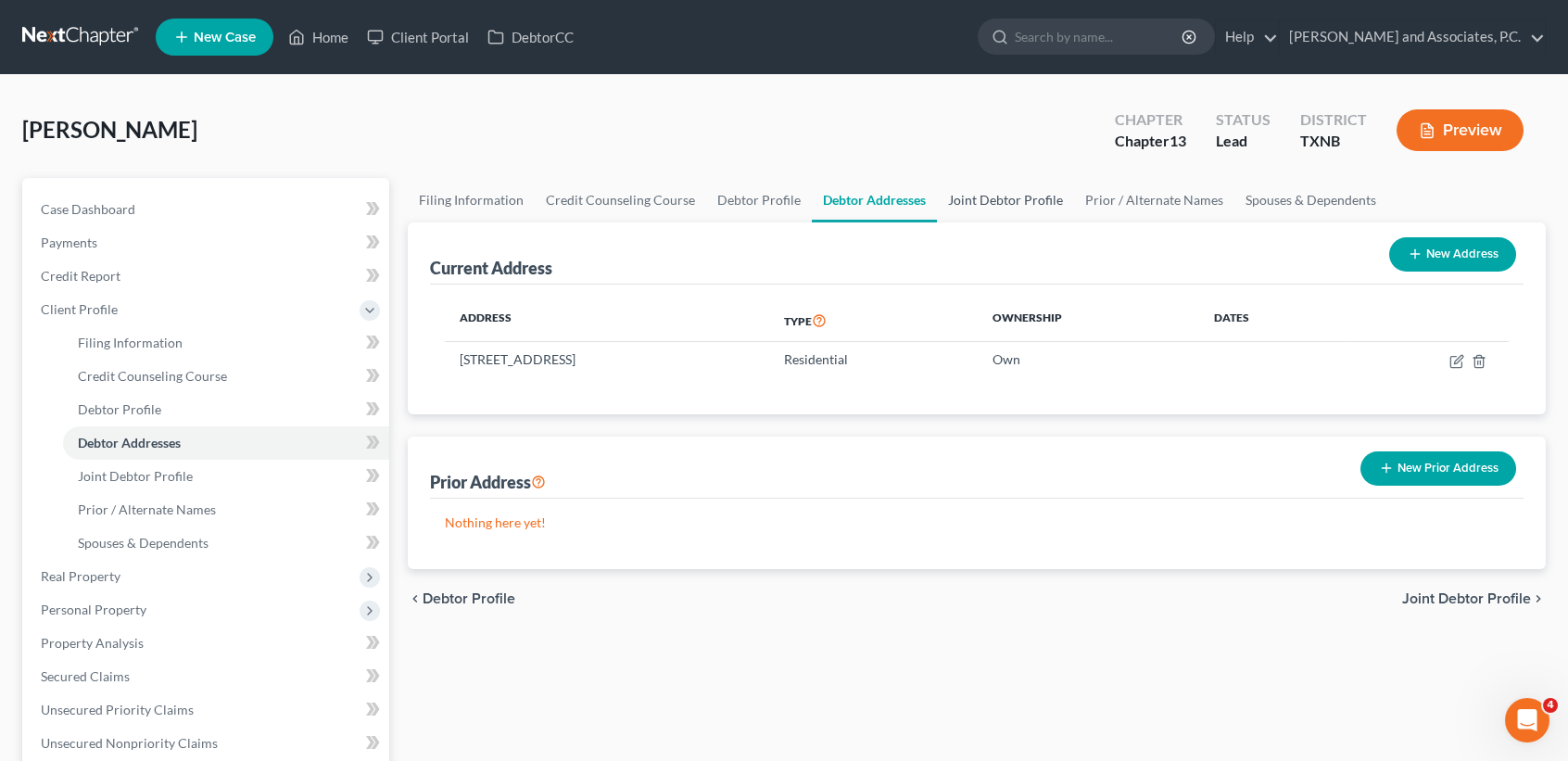
click at [996, 212] on link "Joint Debtor Profile" at bounding box center [1005, 200] width 137 height 45
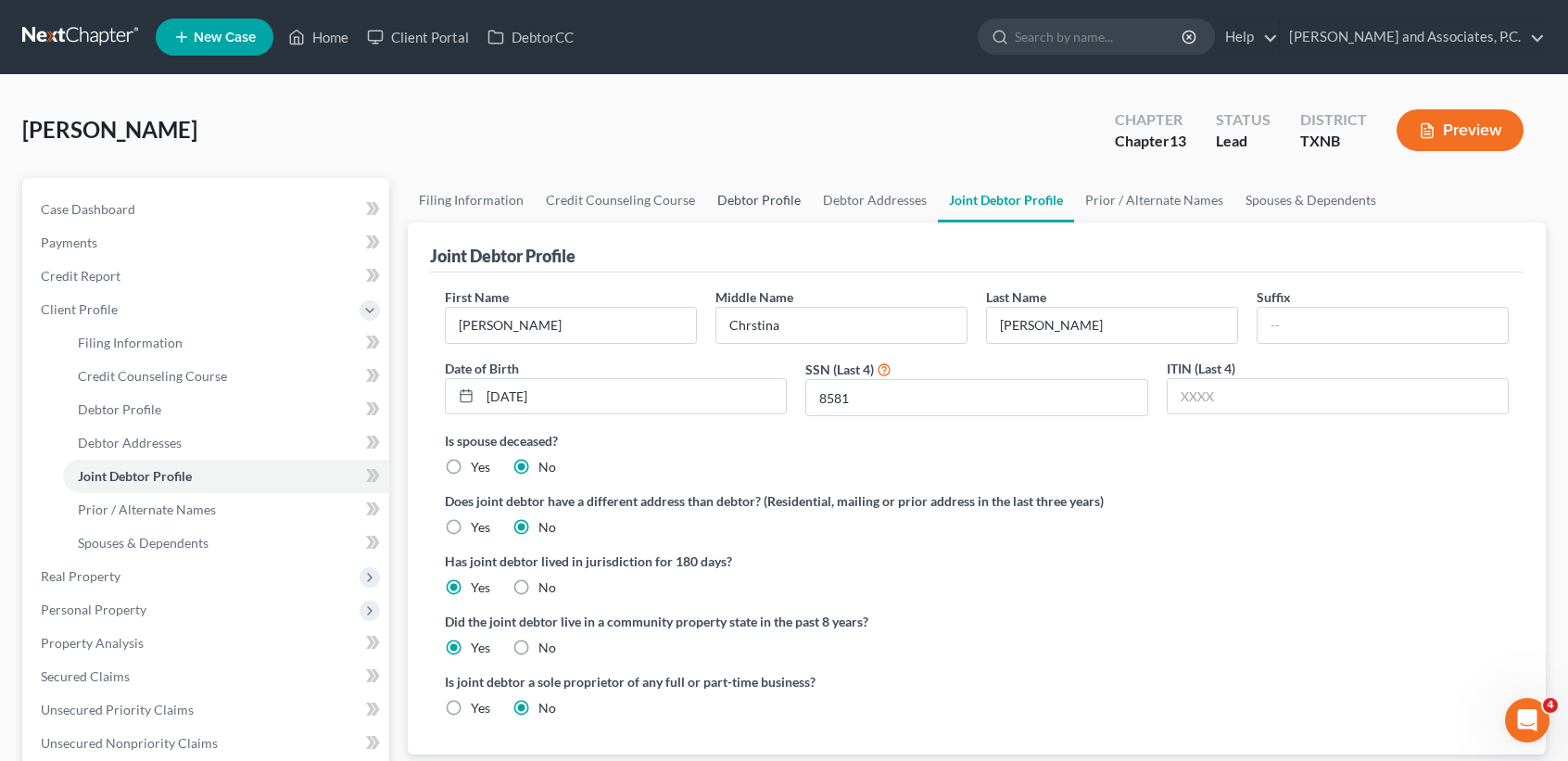
click at [736, 199] on link "Debtor Profile" at bounding box center [758, 200] width 106 height 45
select select "1"
select select "5"
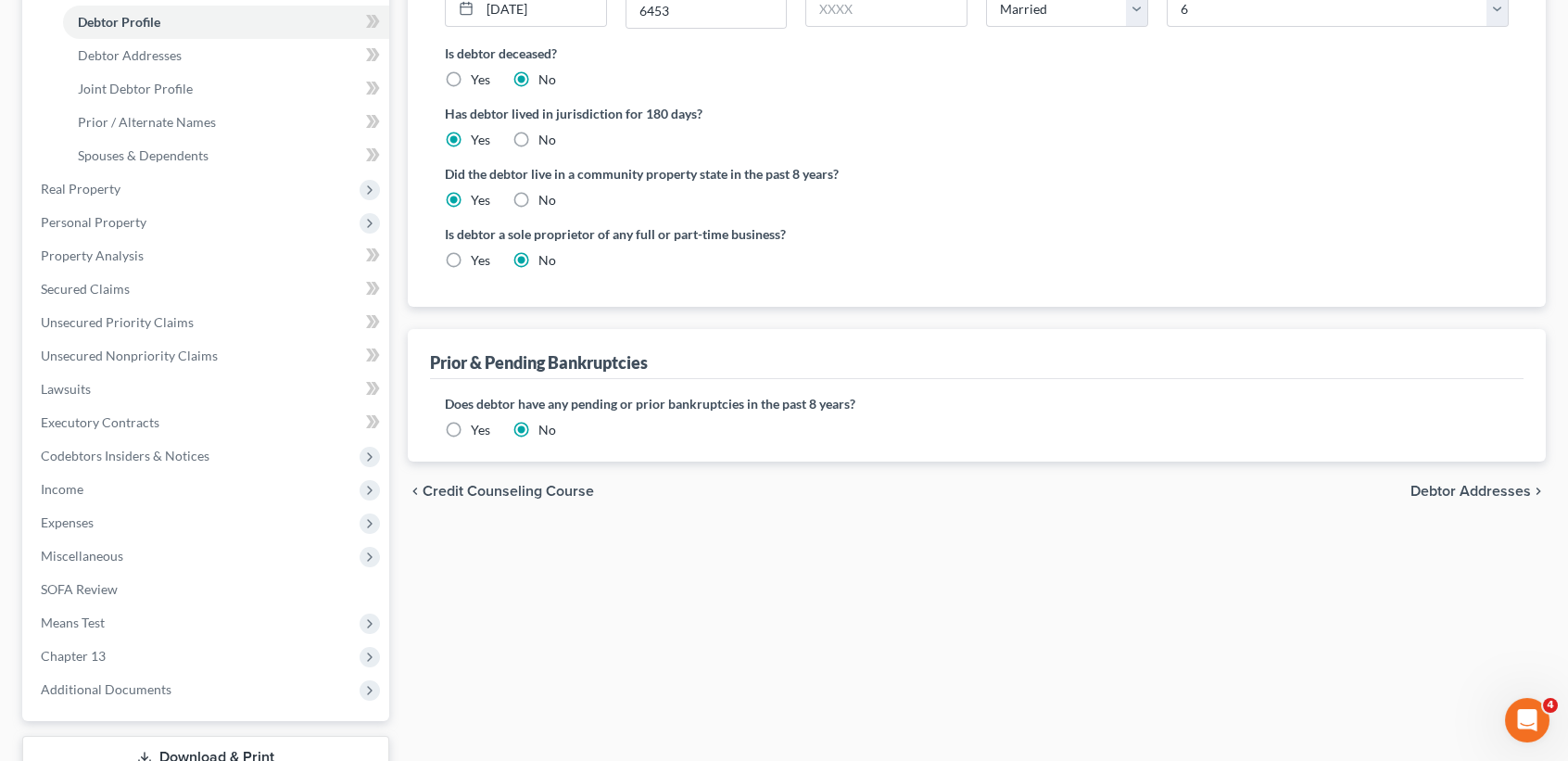
scroll to position [522, 0]
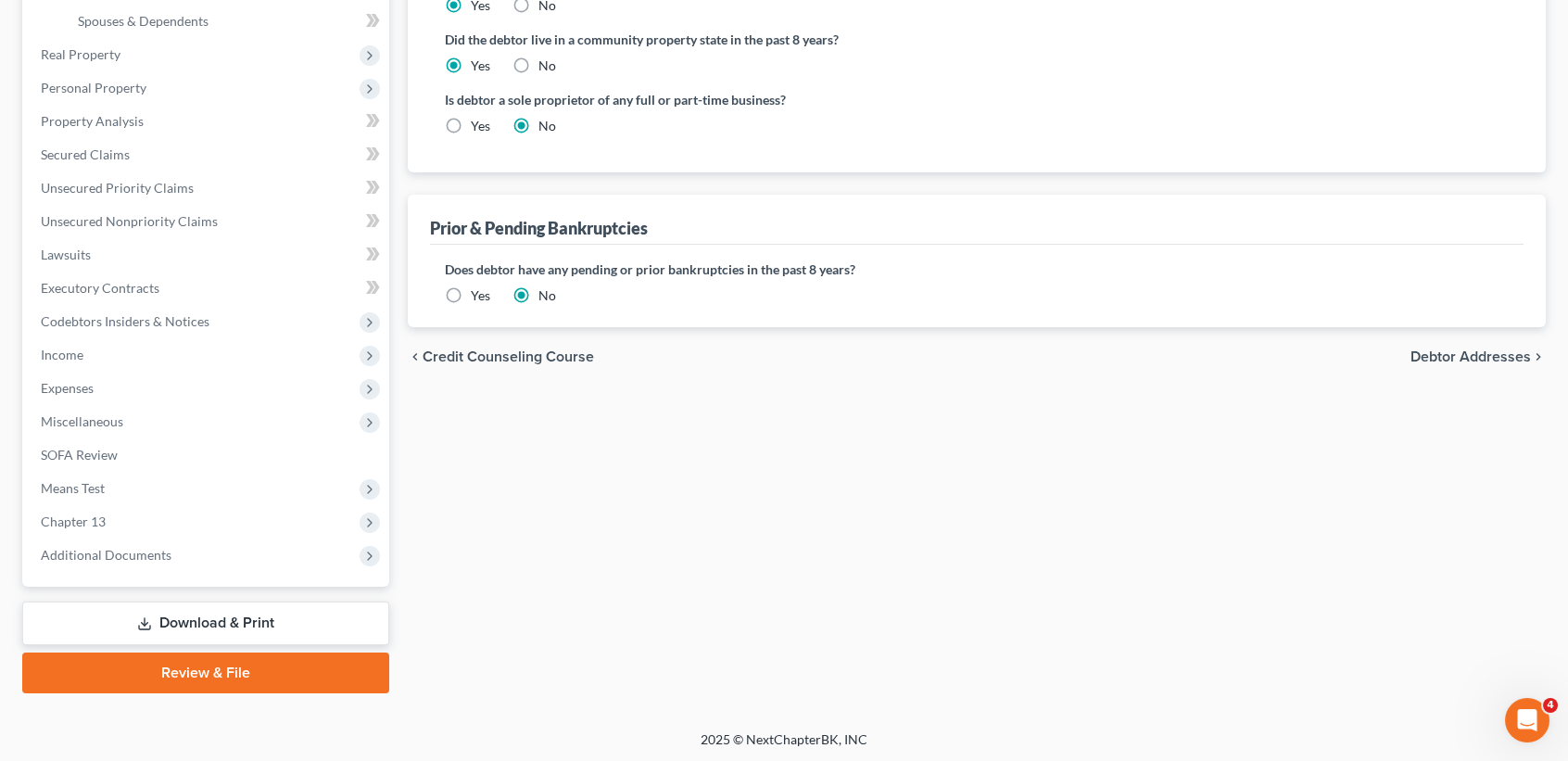
click at [477, 291] on label "Yes" at bounding box center [480, 295] width 19 height 18
click at [478, 291] on input "Yes" at bounding box center [484, 292] width 12 height 12
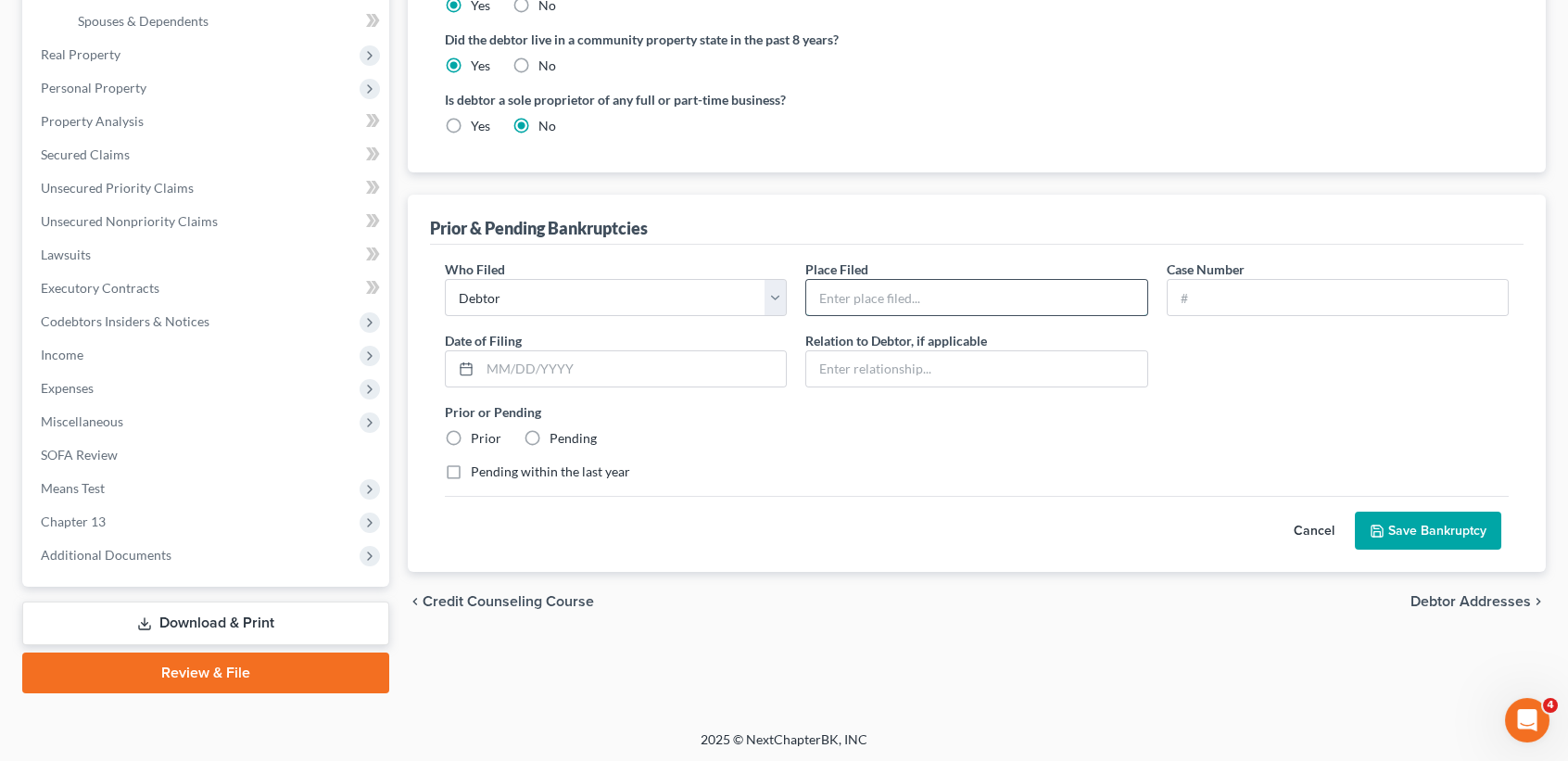
click at [877, 304] on input "text" at bounding box center [976, 298] width 340 height 35
click at [1371, 317] on div "Who Filed * Debtor Other Place Filed * [GEOGRAPHIC_DATA] of [US_STATE] [GEOGRAP…" at bounding box center [976, 378] width 1082 height 237
click at [1368, 302] on input "text" at bounding box center [1337, 298] width 340 height 35
click at [1100, 299] on input "Northern District of [US_STATE] [GEOGRAPHIC_DATA]" at bounding box center [976, 298] width 340 height 35
drag, startPoint x: 755, startPoint y: 349, endPoint x: 745, endPoint y: 365, distance: 18.9
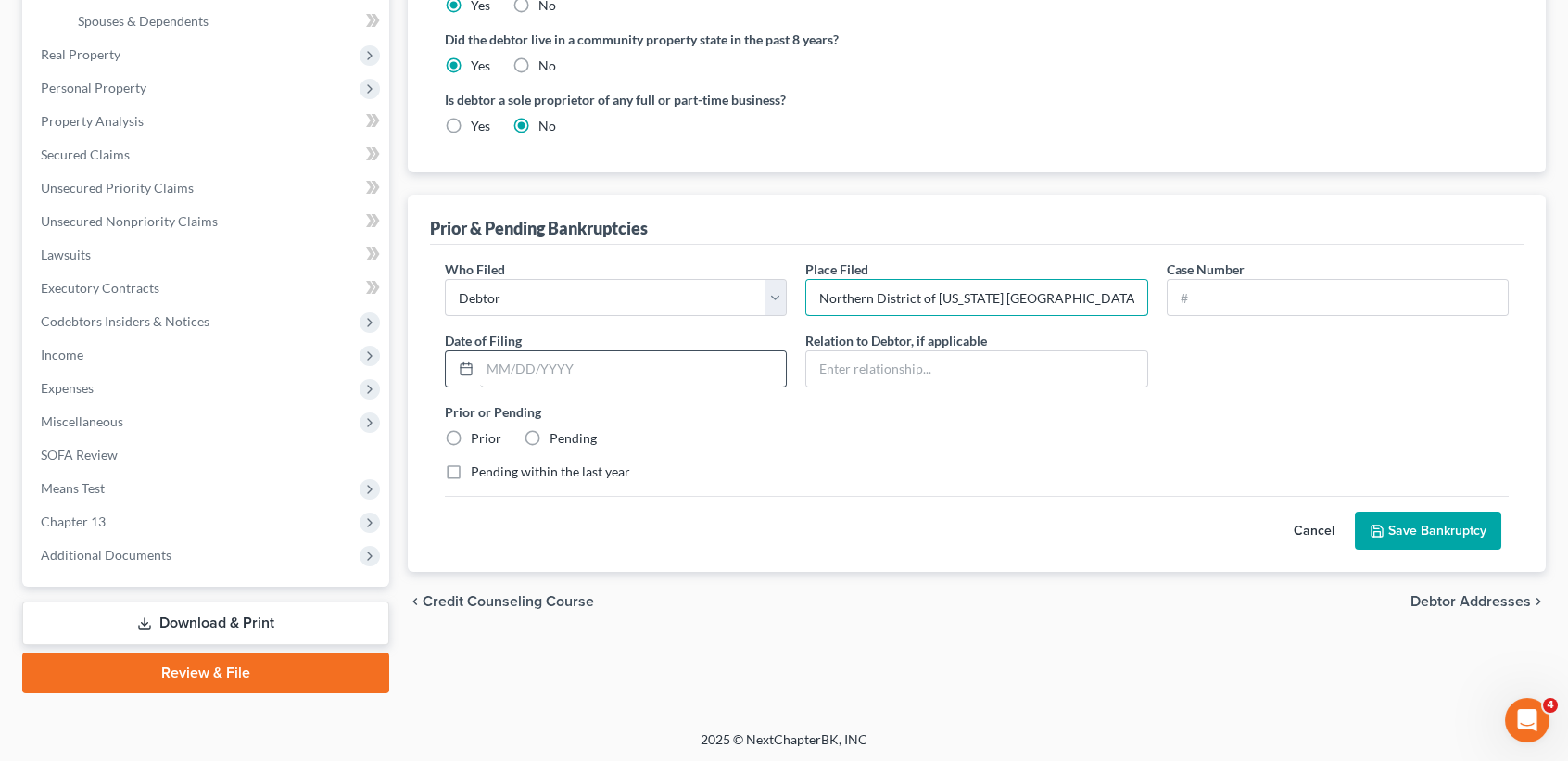
click at [706, 363] on div "Who Filed * Debtor Other Place Filed * [GEOGRAPHIC_DATA] of [US_STATE] [GEOGRAP…" at bounding box center [976, 378] width 1082 height 237
click at [1341, 294] on input "text" at bounding box center [1337, 298] width 340 height 35
click at [1135, 297] on input "Northern District of [US_STATE] [GEOGRAPHIC_DATA]" at bounding box center [976, 298] width 340 height 35
type input "[GEOGRAPHIC_DATA] of [US_STATE] [GEOGRAPHIC_DATA]?"
click at [1257, 310] on input "text" at bounding box center [1337, 298] width 340 height 35
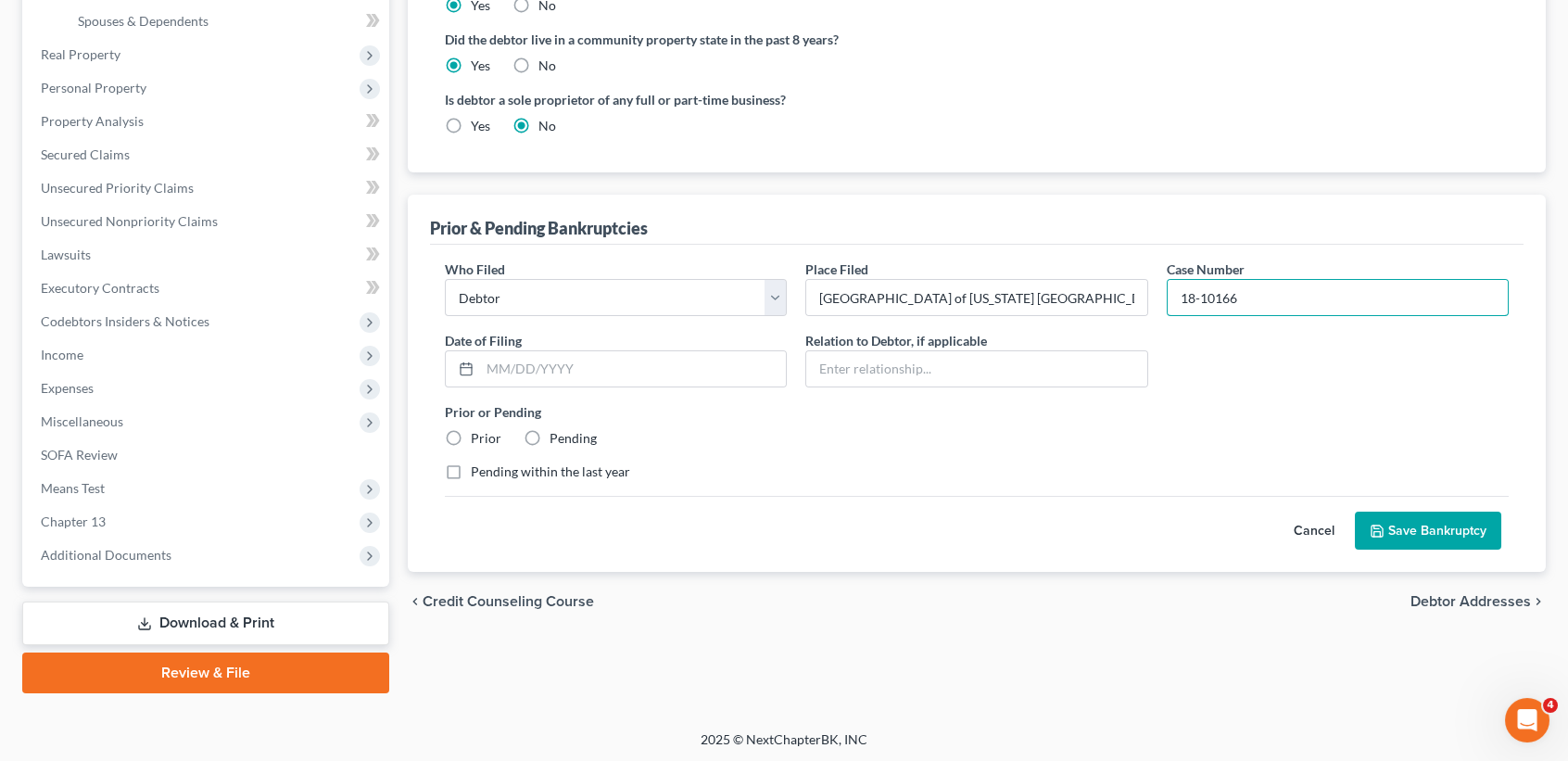
type input "18-10166"
drag, startPoint x: 629, startPoint y: 332, endPoint x: 617, endPoint y: 357, distance: 27.7
click at [626, 345] on div "Date of Filing *" at bounding box center [616, 359] width 361 height 56
click at [617, 357] on input "text" at bounding box center [632, 368] width 305 height 35
type input "[DATE]"
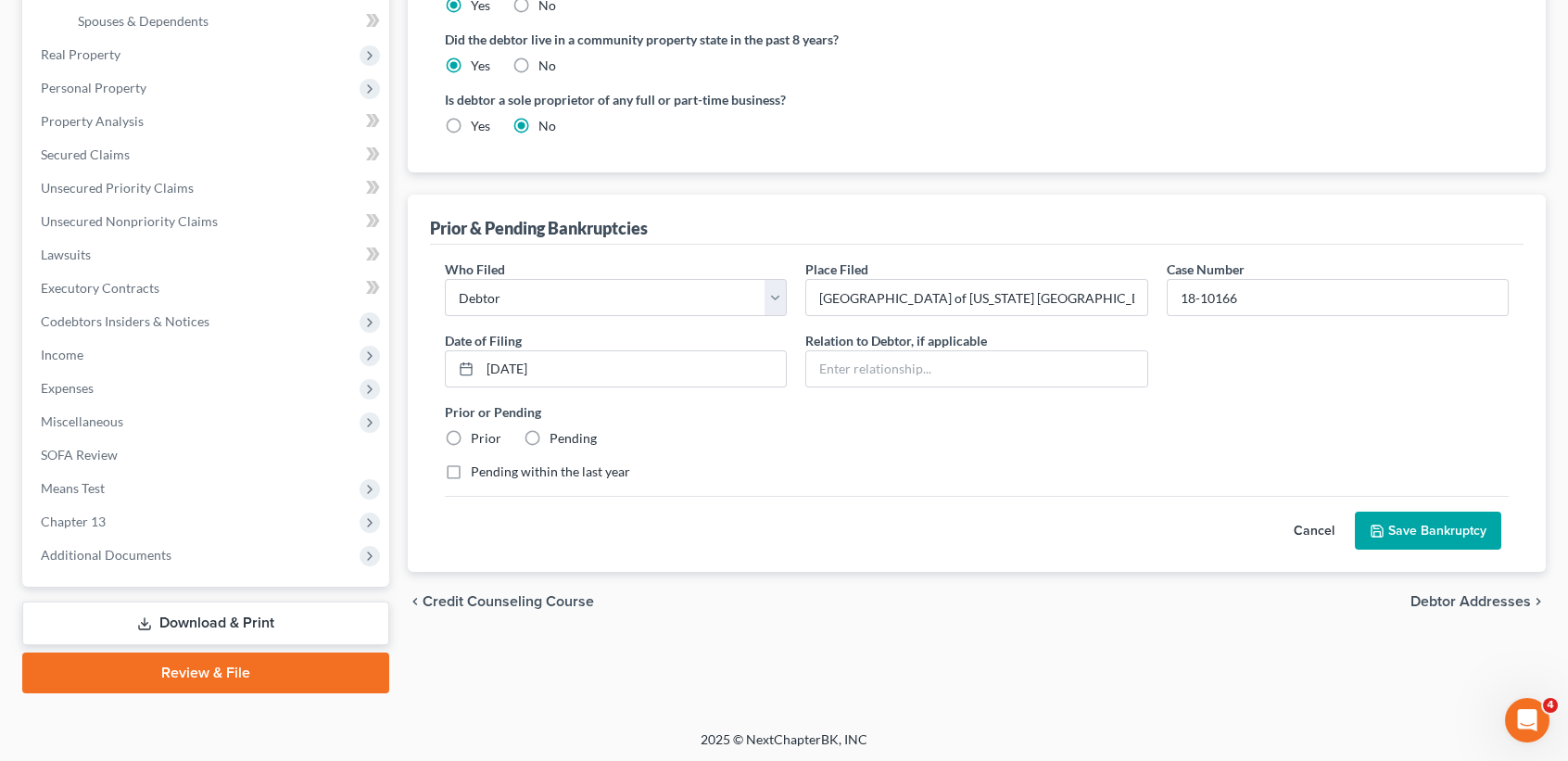
click at [566, 434] on label "Pending" at bounding box center [573, 437] width 48 height 18
click at [566, 434] on input "Pending" at bounding box center [562, 434] width 12 height 12
radio input "true"
click at [479, 436] on label "Prior" at bounding box center [486, 437] width 31 height 18
click at [479, 436] on input "Prior" at bounding box center [484, 434] width 12 height 12
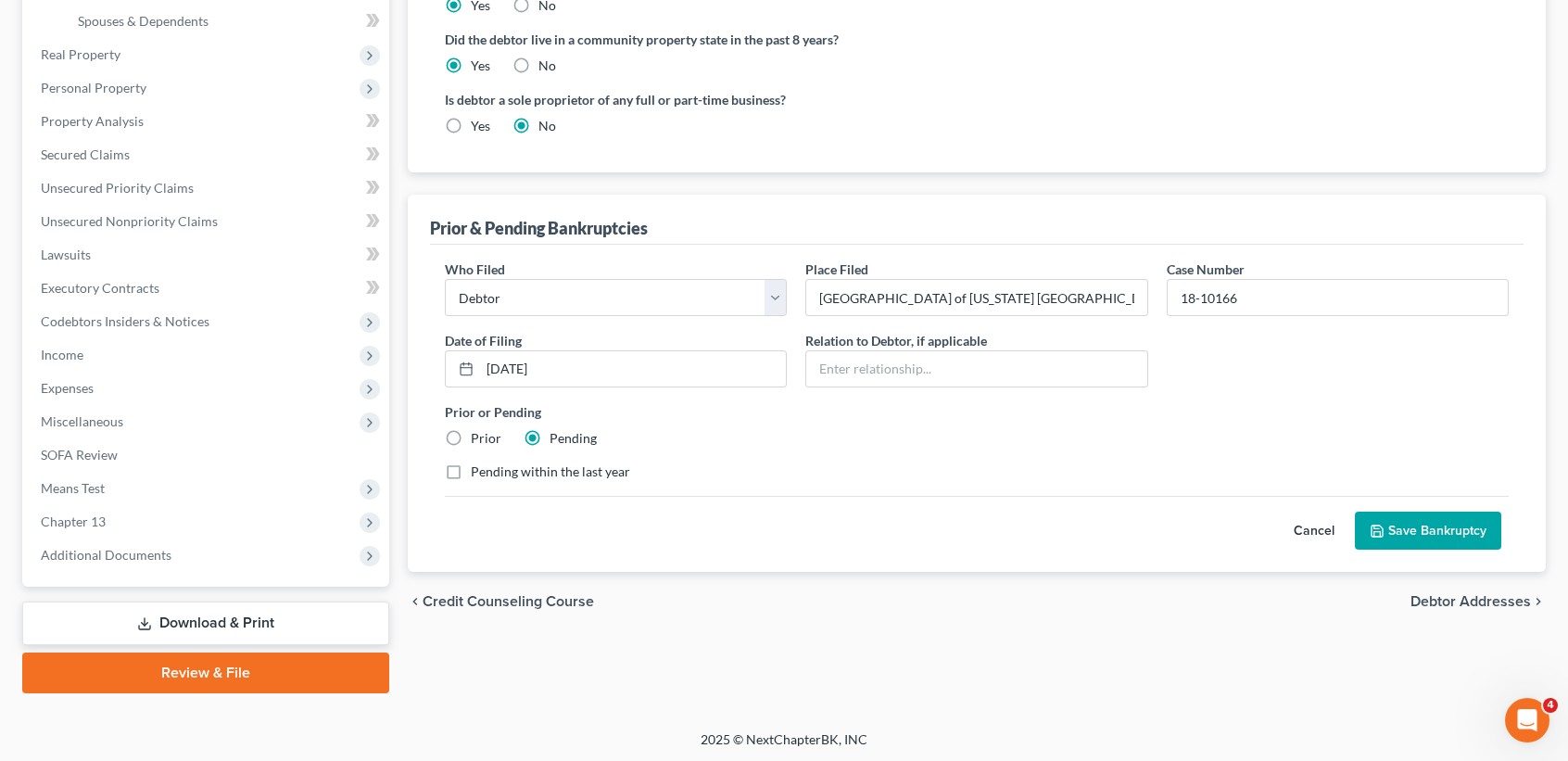
radio input "true"
radio input "false"
click at [1428, 518] on button "Save Bankruptcy" at bounding box center [1427, 531] width 146 height 39
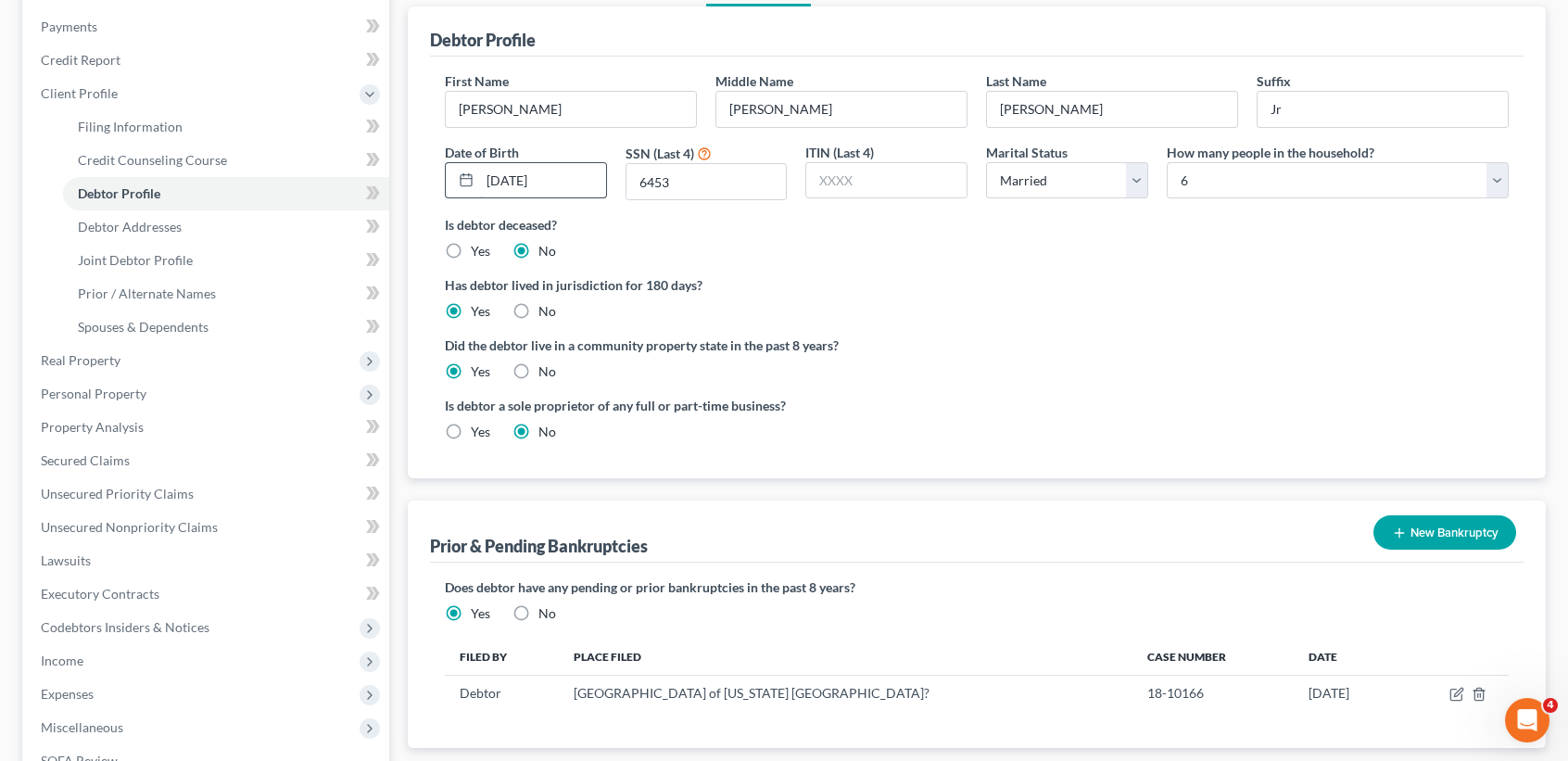
scroll to position [28, 0]
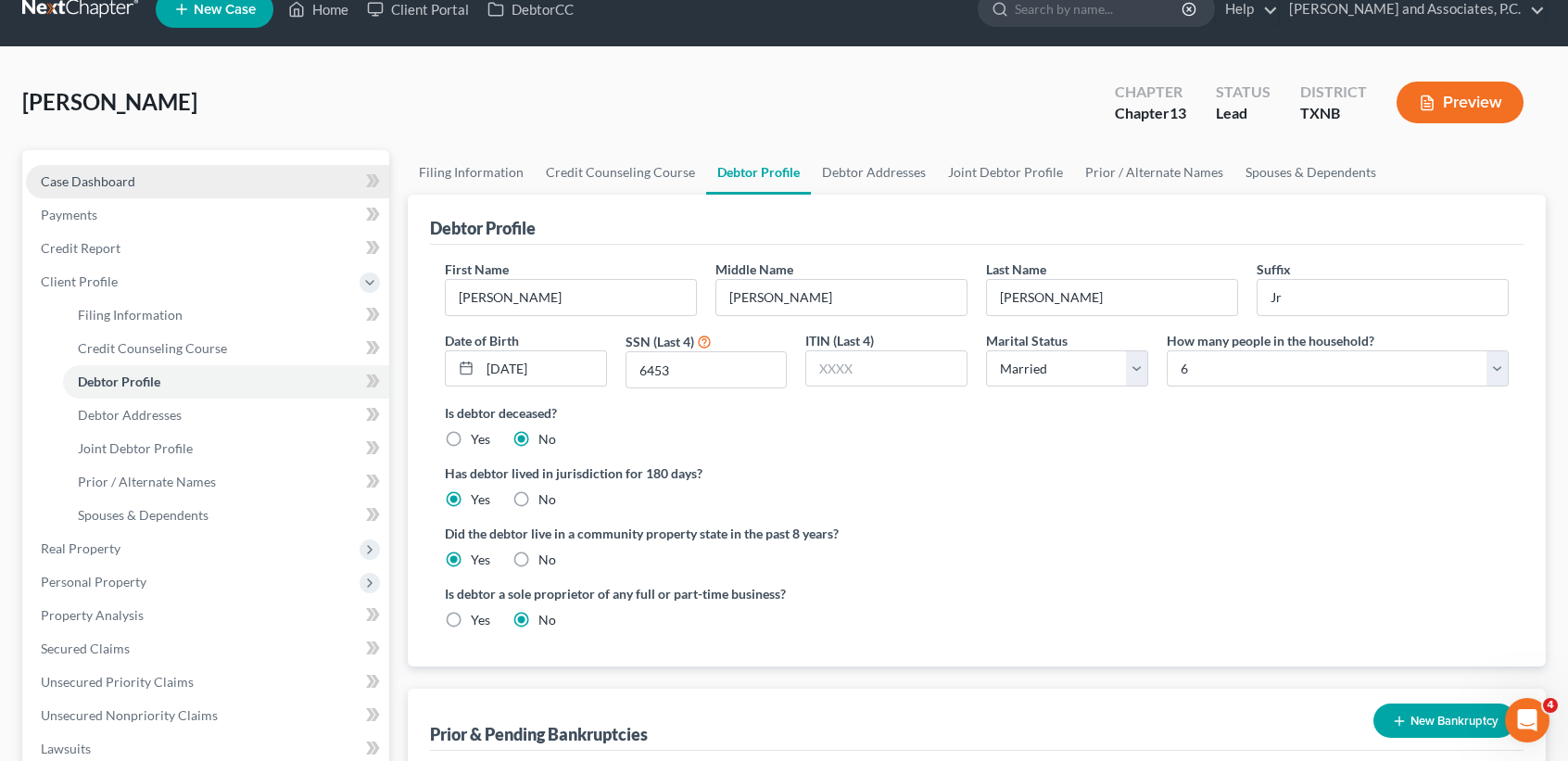
click at [104, 187] on link "Case Dashboard" at bounding box center [208, 181] width 364 height 33
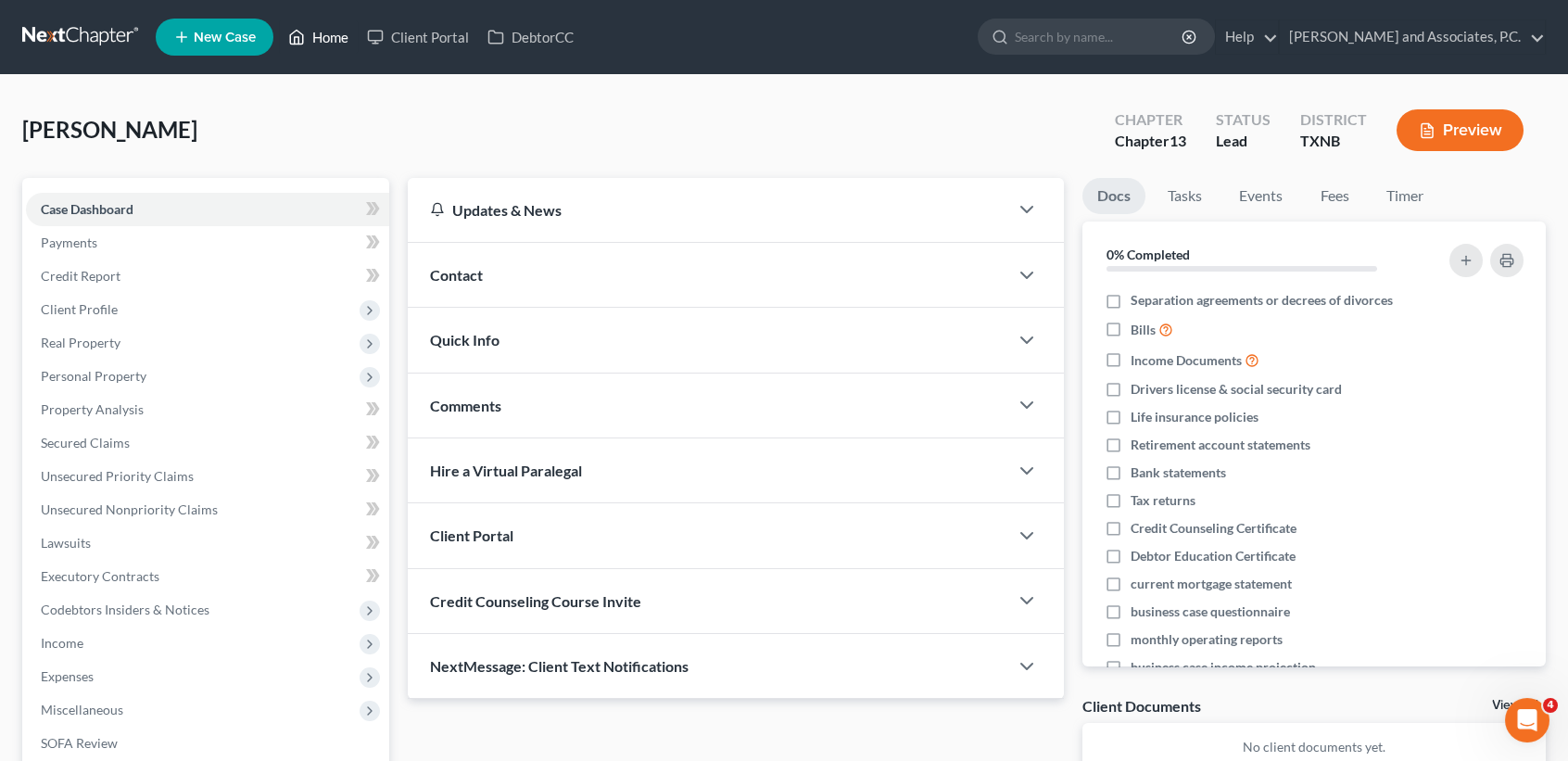
click at [305, 41] on link "Home" at bounding box center [318, 37] width 79 height 33
